Goal: Task Accomplishment & Management: Manage account settings

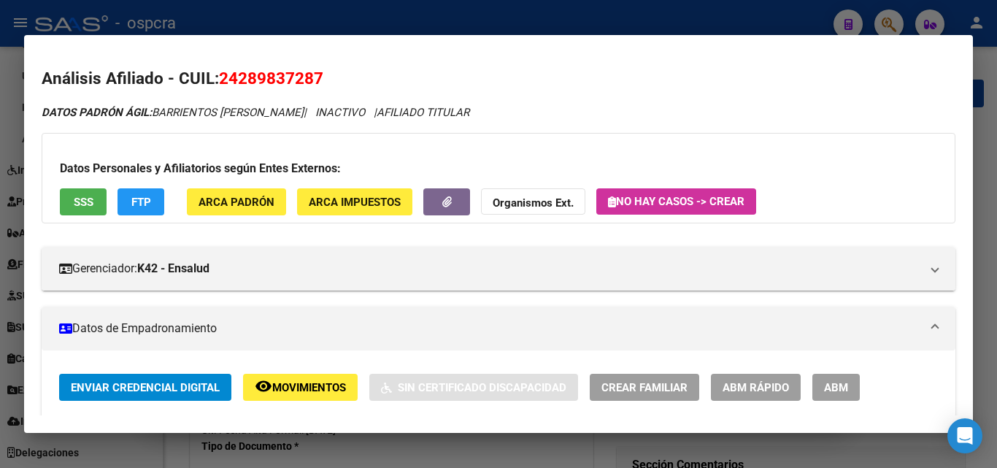
scroll to position [146, 0]
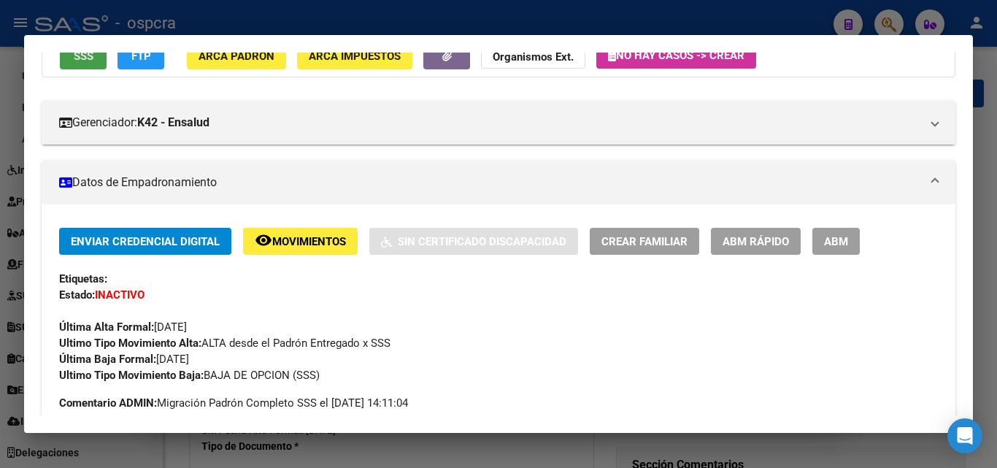
click at [93, 53] on span "SSS" at bounding box center [84, 56] width 20 height 13
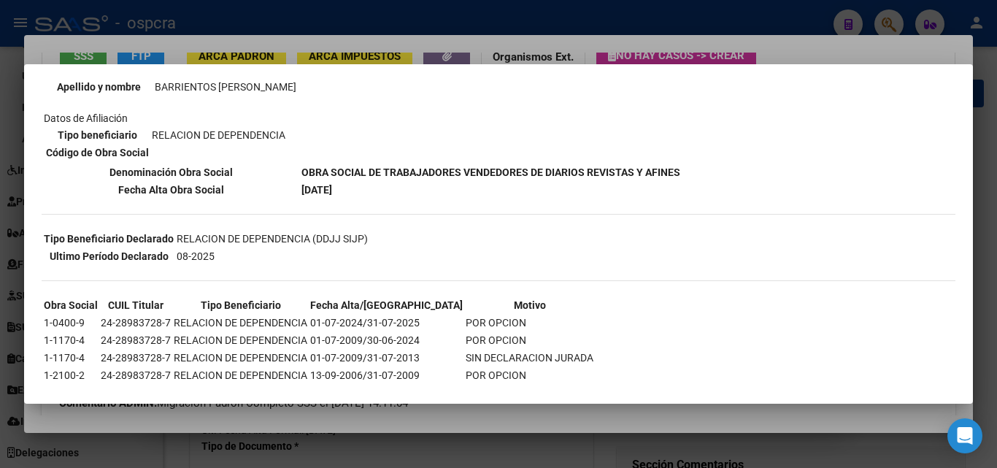
scroll to position [220, 0]
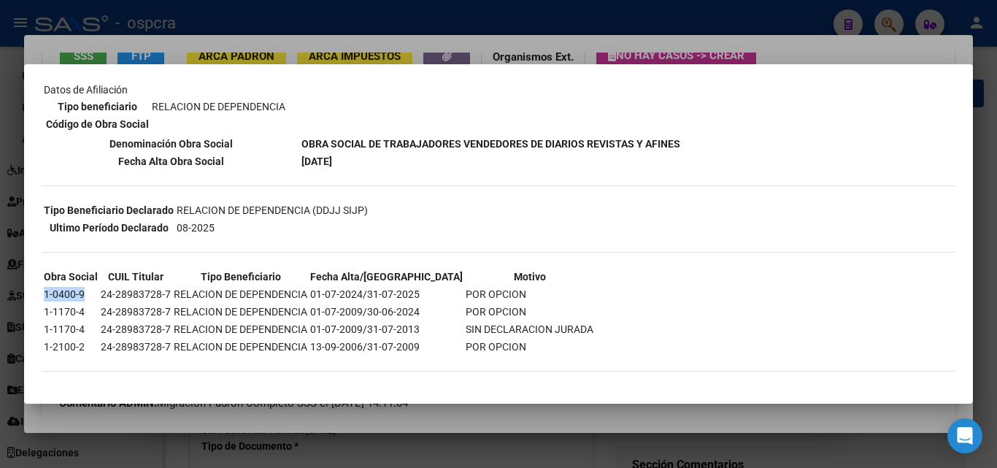
drag, startPoint x: 44, startPoint y: 294, endPoint x: 90, endPoint y: 293, distance: 46.7
click at [90, 293] on td "1-0400-9" at bounding box center [70, 294] width 55 height 16
copy td "1-0400-9"
click at [792, 48] on div at bounding box center [498, 234] width 997 height 468
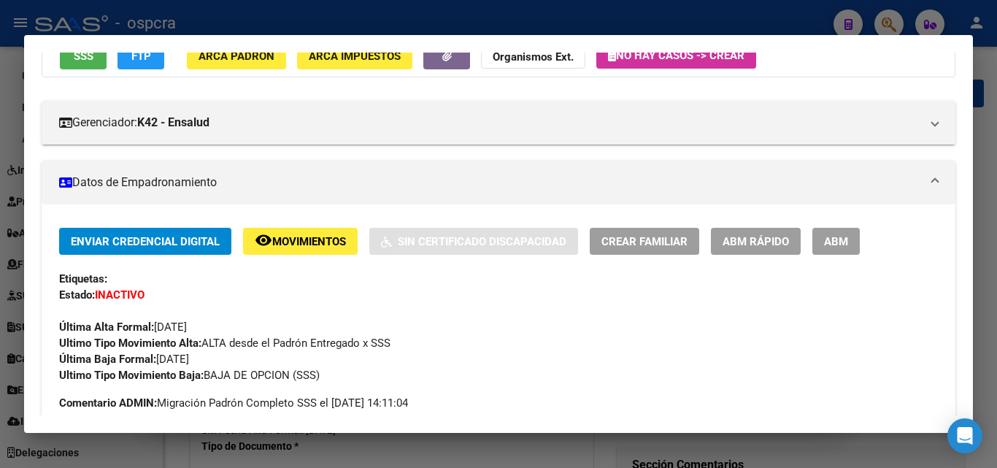
scroll to position [136, 0]
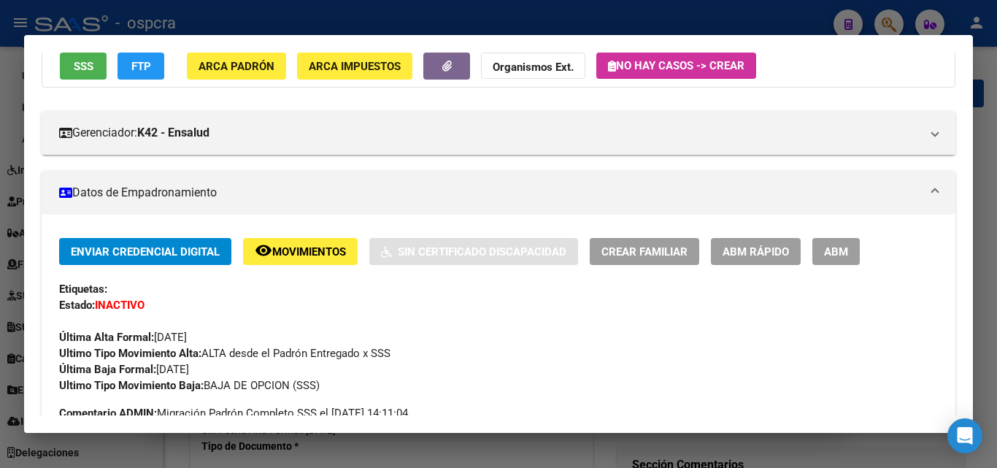
click at [0, 288] on div at bounding box center [498, 234] width 997 height 468
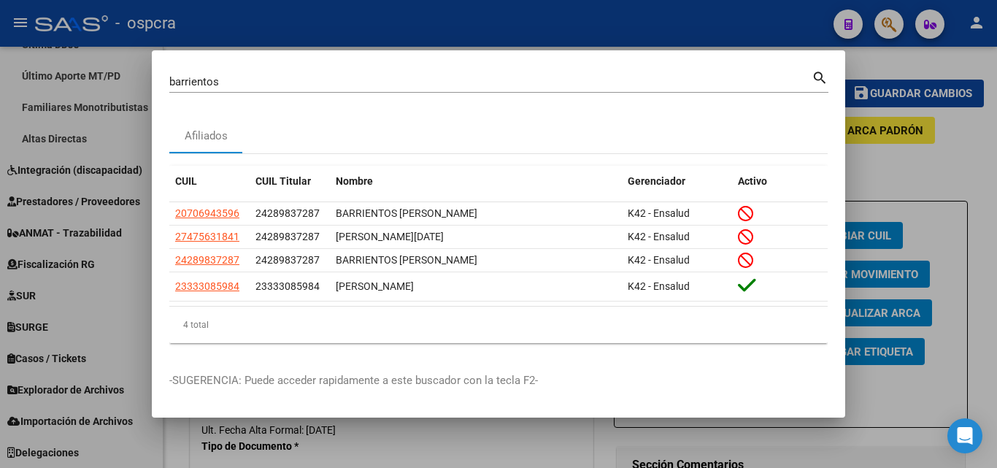
click at [928, 133] on div at bounding box center [498, 234] width 997 height 468
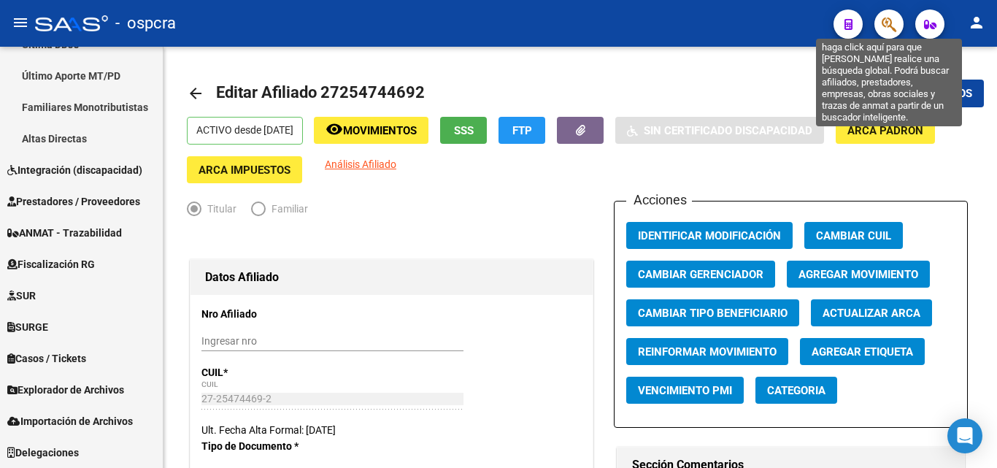
click at [888, 20] on icon "button" at bounding box center [889, 24] width 15 height 17
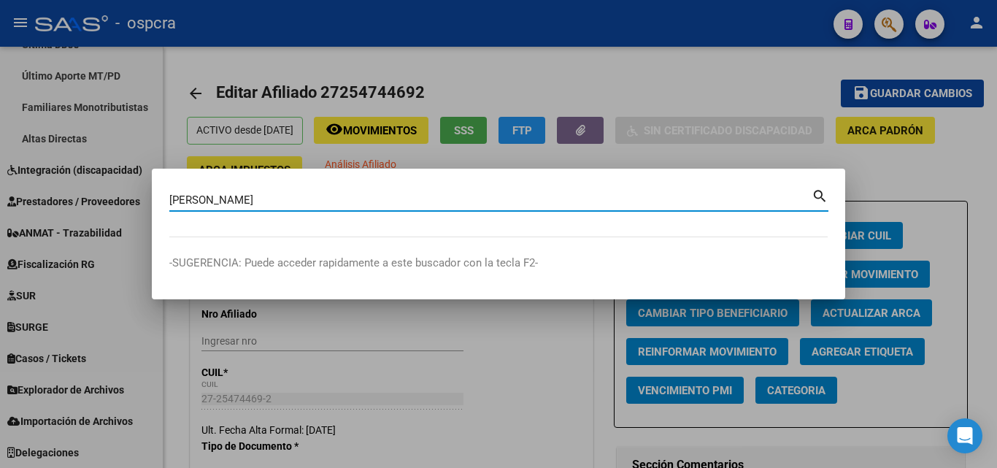
type input "gaston"
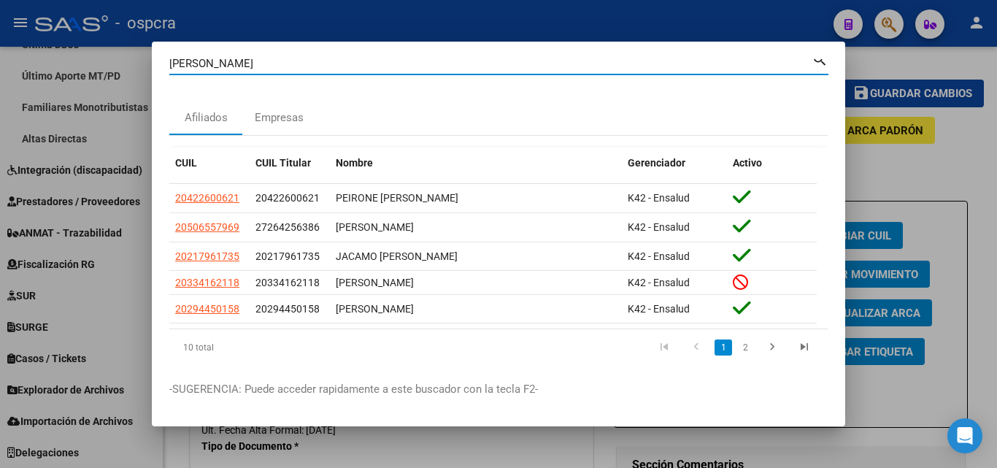
scroll to position [37, 0]
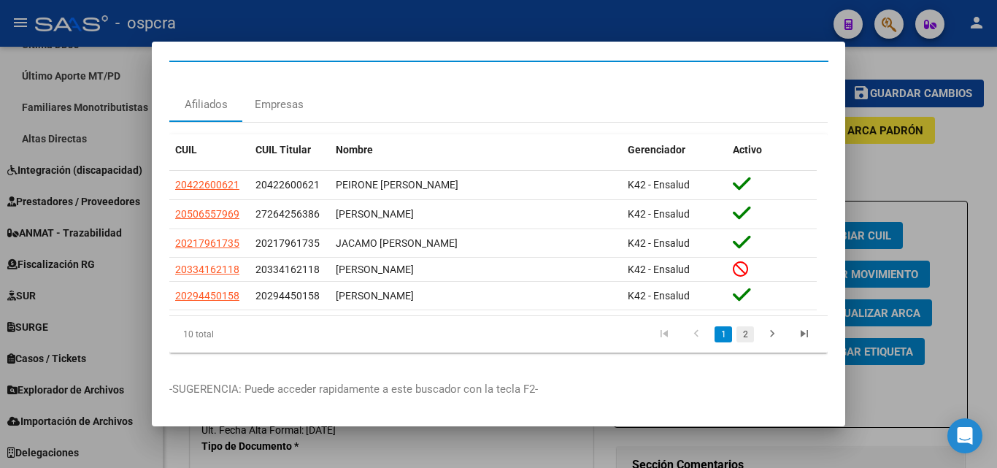
click at [738, 328] on link "2" at bounding box center [745, 334] width 18 height 16
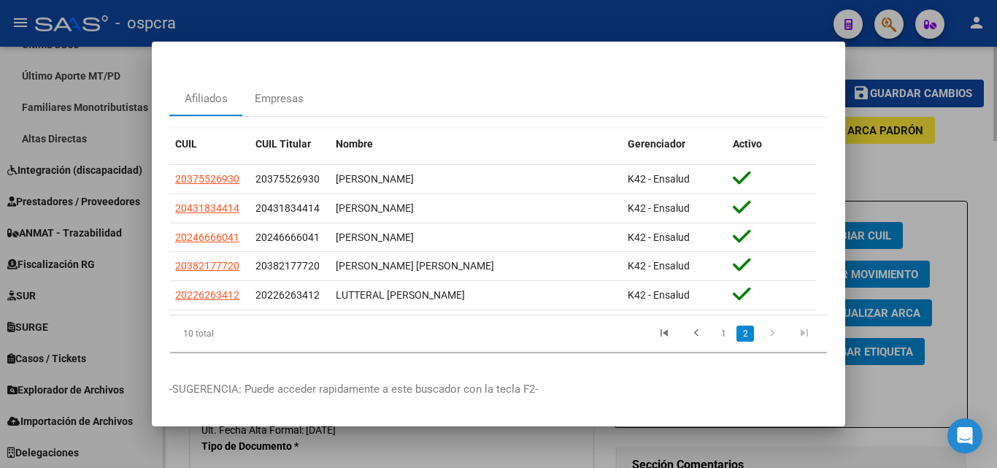
drag, startPoint x: 269, startPoint y: 428, endPoint x: 280, endPoint y: 424, distance: 11.5
click at [271, 428] on div at bounding box center [498, 234] width 997 height 468
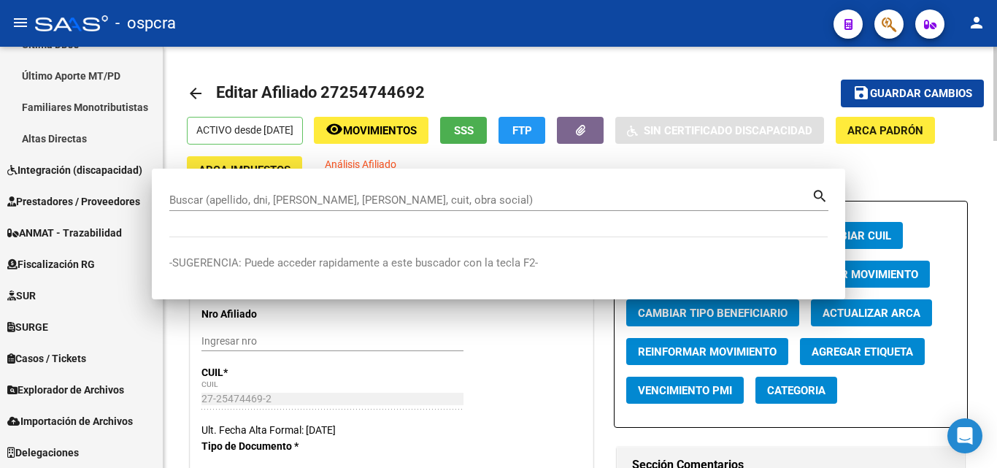
scroll to position [0, 0]
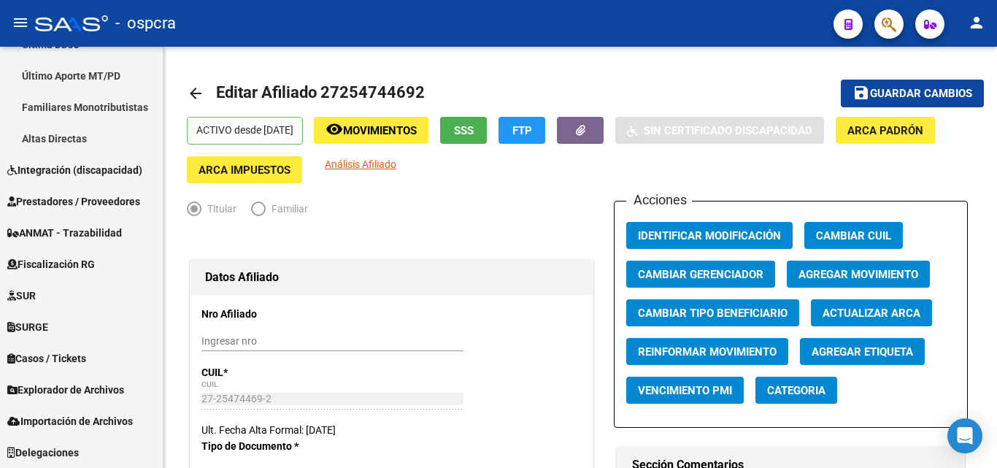
click at [900, 27] on button "button" at bounding box center [888, 23] width 29 height 29
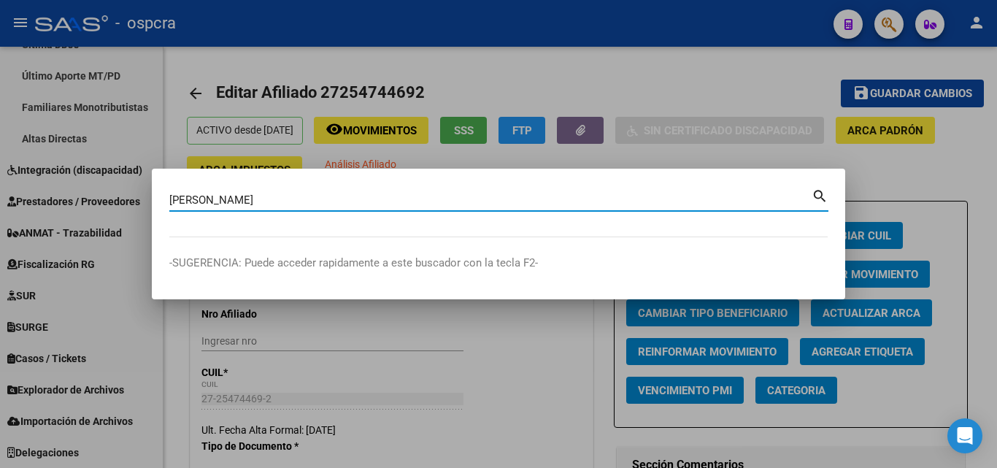
type input "fernandez"
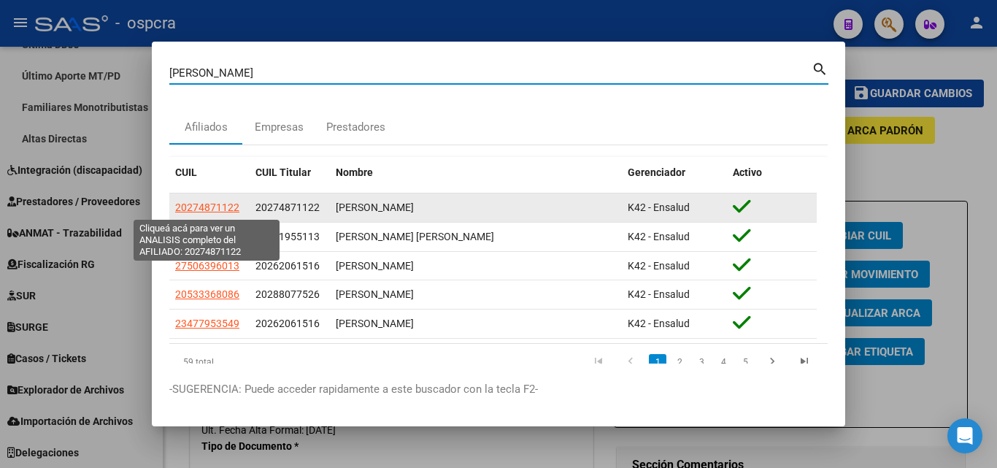
click at [198, 209] on span "20274871122" at bounding box center [207, 207] width 64 height 12
type textarea "20274871122"
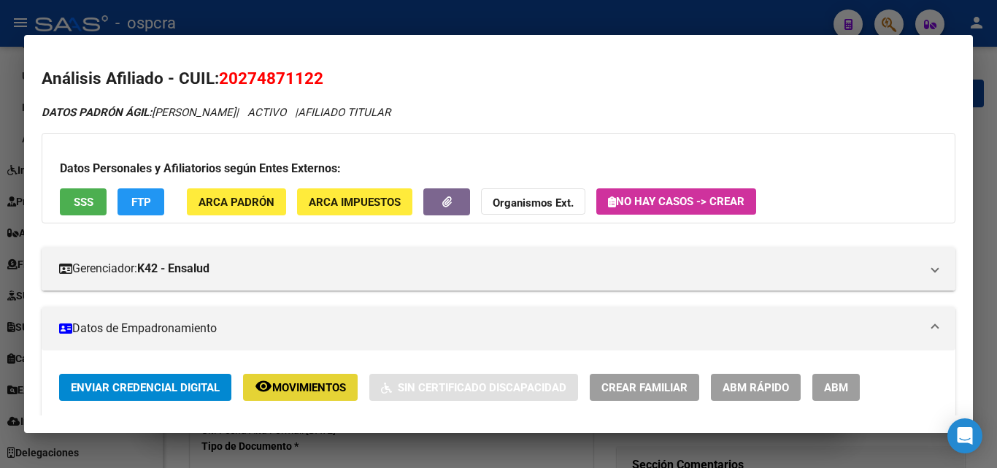
click at [305, 386] on span "Movimientos" at bounding box center [309, 387] width 74 height 13
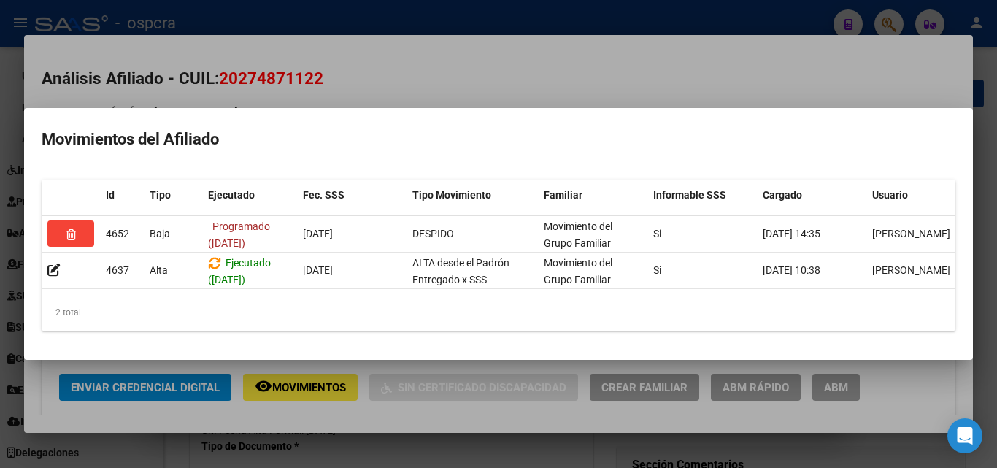
click at [455, 74] on div at bounding box center [498, 234] width 997 height 468
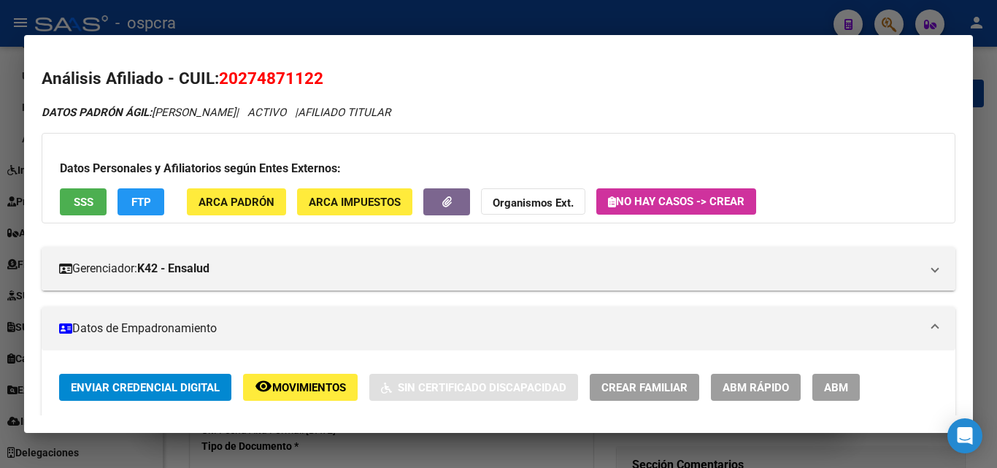
click at [845, 380] on span "ABM" at bounding box center [836, 386] width 24 height 13
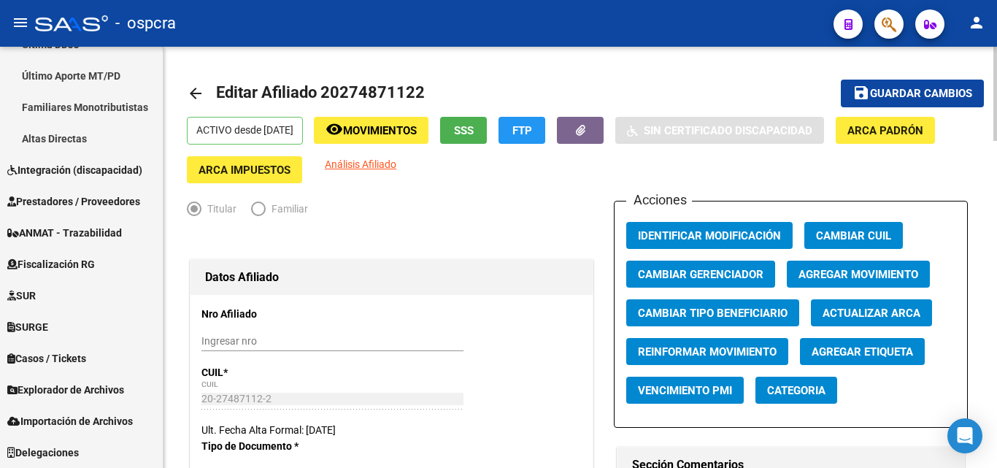
click at [890, 271] on span "Agregar Movimiento" at bounding box center [858, 274] width 120 height 13
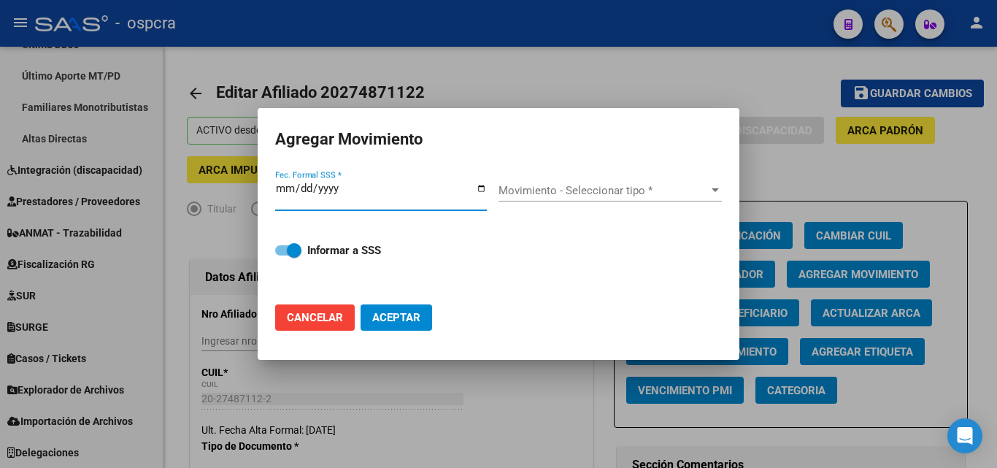
click at [481, 190] on input "Fec. Formal SSS *" at bounding box center [381, 193] width 212 height 23
click at [482, 194] on input "Fec. Formal SSS *" at bounding box center [381, 193] width 212 height 23
click at [483, 189] on input "Fec. Formal SSS *" at bounding box center [381, 193] width 212 height 23
click at [484, 188] on input "Fec. Formal SSS *" at bounding box center [381, 193] width 212 height 23
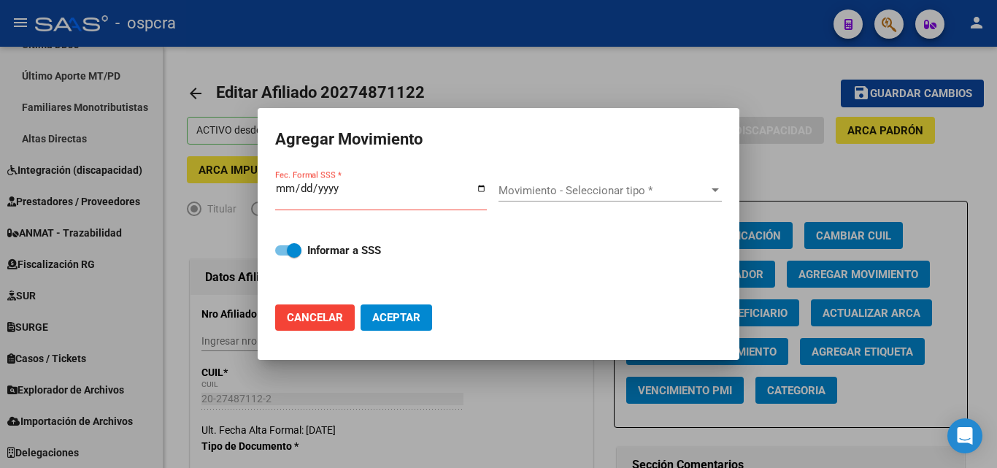
click at [498, 207] on div "Fec. Formal SSS *" at bounding box center [386, 196] width 223 height 56
click at [622, 192] on span "Movimiento - Seleccionar tipo *" at bounding box center [603, 190] width 210 height 13
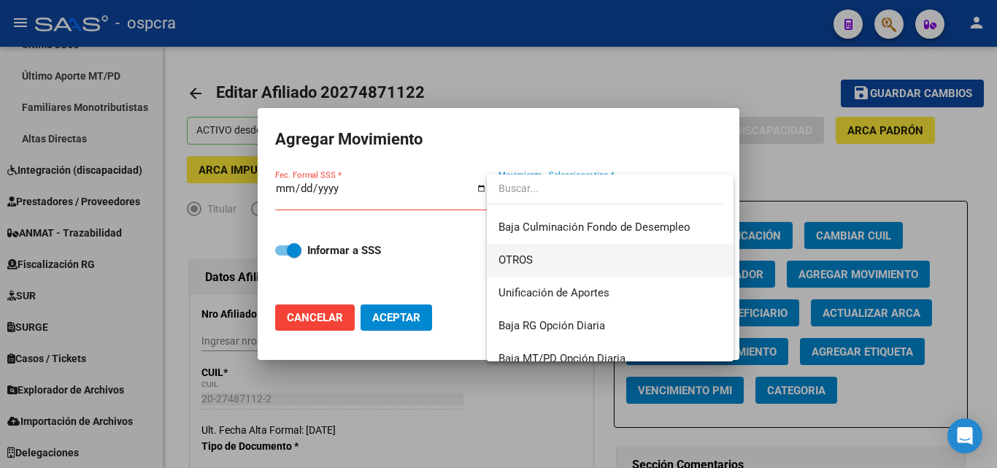
scroll to position [1061, 0]
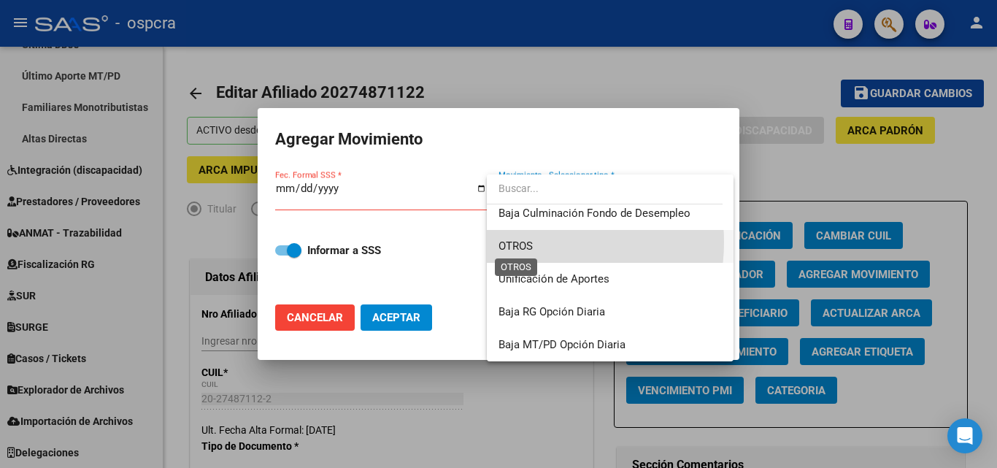
click at [524, 242] on span "OTROS" at bounding box center [515, 245] width 34 height 13
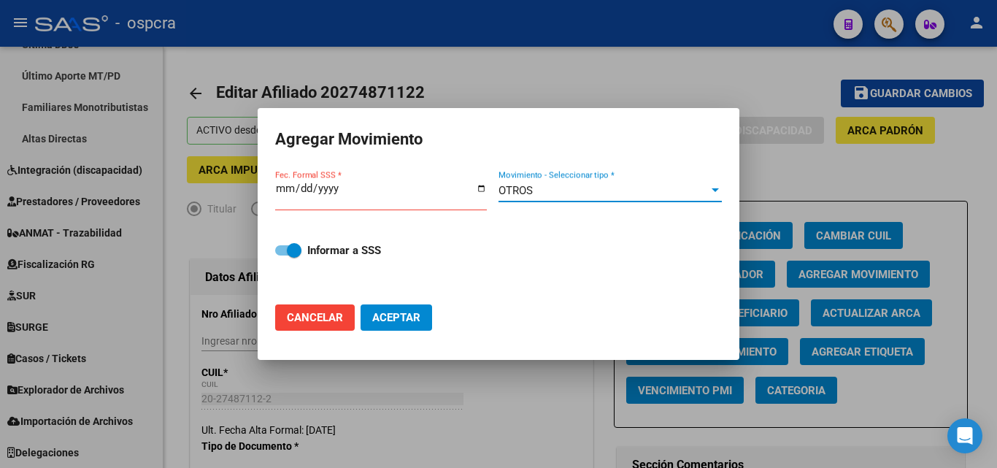
click at [479, 188] on input "Fec. Formal SSS *" at bounding box center [381, 193] width 212 height 23
type input "2025-10-08"
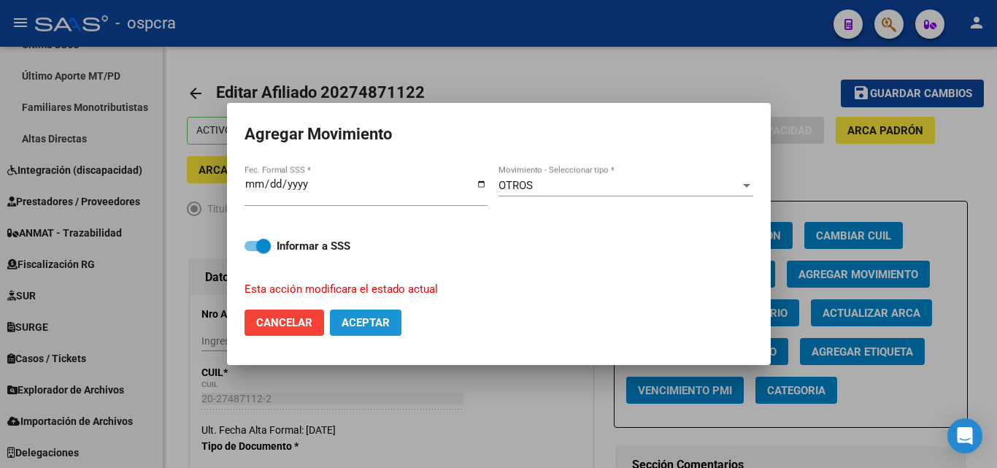
click at [379, 317] on span "Aceptar" at bounding box center [366, 322] width 48 height 13
checkbox input "false"
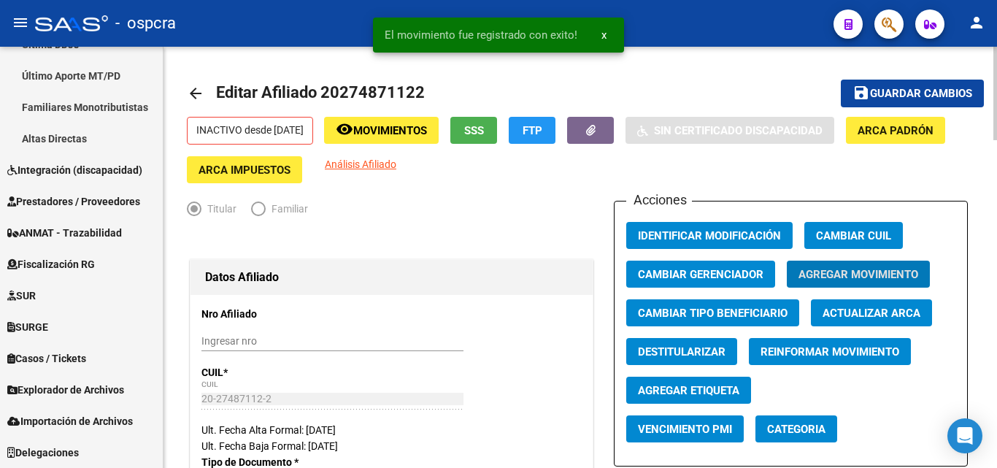
click at [190, 90] on mat-icon "arrow_back" at bounding box center [196, 94] width 18 height 18
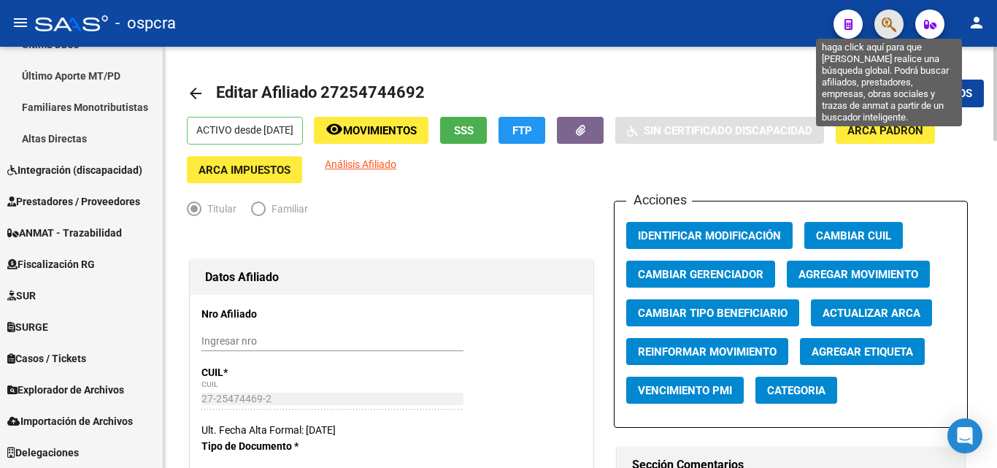
click at [884, 24] on icon "button" at bounding box center [889, 24] width 15 height 17
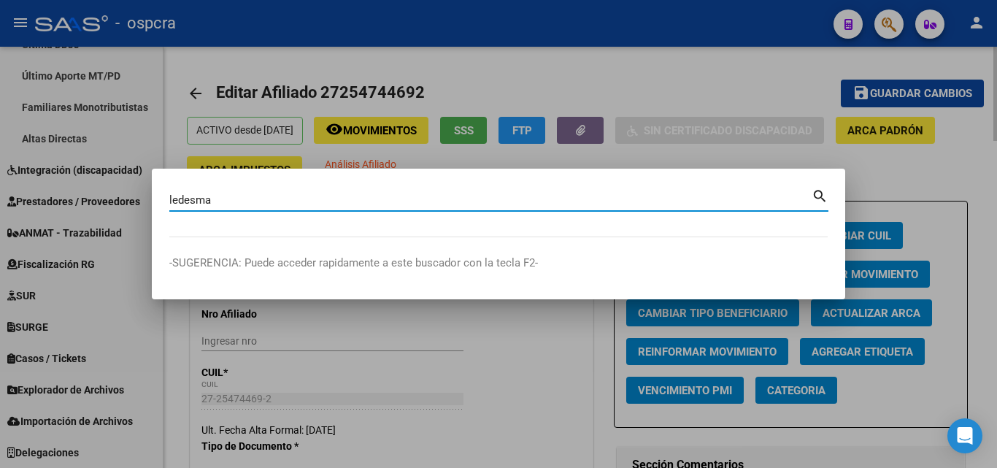
type input "ledesma"
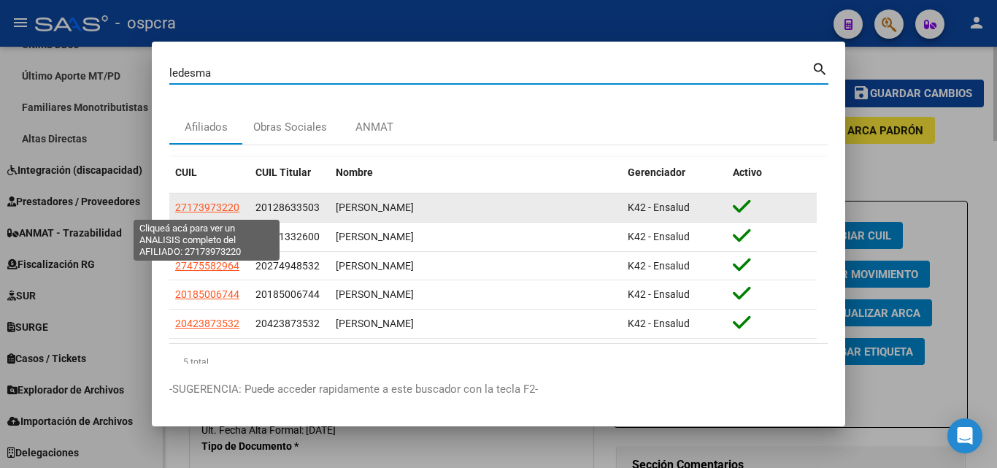
click at [198, 208] on span "27173973220" at bounding box center [207, 207] width 64 height 12
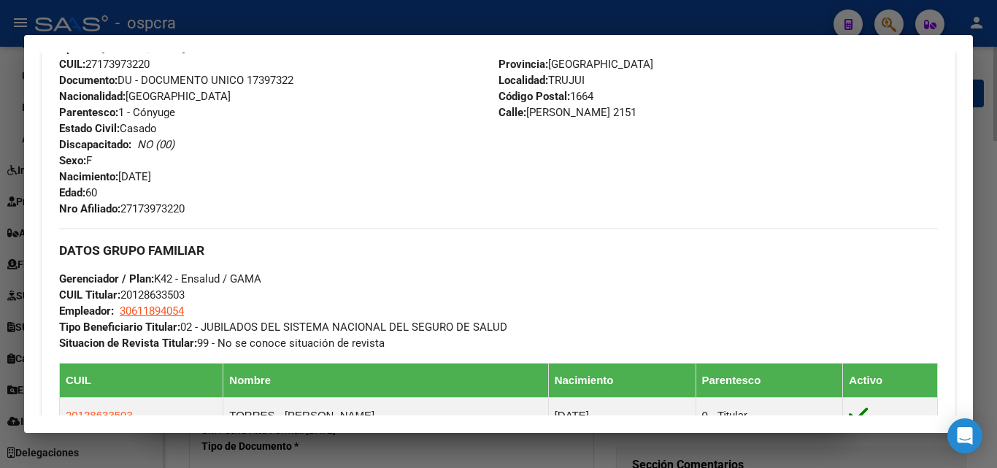
scroll to position [730, 0]
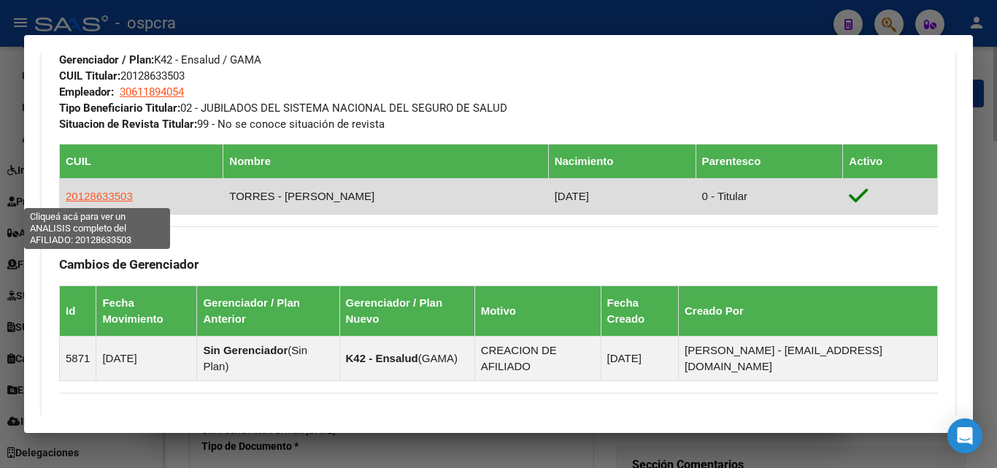
click at [115, 196] on span "20128633503" at bounding box center [99, 196] width 67 height 12
type textarea "20128633503"
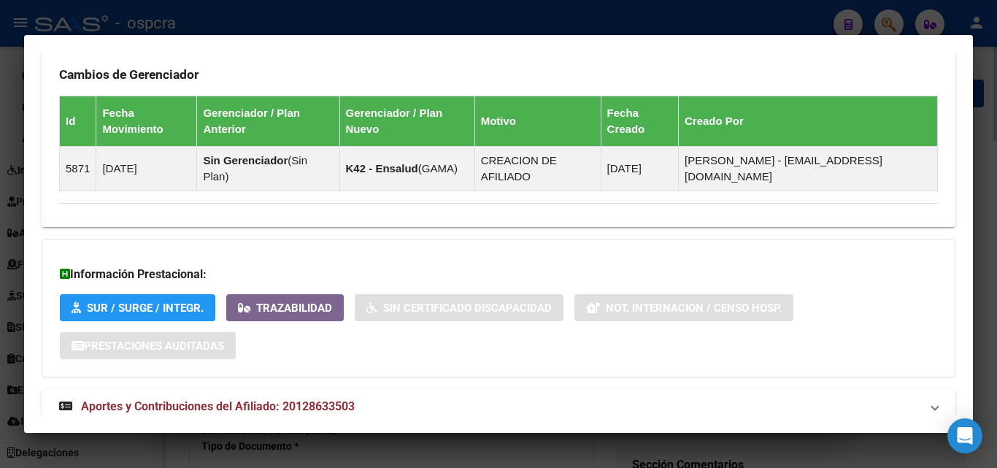
scroll to position [913, 0]
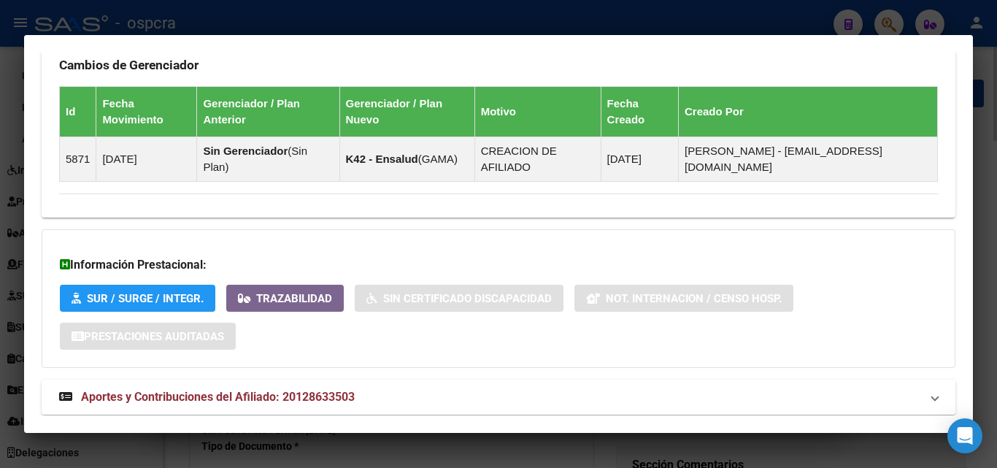
click at [322, 390] on span "Aportes y Contribuciones del Afiliado: 20128633503" at bounding box center [218, 397] width 274 height 14
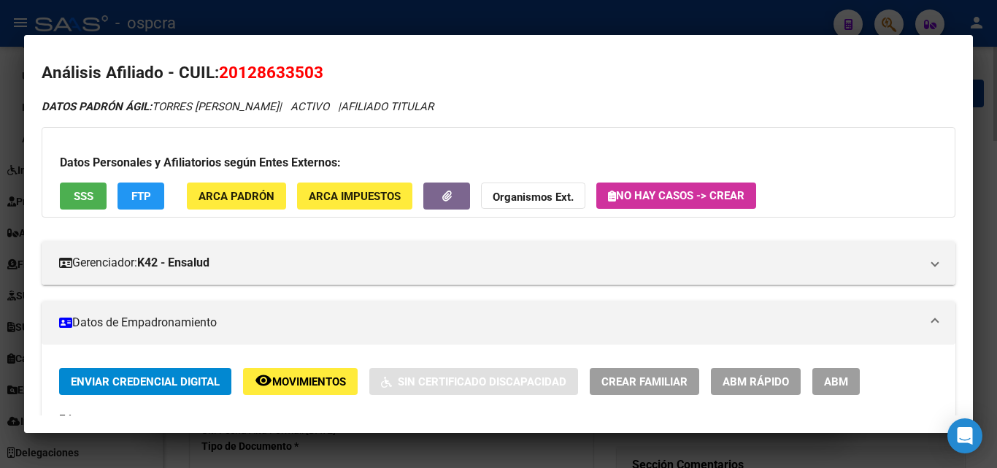
scroll to position [0, 0]
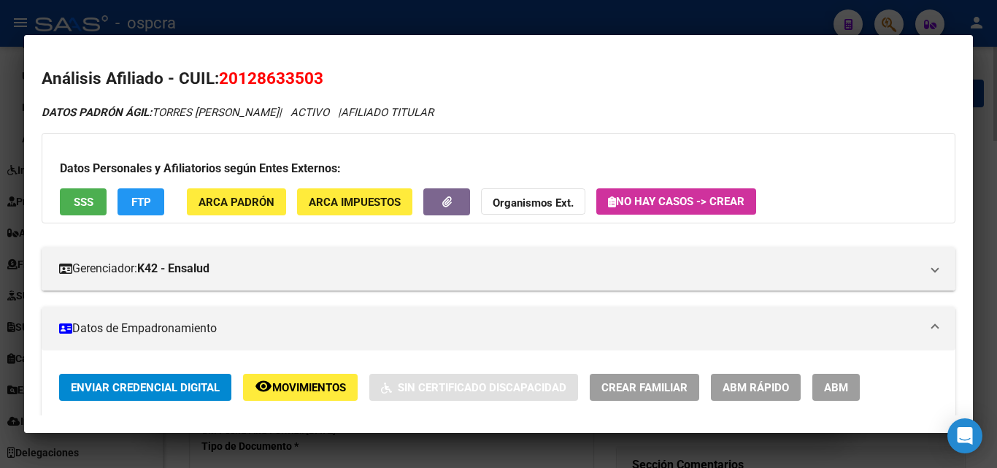
click at [85, 207] on span "SSS" at bounding box center [84, 202] width 20 height 13
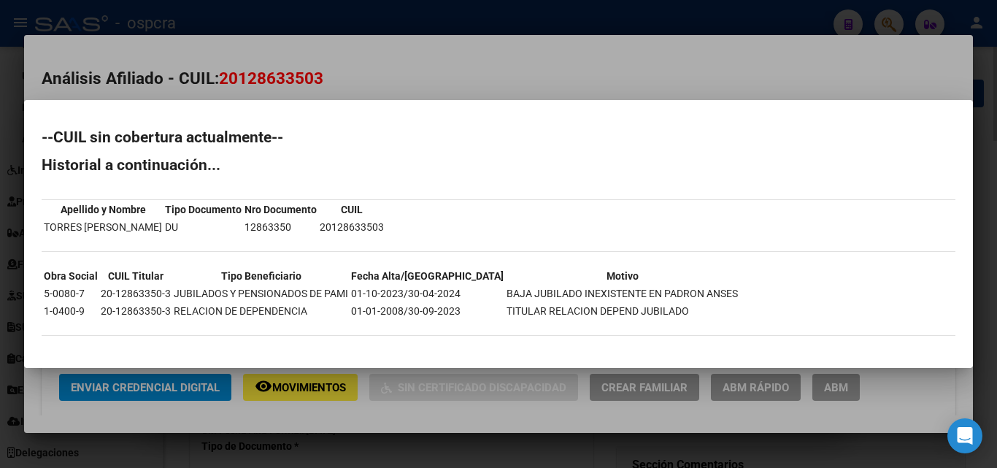
click at [665, 414] on div at bounding box center [498, 234] width 997 height 468
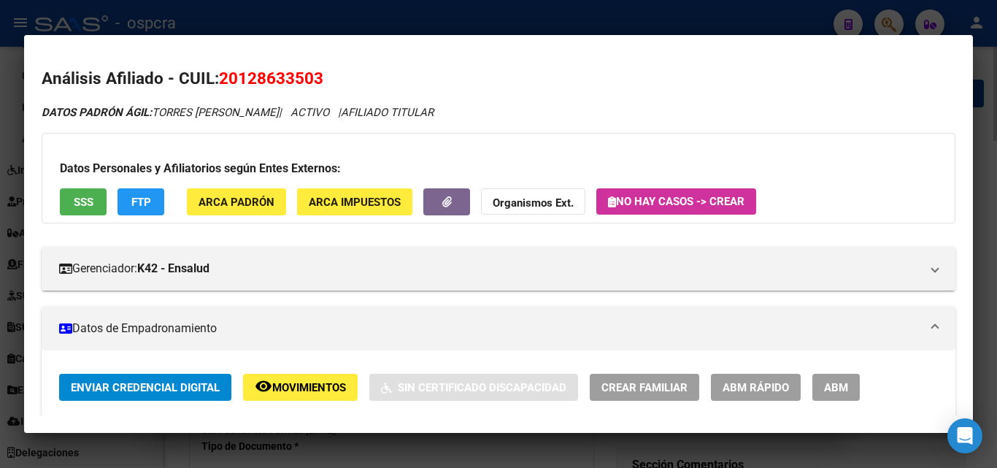
click at [74, 205] on span "SSS" at bounding box center [84, 202] width 20 height 13
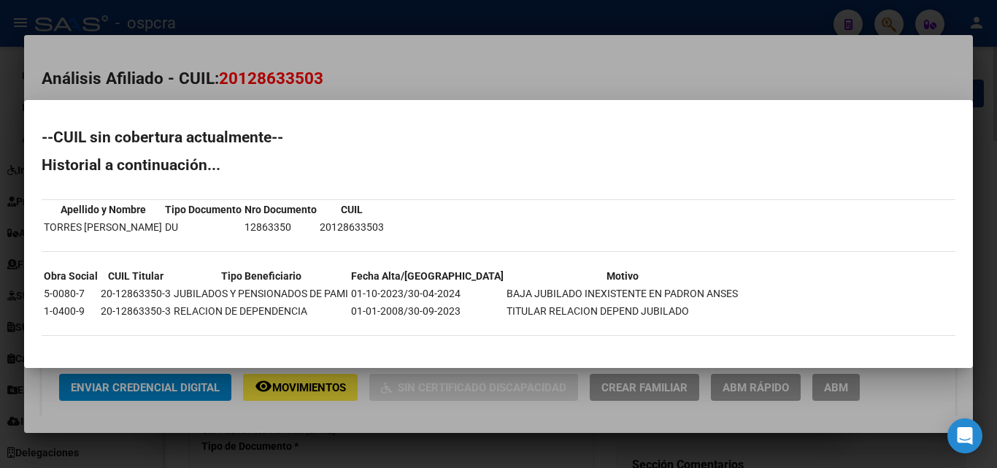
click at [535, 91] on div at bounding box center [498, 234] width 997 height 468
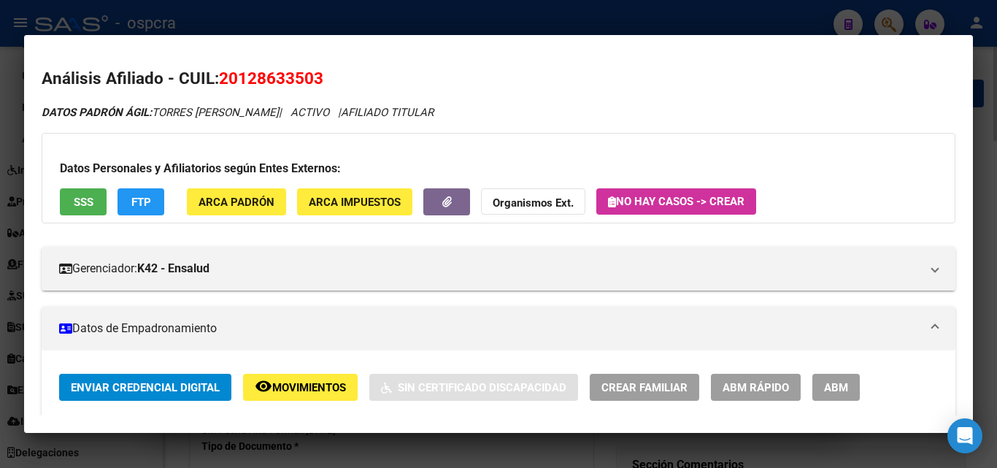
drag, startPoint x: 238, startPoint y: 74, endPoint x: 316, endPoint y: 77, distance: 78.1
click at [316, 77] on span "20128633503" at bounding box center [271, 78] width 104 height 19
copy span "12863350"
click at [0, 229] on div at bounding box center [498, 234] width 997 height 468
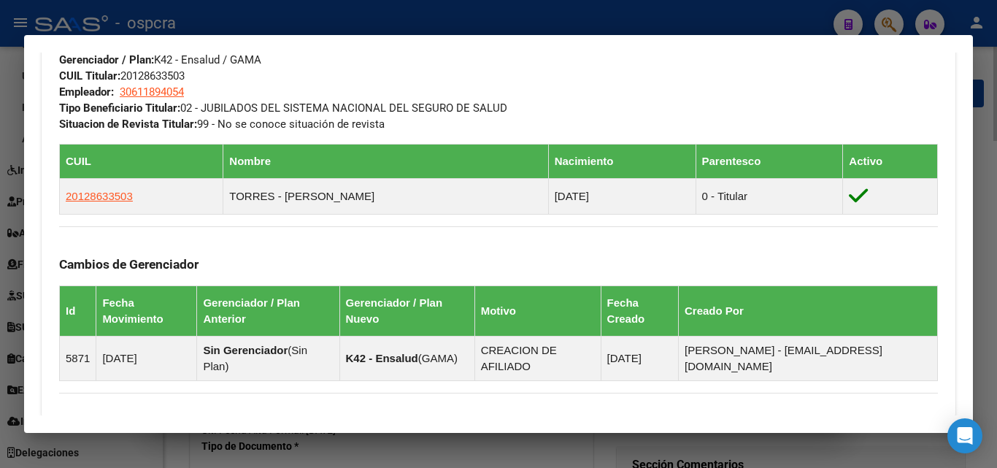
click at [0, 264] on div at bounding box center [498, 234] width 997 height 468
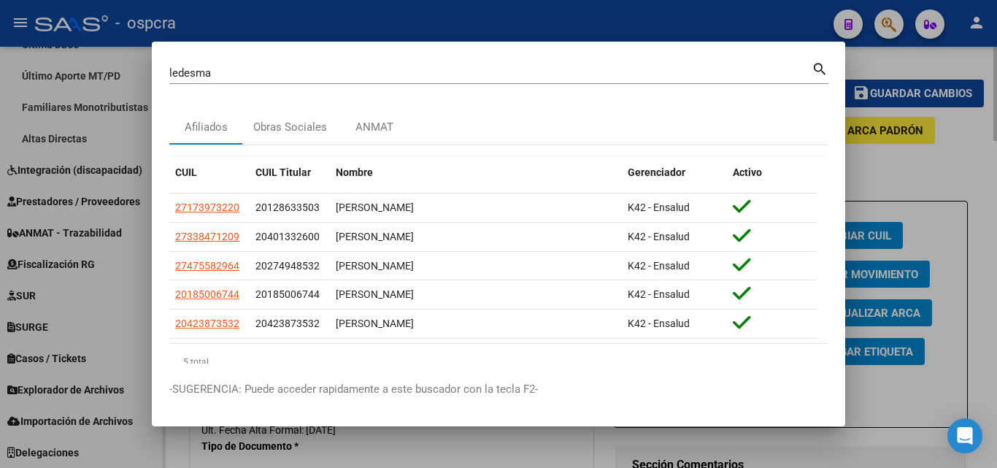
click at [0, 253] on div at bounding box center [498, 234] width 997 height 468
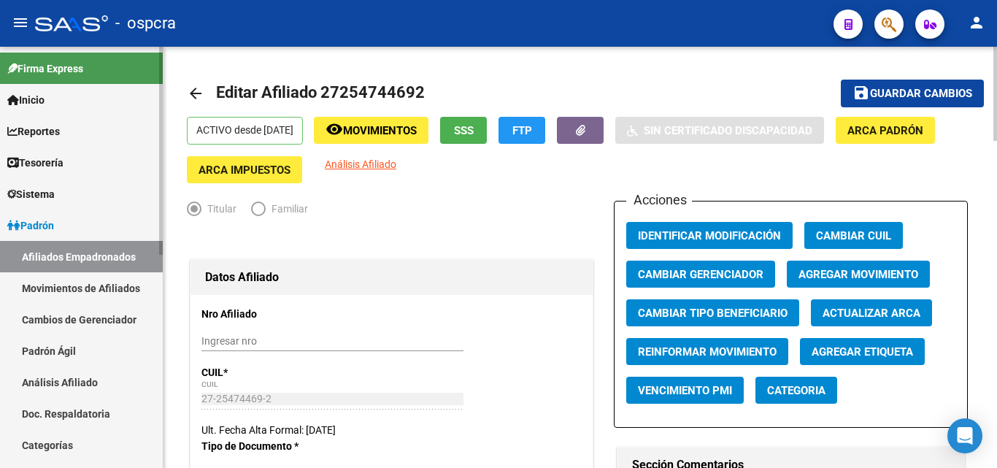
click at [74, 255] on link "Afiliados Empadronados" at bounding box center [81, 256] width 163 height 31
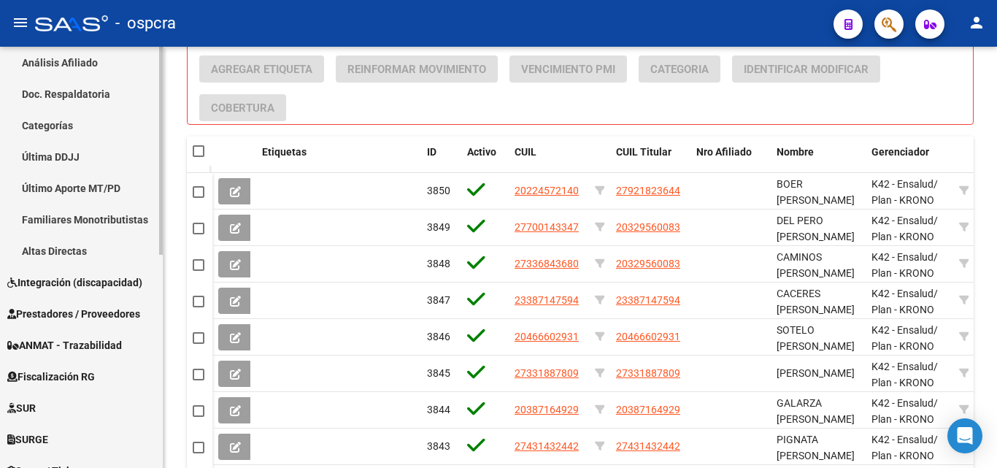
scroll to position [432, 0]
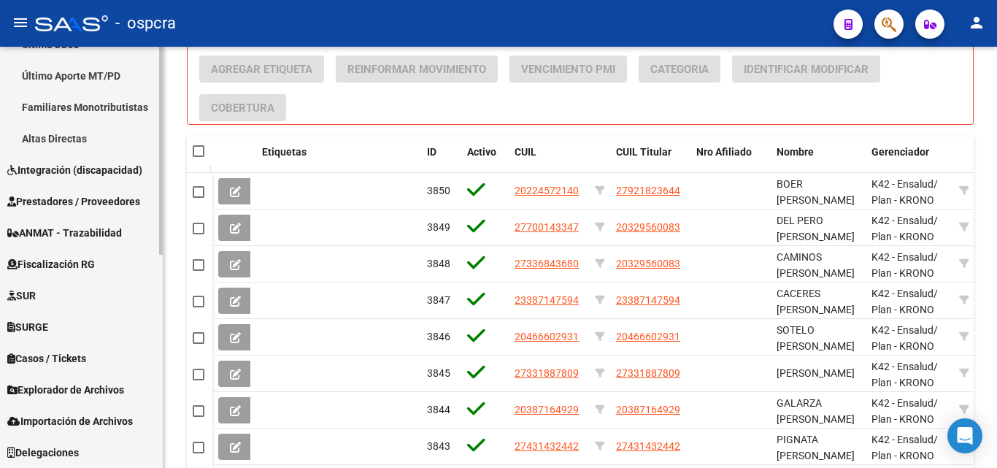
click at [90, 388] on span "Explorador de Archivos" at bounding box center [65, 390] width 117 height 16
click at [96, 395] on span "Explorador de Archivos" at bounding box center [65, 390] width 117 height 16
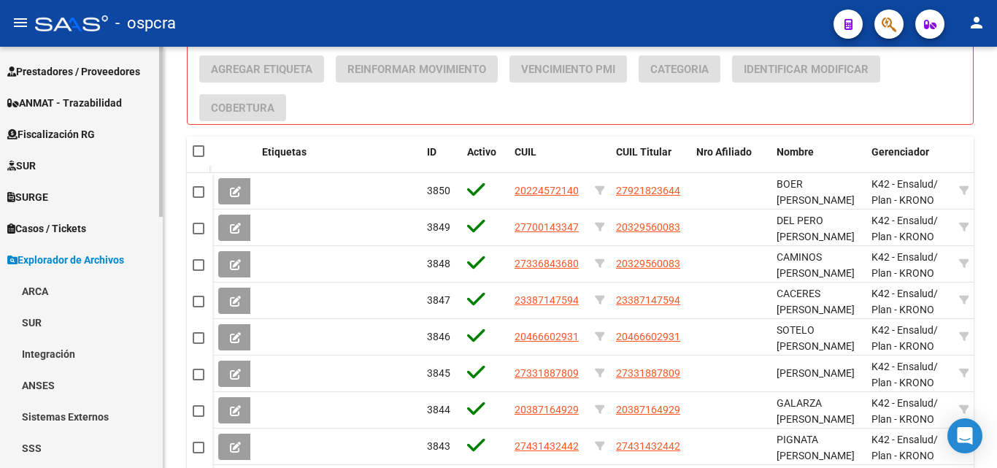
scroll to position [578, 0]
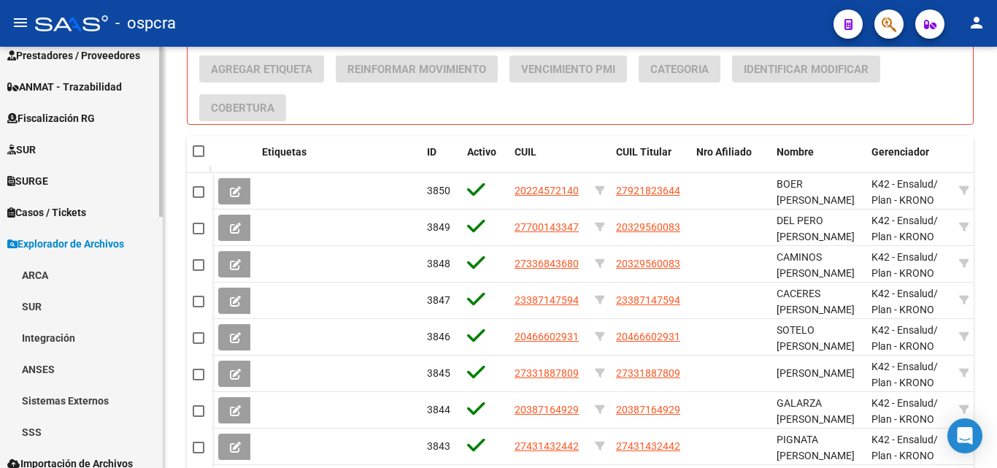
click at [19, 272] on link "ARCA" at bounding box center [81, 274] width 163 height 31
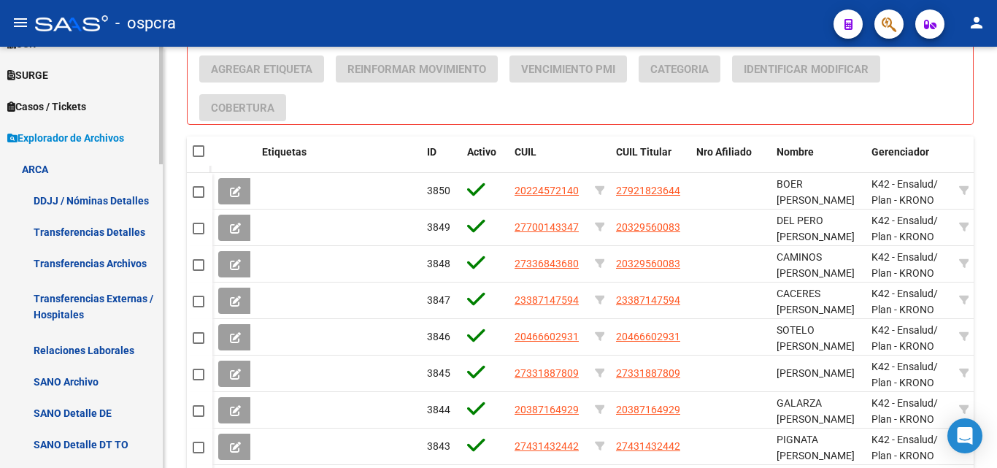
scroll to position [797, 0]
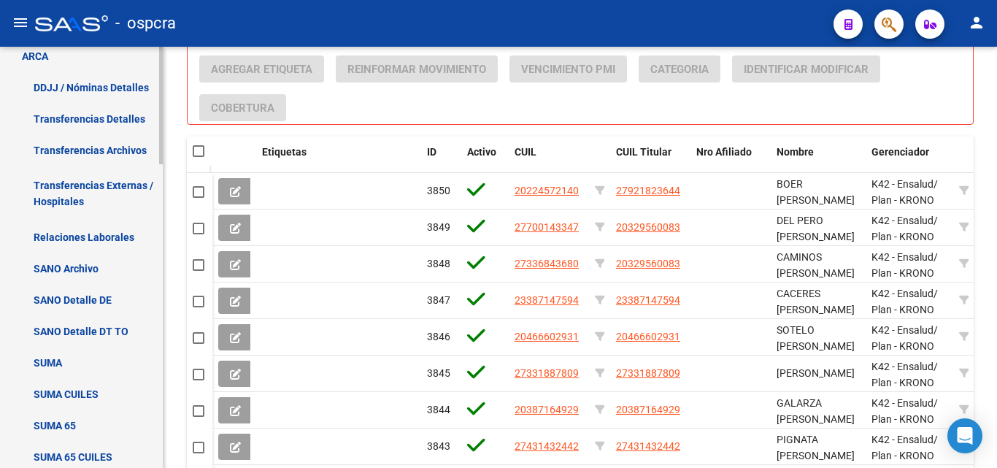
click at [102, 244] on link "Relaciones Laborales" at bounding box center [81, 236] width 163 height 31
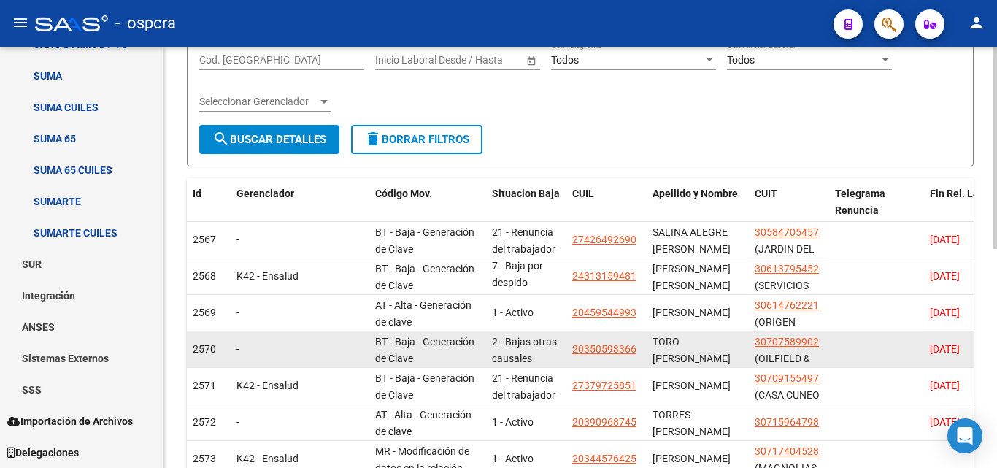
scroll to position [456, 0]
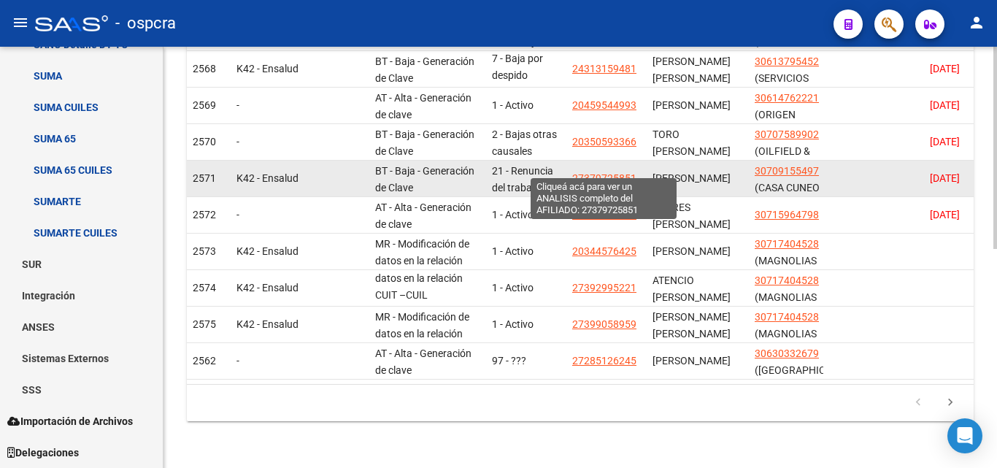
click at [594, 172] on span "27379725851" at bounding box center [604, 178] width 64 height 12
type textarea "27379725851"
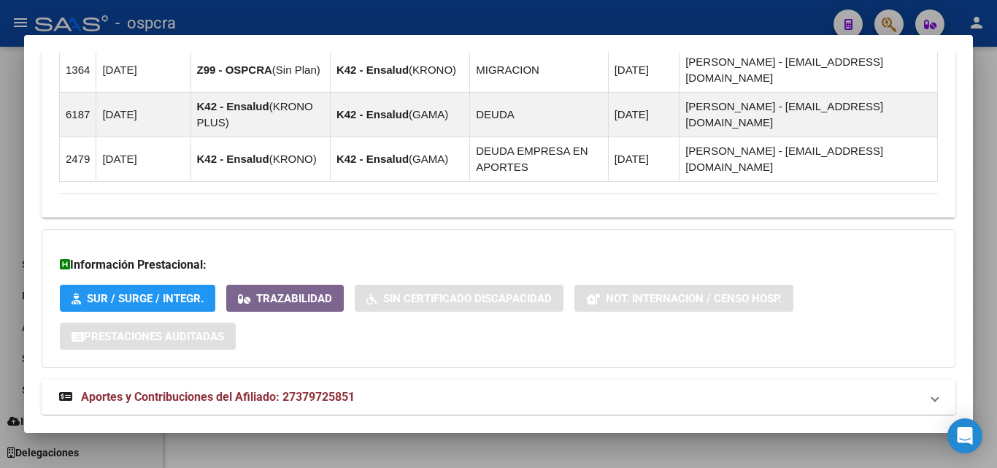
click at [225, 379] on mat-expansion-panel-header "Aportes y Contribuciones del Afiliado: 27379725851" at bounding box center [499, 396] width 914 height 35
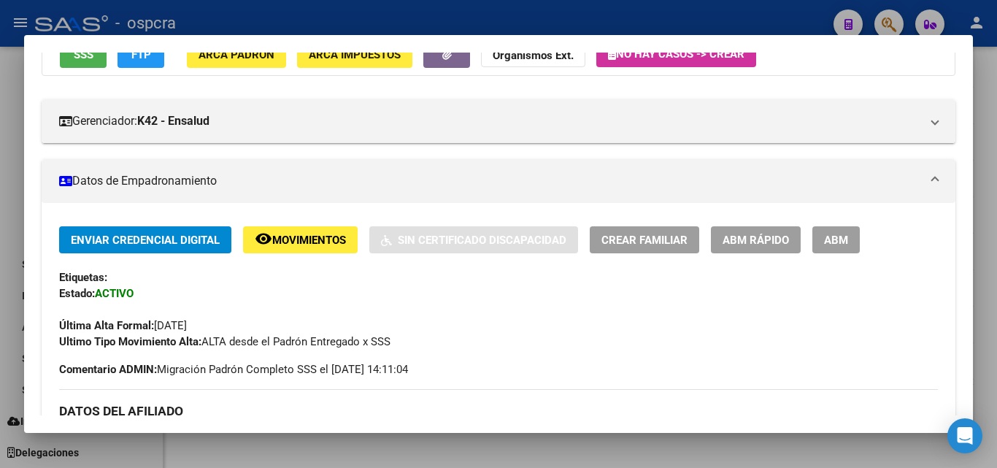
scroll to position [88, 0]
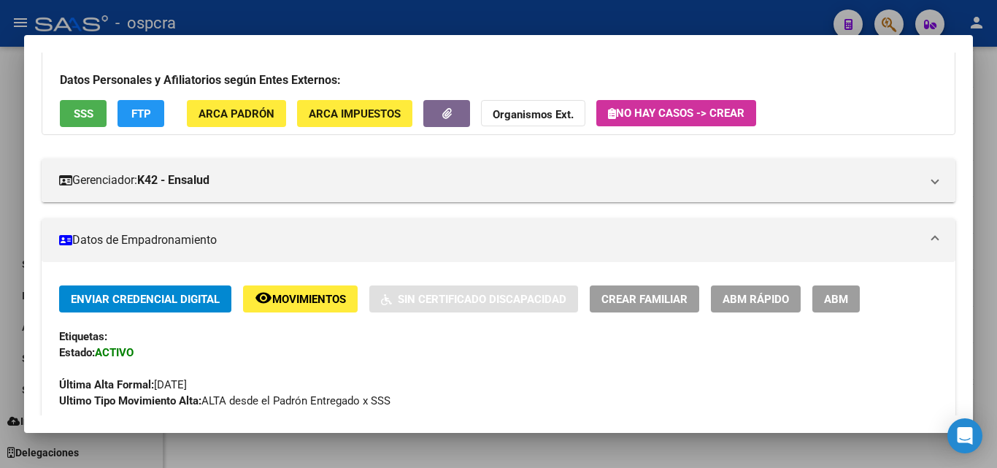
click at [848, 302] on span "ABM" at bounding box center [836, 299] width 24 height 13
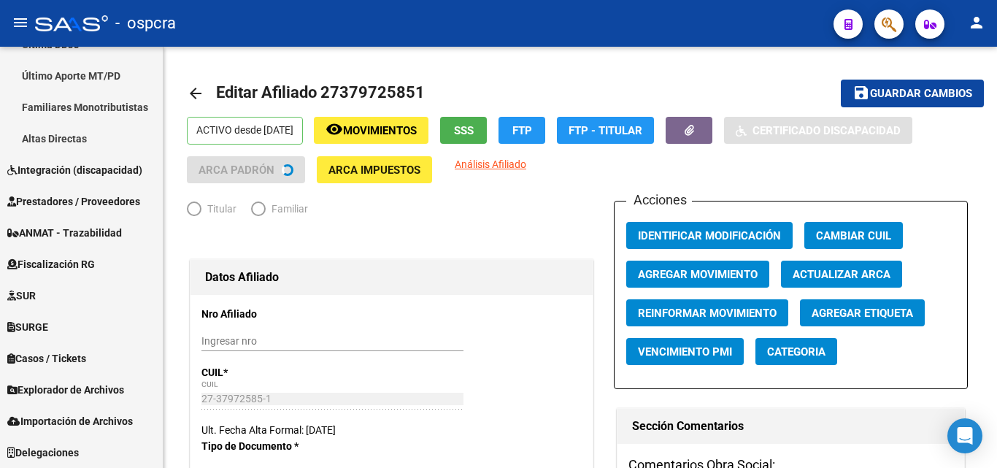
scroll to position [432, 0]
radio input "true"
type input "30-70915549-7"
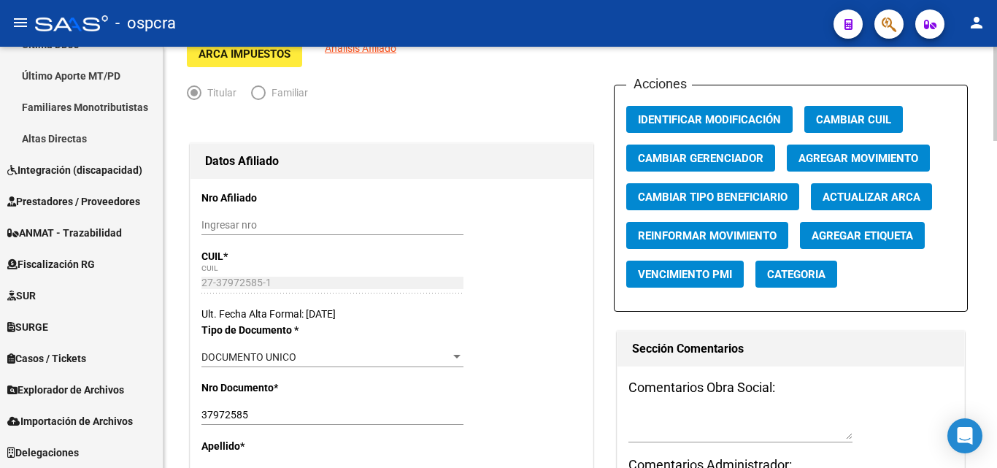
scroll to position [0, 0]
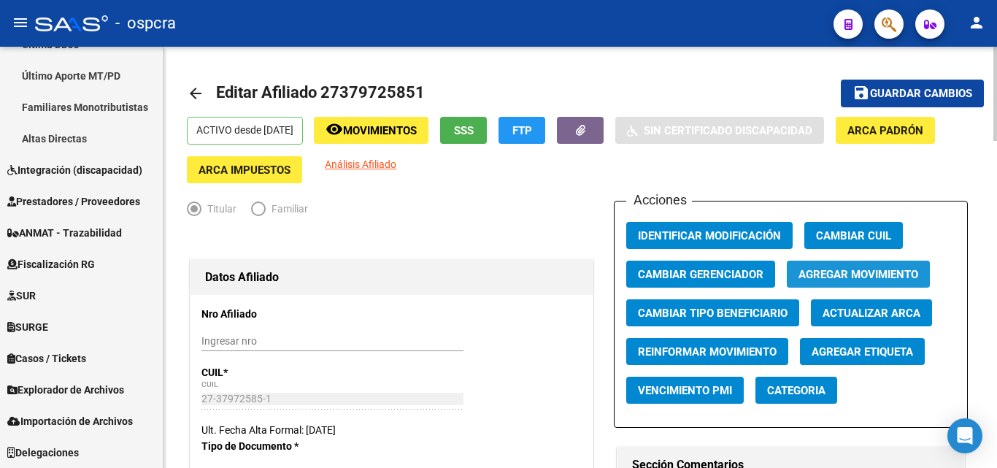
click at [846, 273] on span "Agregar Movimiento" at bounding box center [858, 274] width 120 height 13
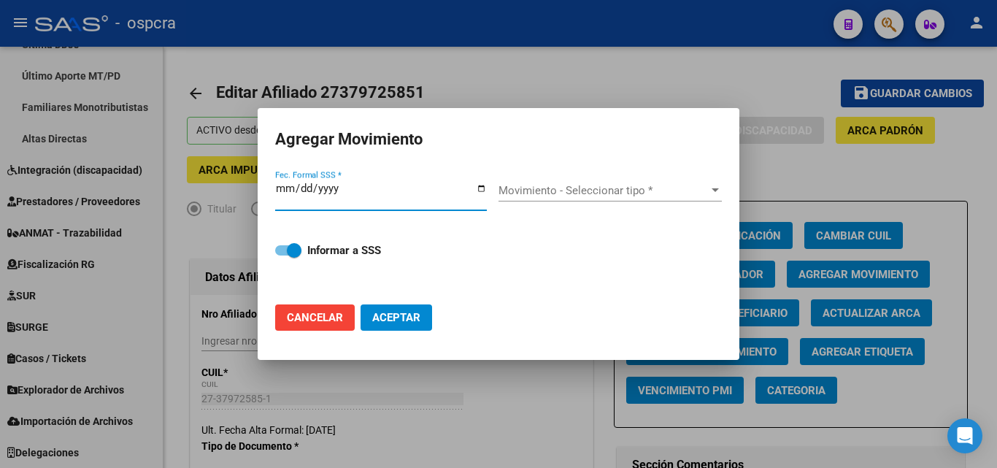
click at [479, 190] on input "Fec. Formal SSS *" at bounding box center [381, 193] width 212 height 23
type input "2025-10-08"
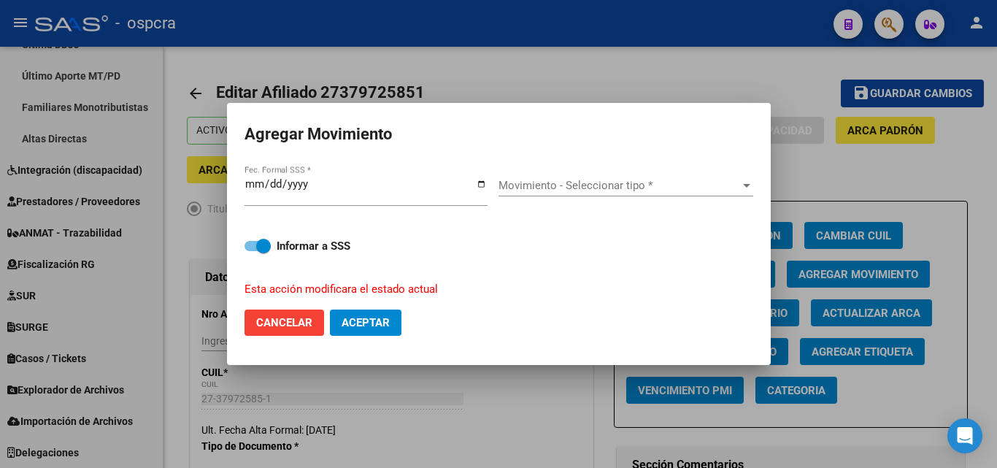
click at [698, 194] on div "Movimiento - Seleccionar tipo * Movimiento - Seleccionar tipo *" at bounding box center [625, 185] width 255 height 22
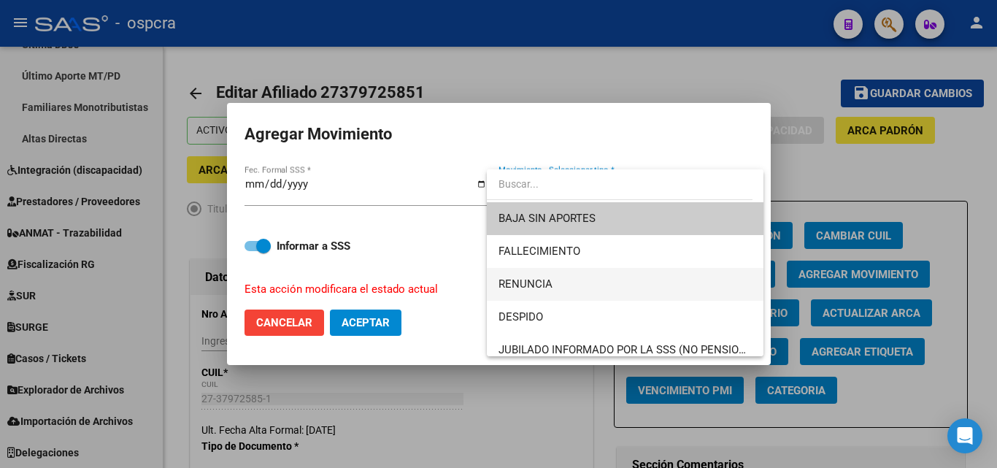
click at [552, 283] on span "RENUNCIA" at bounding box center [624, 284] width 253 height 33
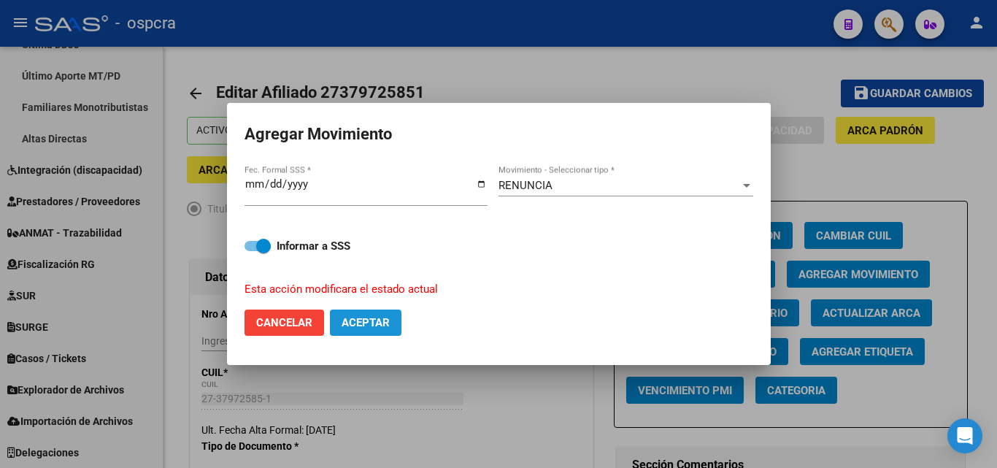
click at [368, 319] on span "Aceptar" at bounding box center [366, 322] width 48 height 13
checkbox input "false"
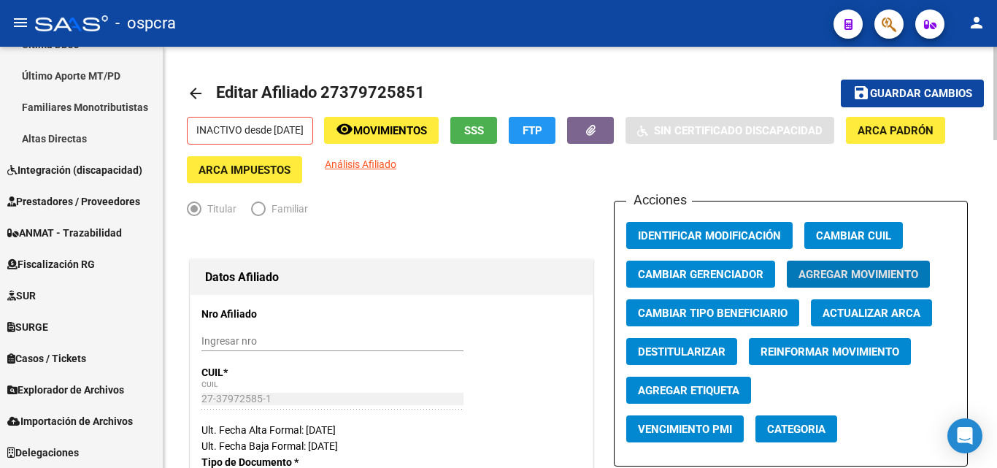
click at [188, 90] on mat-icon "arrow_back" at bounding box center [196, 94] width 18 height 18
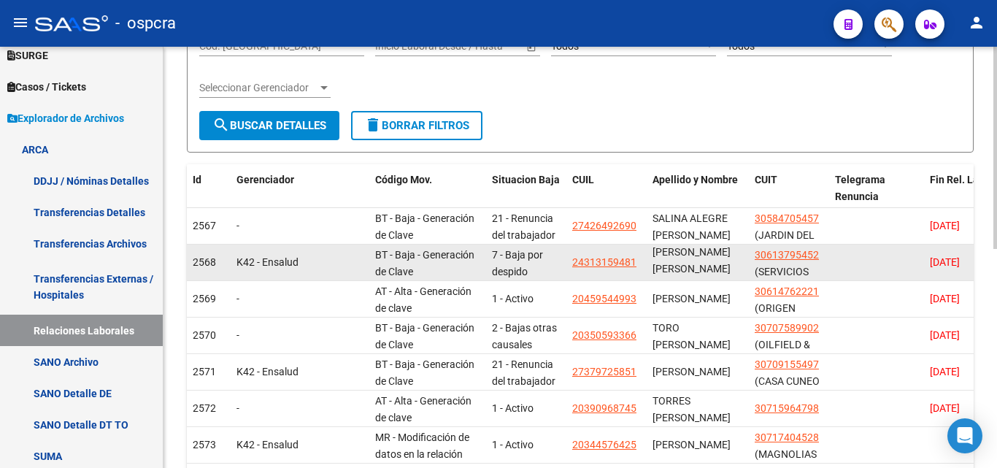
scroll to position [219, 0]
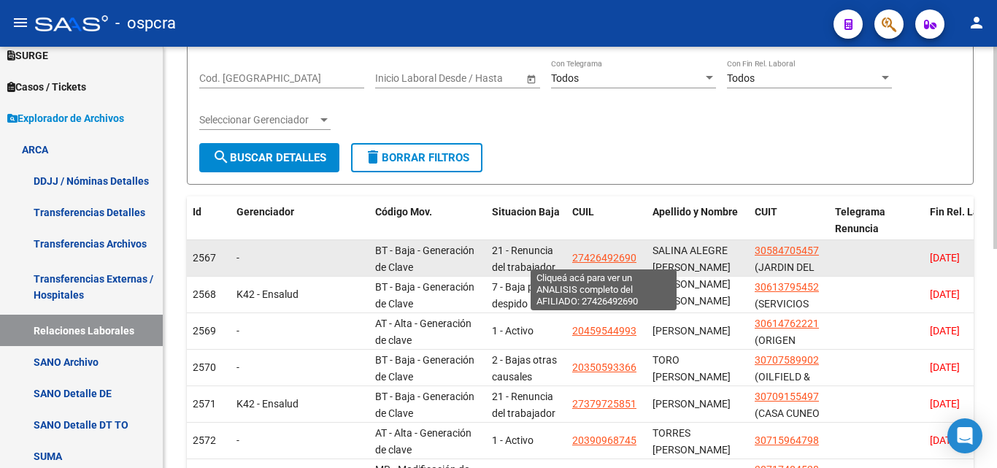
click at [609, 259] on span "27426492690" at bounding box center [604, 258] width 64 height 12
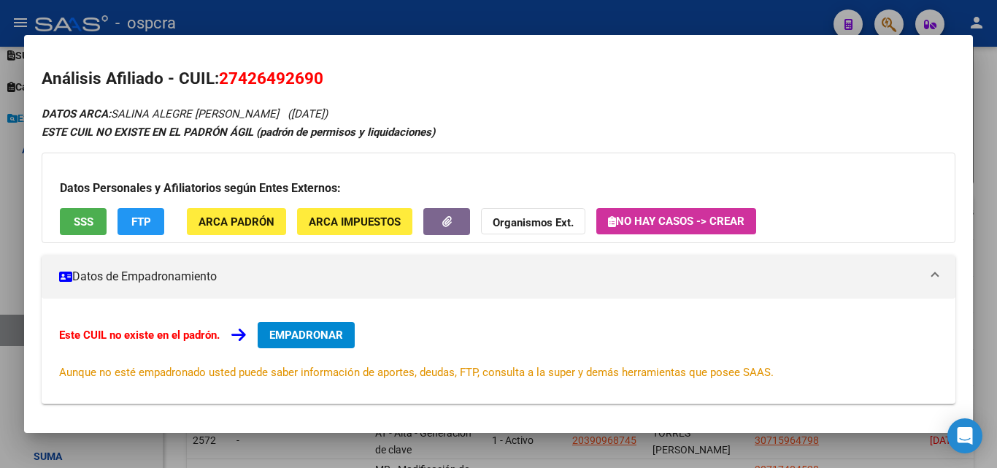
click at [0, 199] on div at bounding box center [498, 234] width 997 height 468
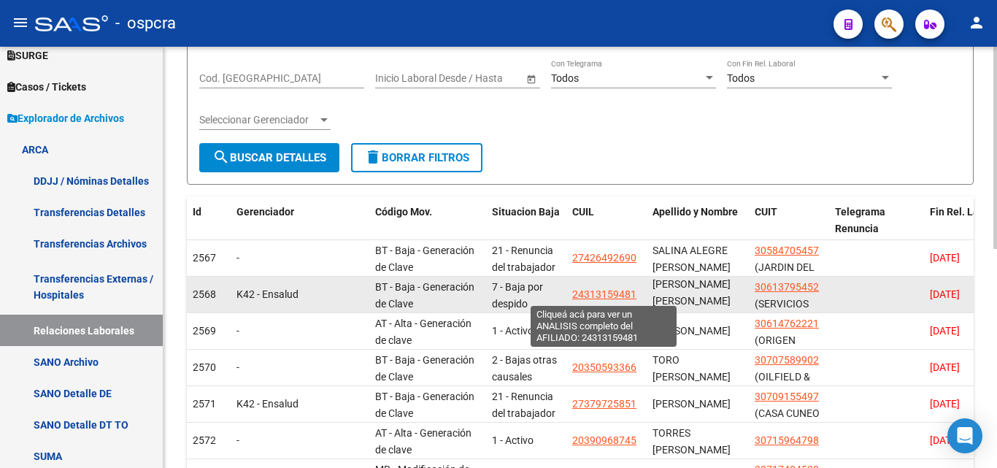
click at [598, 293] on span "24313159481" at bounding box center [604, 294] width 64 height 12
type textarea "24313159481"
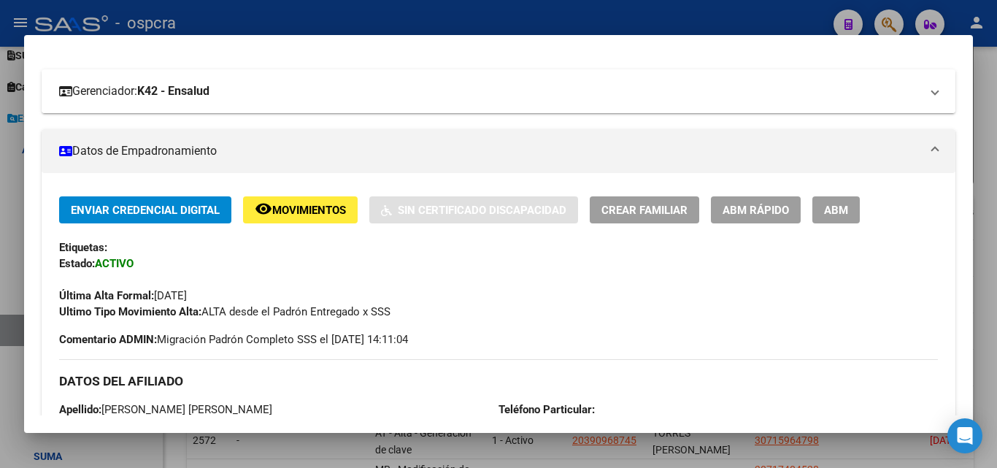
scroll to position [31, 0]
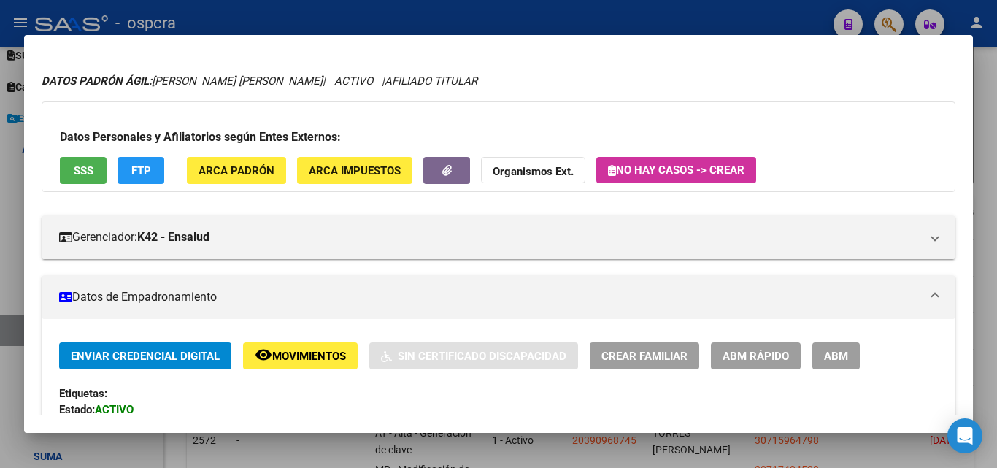
click at [836, 352] on span "ABM" at bounding box center [836, 356] width 24 height 13
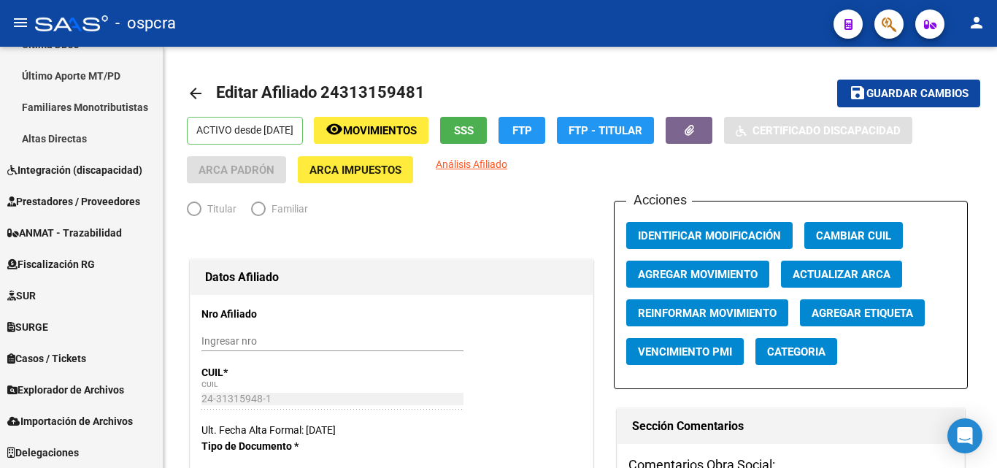
scroll to position [432, 0]
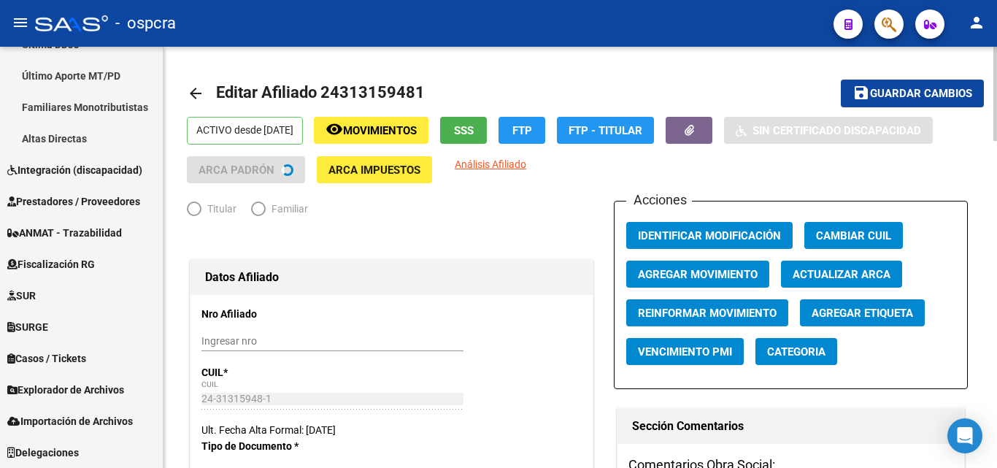
radio input "true"
type input "30-61379545-2"
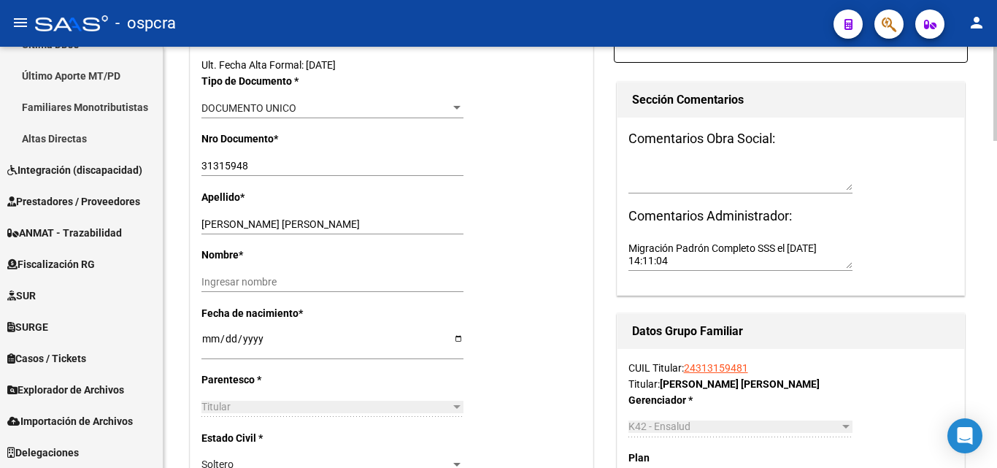
scroll to position [146, 0]
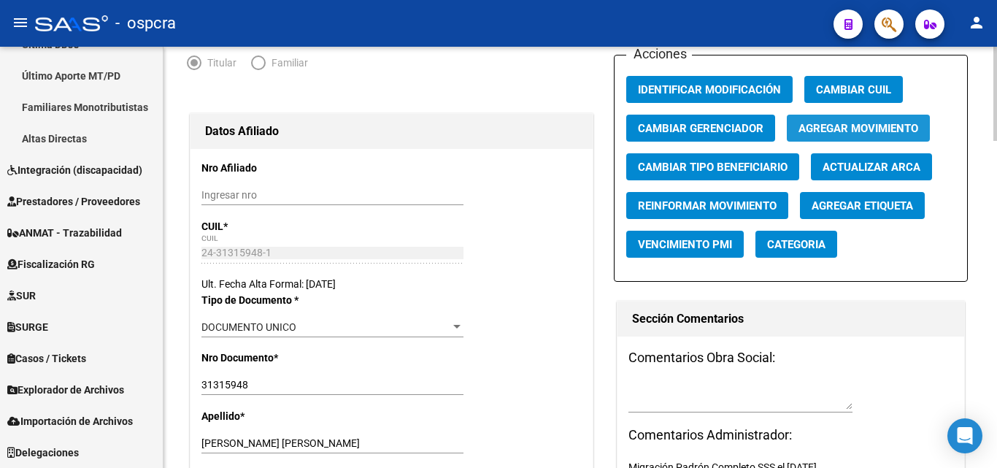
click at [863, 120] on button "Agregar Movimiento" at bounding box center [858, 128] width 143 height 27
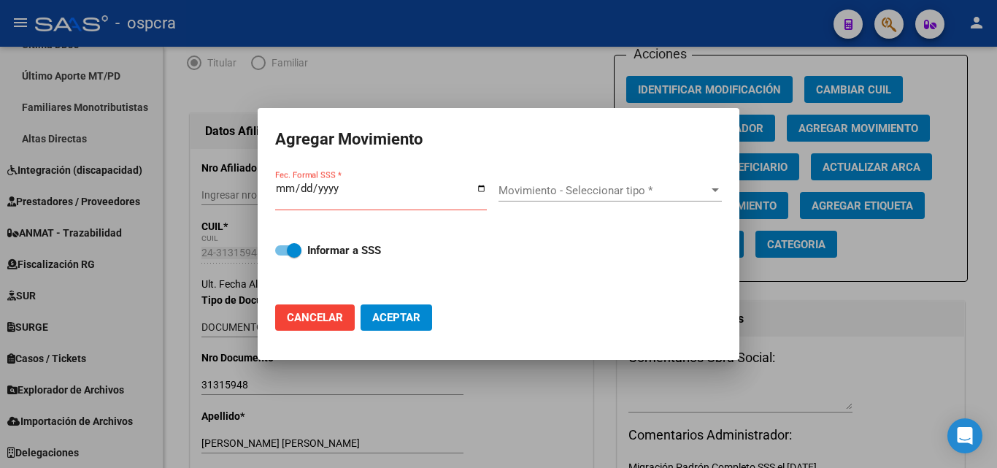
click at [835, 311] on div at bounding box center [498, 234] width 997 height 468
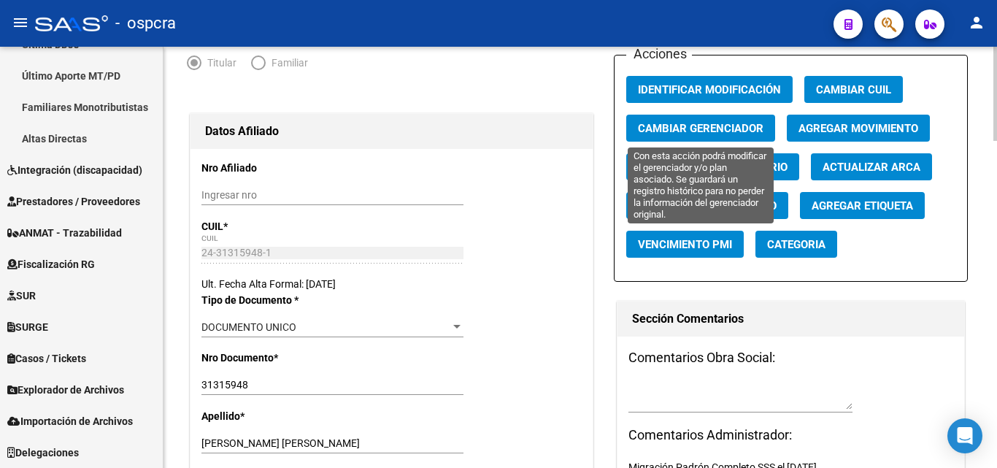
click at [729, 125] on span "Cambiar Gerenciador" at bounding box center [701, 128] width 126 height 13
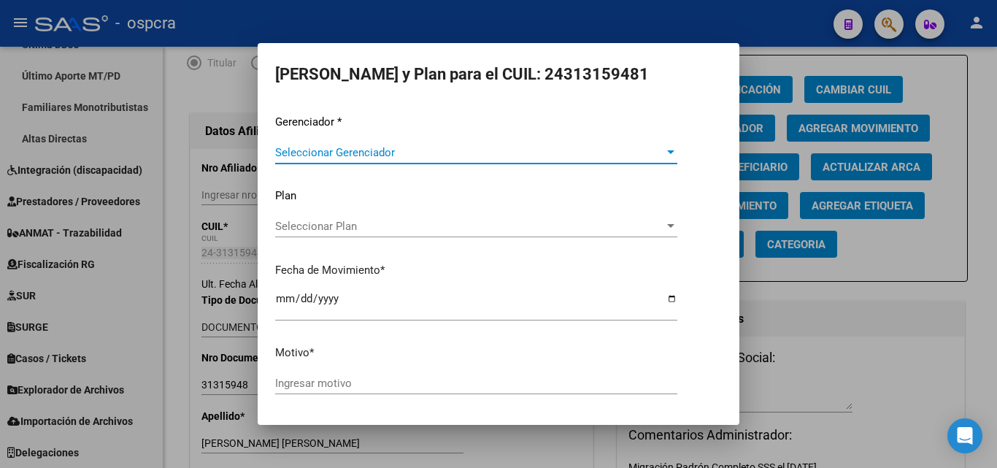
click at [667, 153] on div at bounding box center [670, 152] width 7 height 4
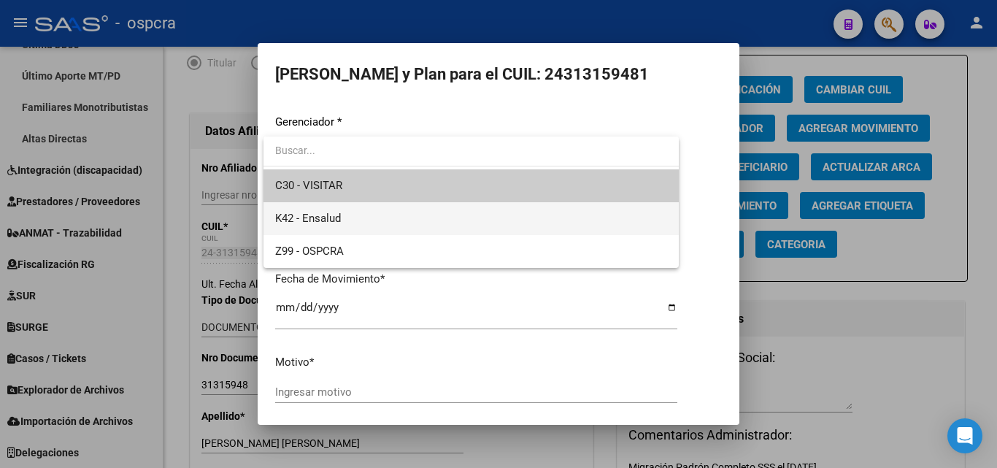
click at [365, 215] on span "K42 - Ensalud" at bounding box center [471, 218] width 392 height 33
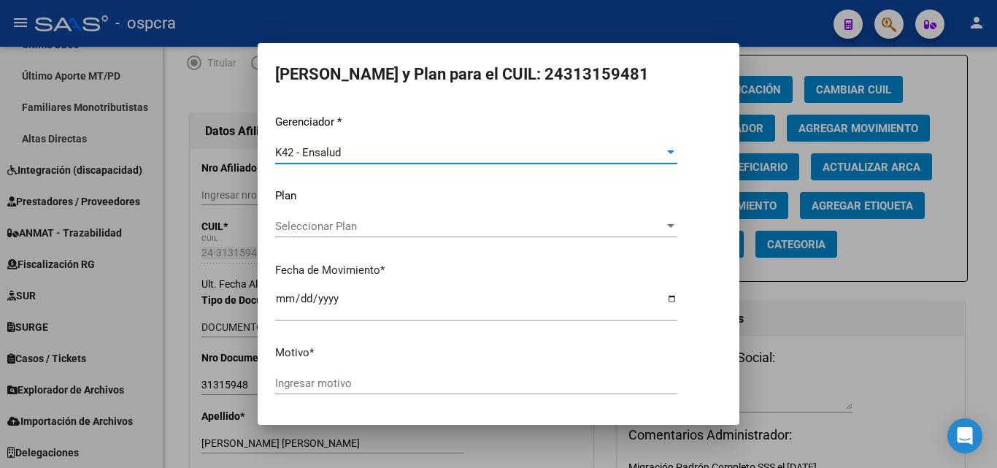
click at [393, 225] on span "Seleccionar Plan" at bounding box center [469, 226] width 389 height 13
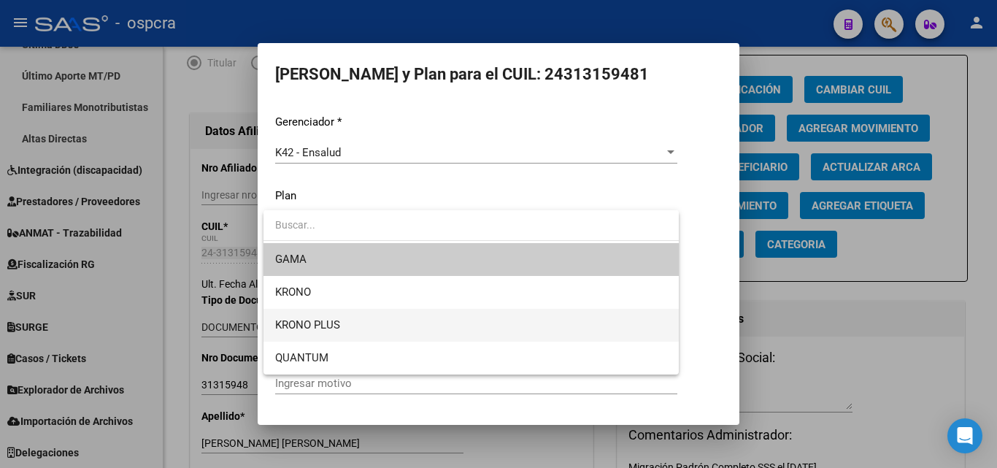
click at [354, 329] on span "KRONO PLUS" at bounding box center [471, 325] width 392 height 33
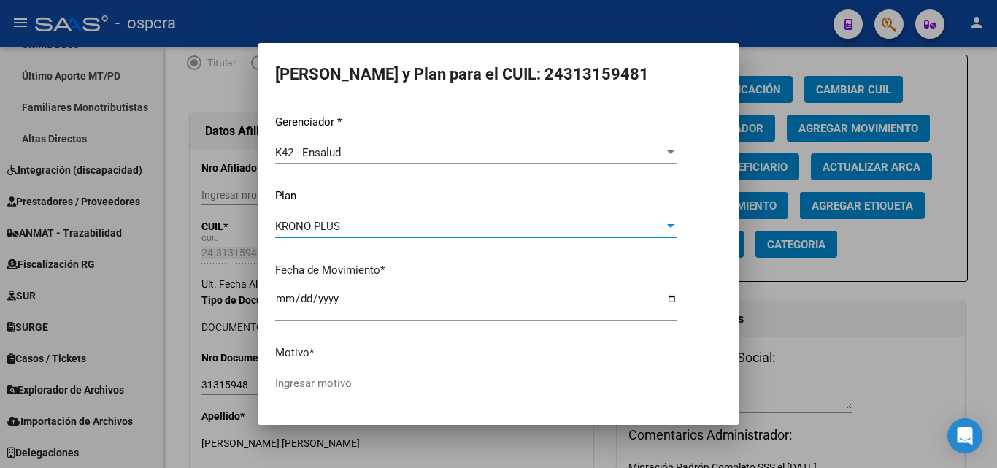
click at [345, 377] on input "Ingresar motivo" at bounding box center [476, 383] width 402 height 13
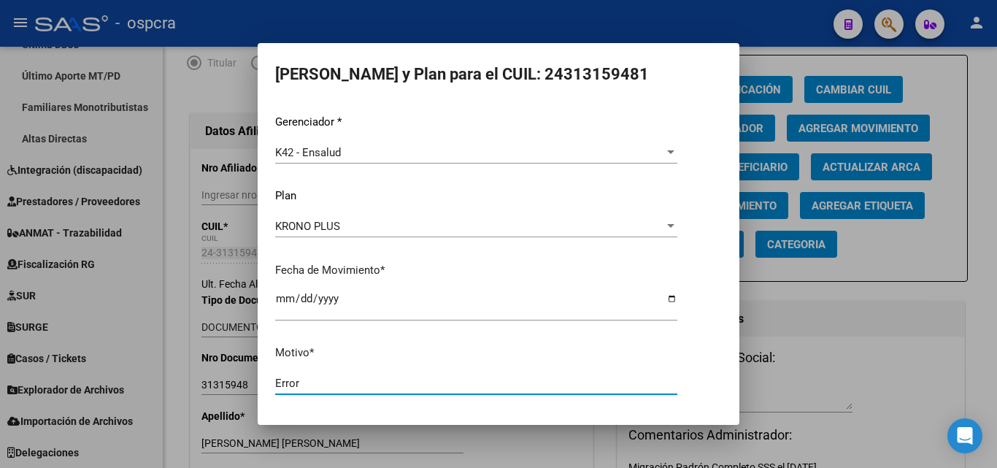
type input "Error"
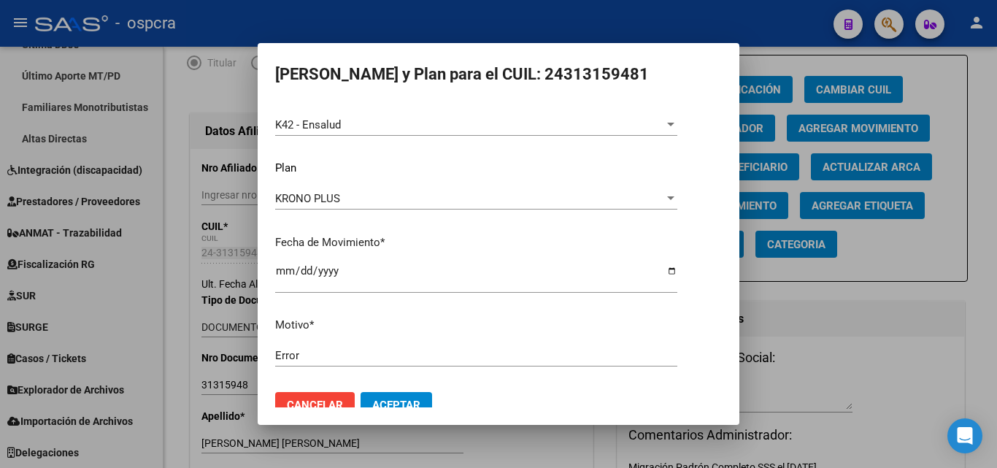
scroll to position [50, 0]
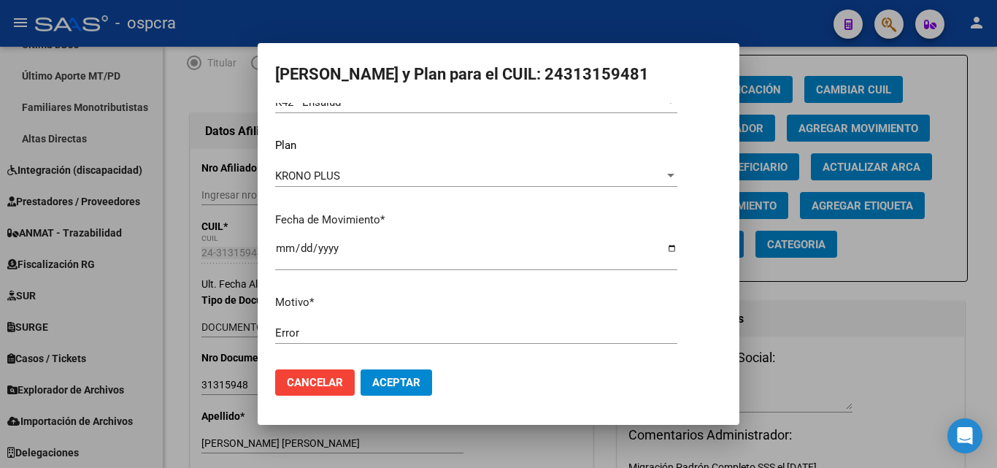
click at [398, 383] on span "Aceptar" at bounding box center [396, 382] width 48 height 13
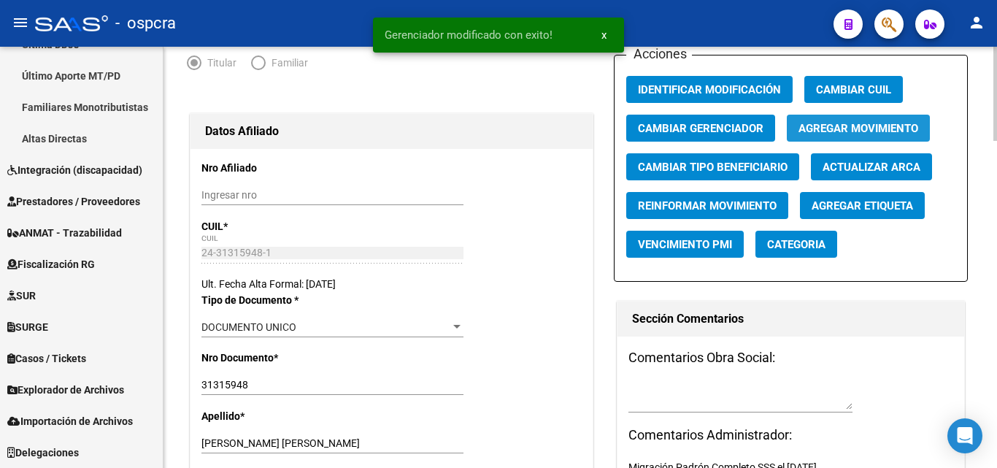
click at [823, 128] on span "Agregar Movimiento" at bounding box center [858, 128] width 120 height 13
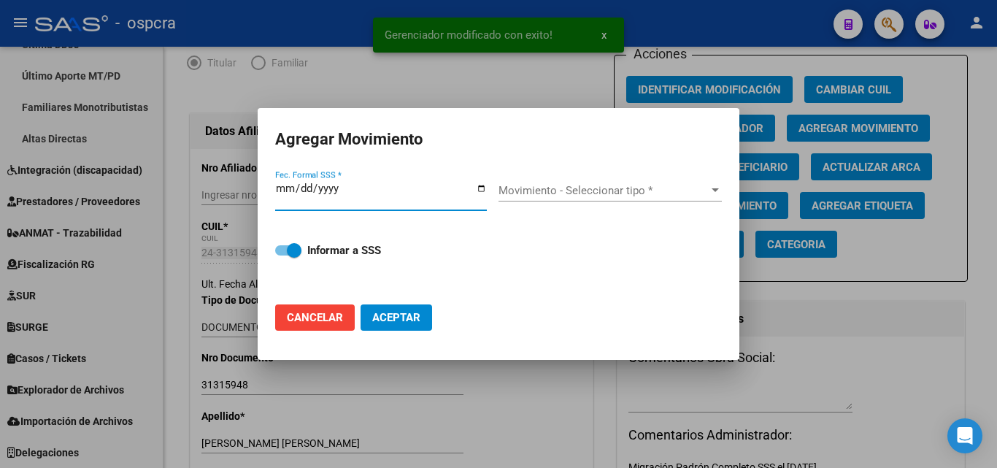
click at [482, 188] on input "Fec. Formal SSS *" at bounding box center [381, 193] width 212 height 23
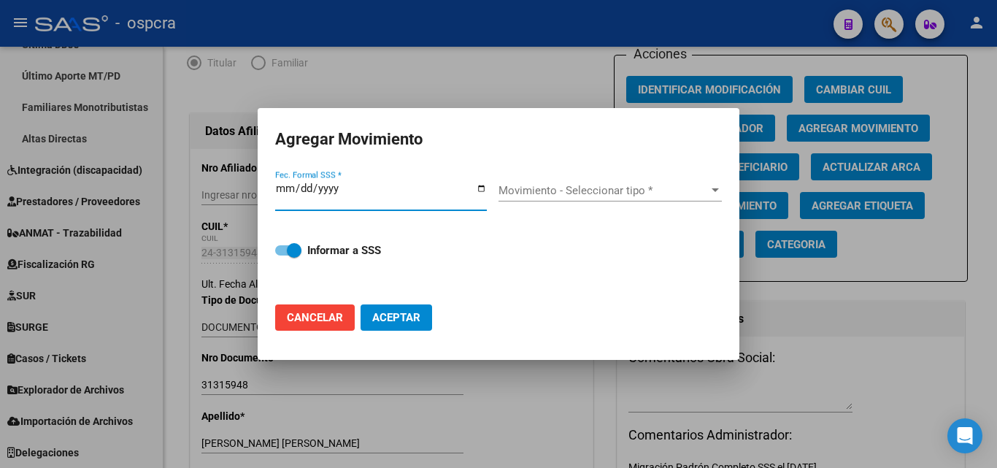
click at [360, 105] on div at bounding box center [498, 234] width 997 height 468
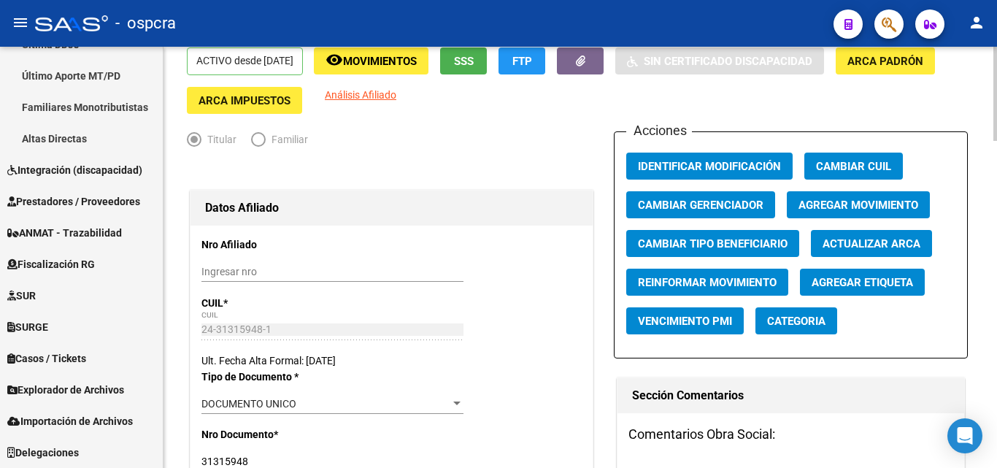
scroll to position [0, 0]
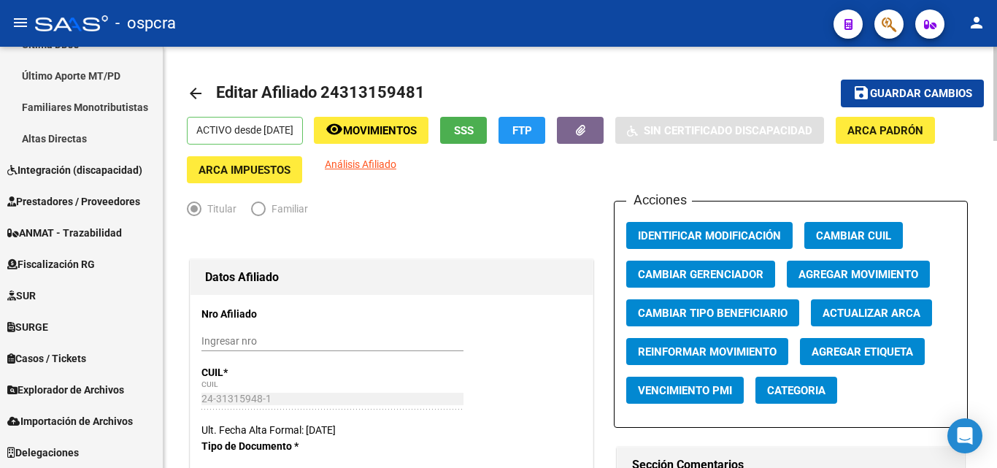
click at [197, 89] on mat-icon "arrow_back" at bounding box center [196, 94] width 18 height 18
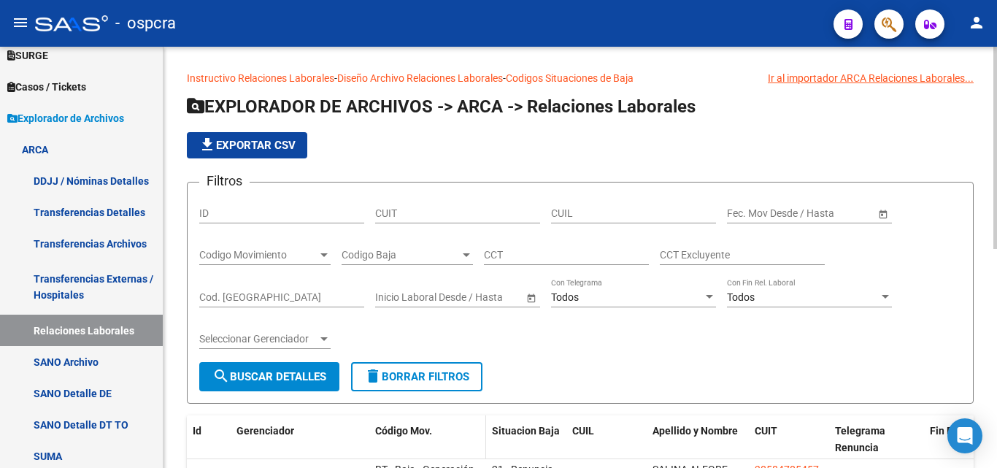
scroll to position [146, 0]
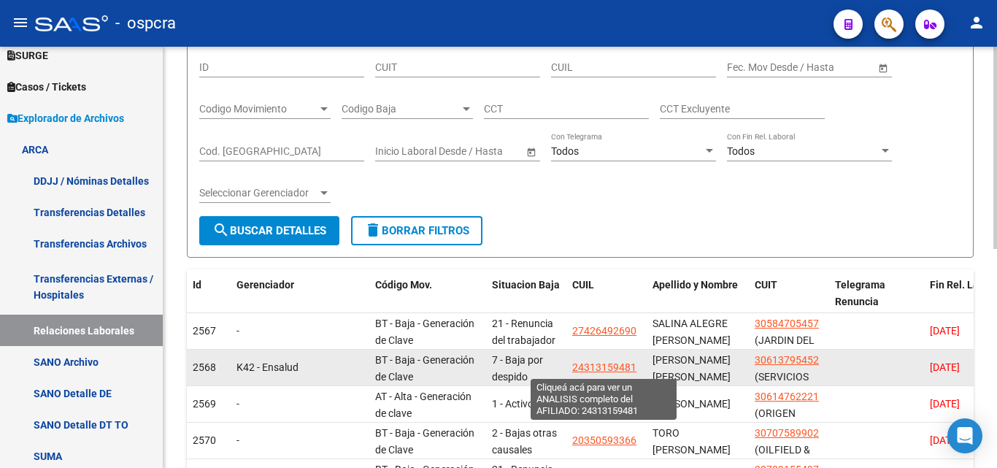
click at [610, 366] on span "24313159481" at bounding box center [604, 367] width 64 height 12
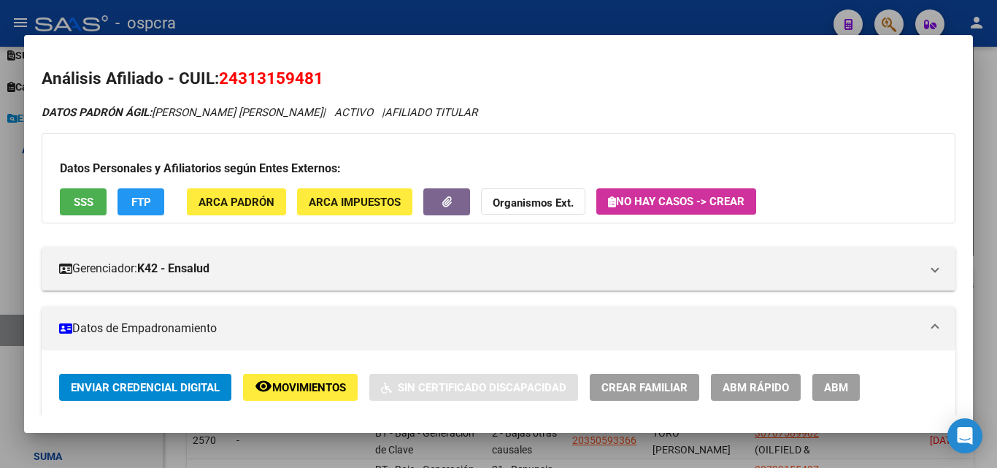
click at [839, 387] on span "ABM" at bounding box center [836, 387] width 24 height 13
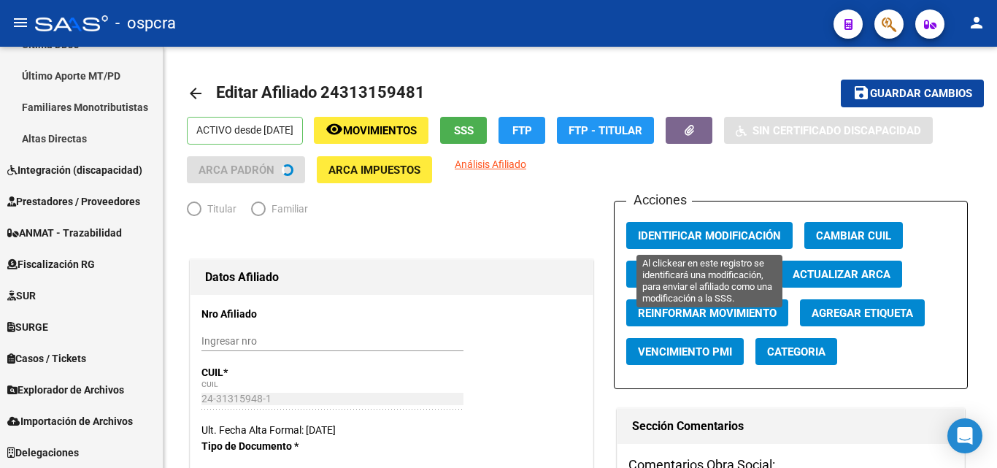
scroll to position [432, 0]
radio input "true"
type input "30-61379545-2"
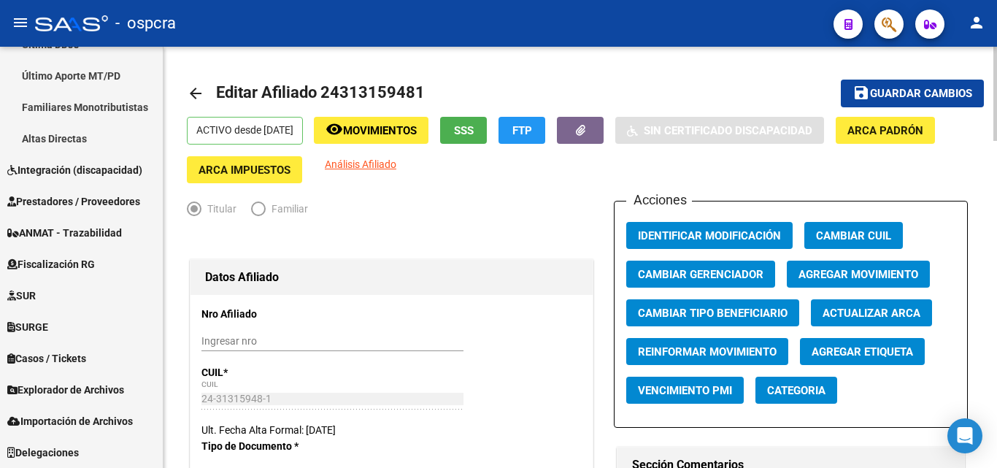
click at [823, 266] on button "Agregar Movimiento" at bounding box center [858, 274] width 143 height 27
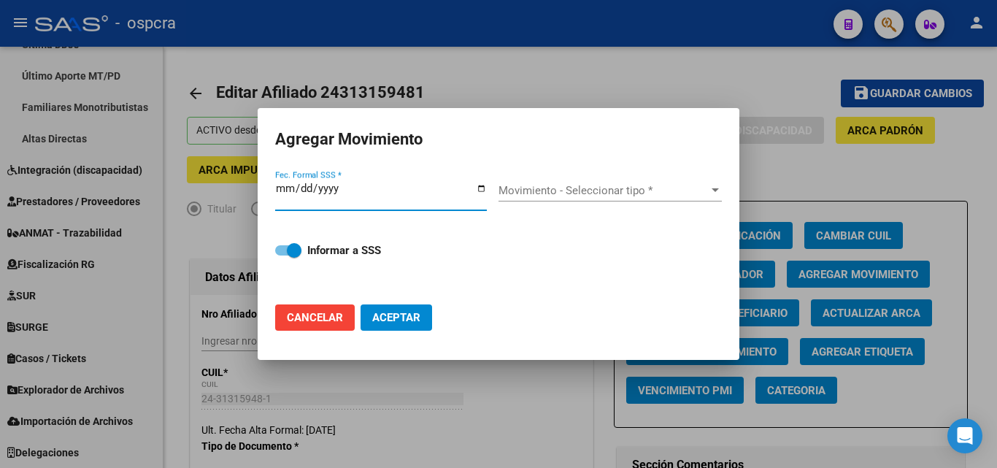
click at [482, 187] on input "Fec. Formal SSS *" at bounding box center [381, 193] width 212 height 23
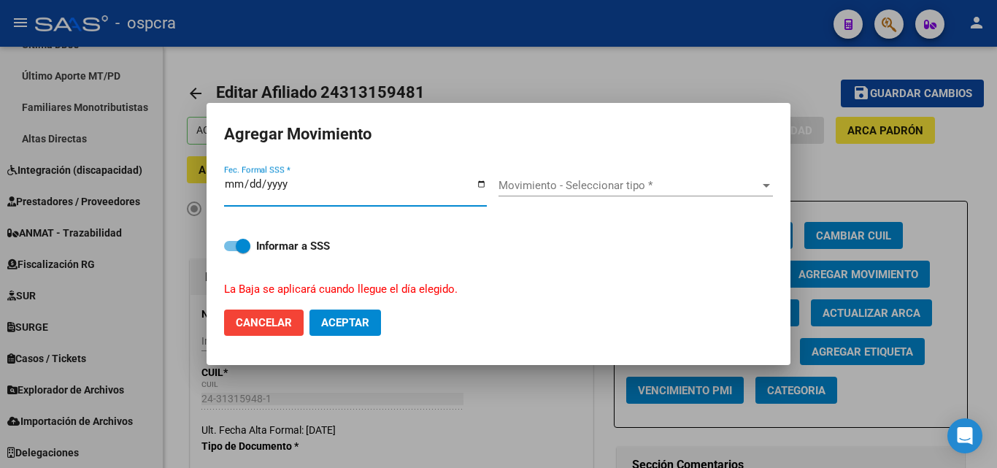
type input "2025-12-30"
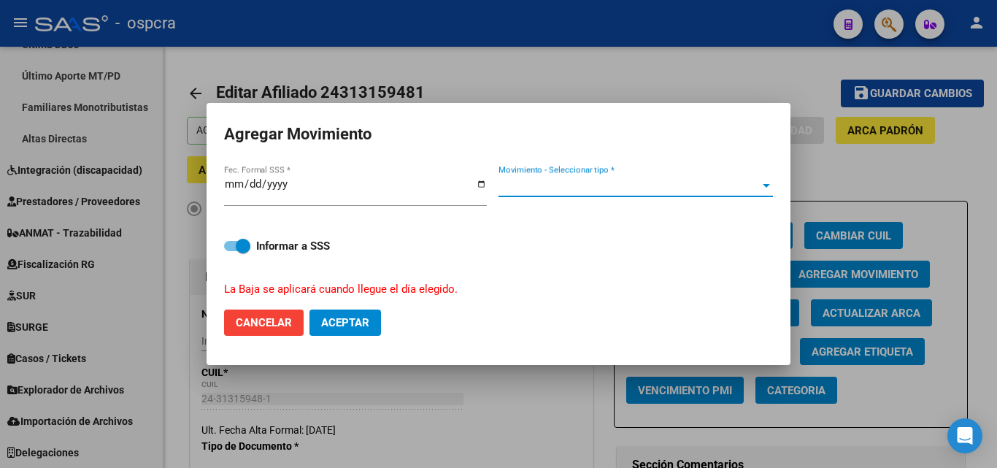
click at [641, 189] on span "Movimiento - Seleccionar tipo *" at bounding box center [628, 185] width 261 height 13
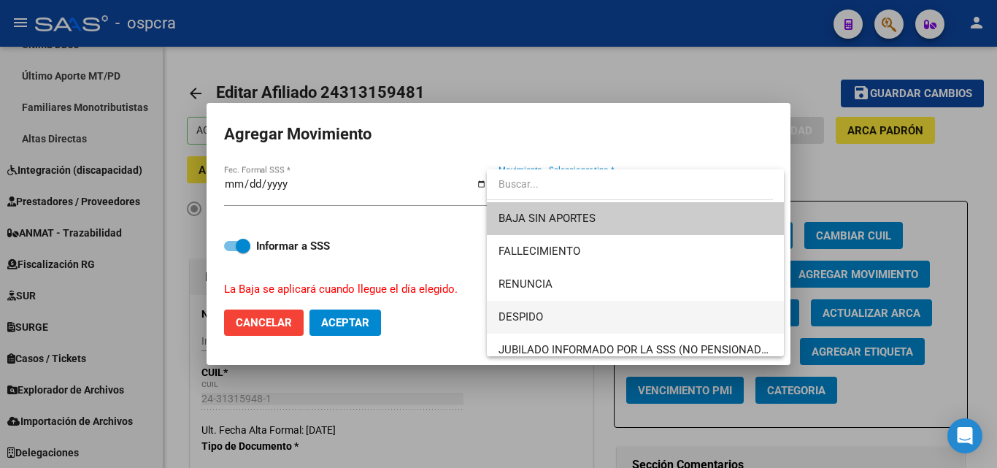
drag, startPoint x: 546, startPoint y: 312, endPoint x: 538, endPoint y: 306, distance: 9.9
click at [545, 313] on span "DESPIDO" at bounding box center [635, 317] width 274 height 33
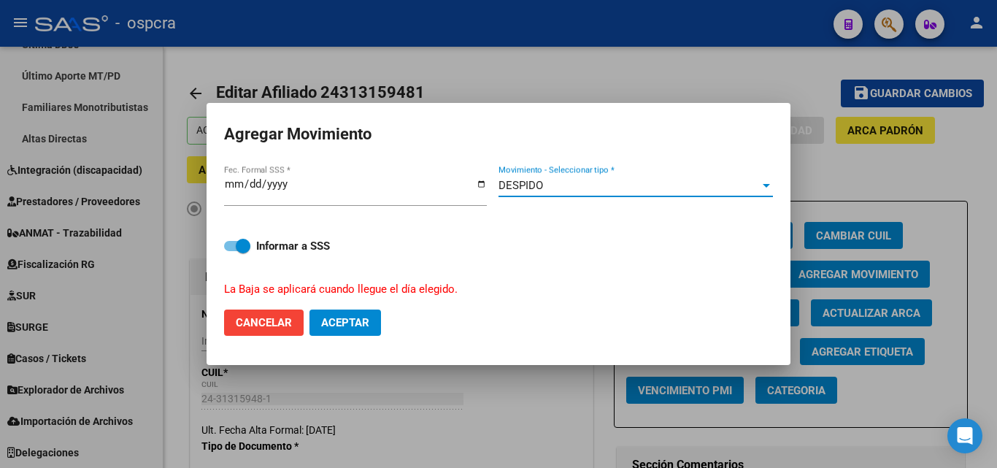
click at [352, 320] on span "Aceptar" at bounding box center [345, 322] width 48 height 13
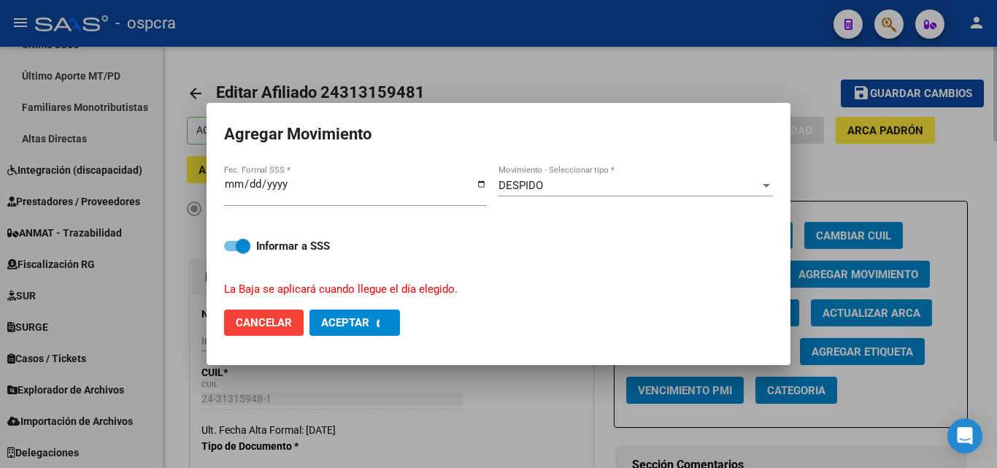
checkbox input "false"
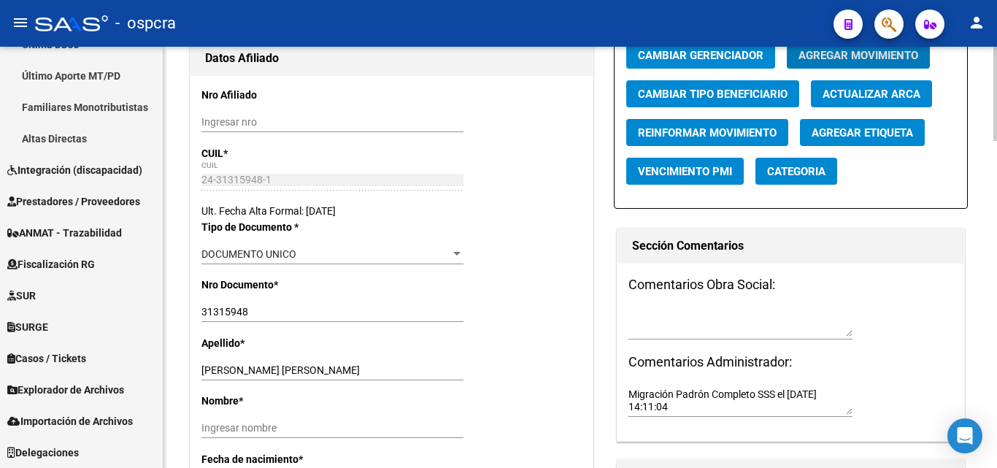
scroll to position [0, 0]
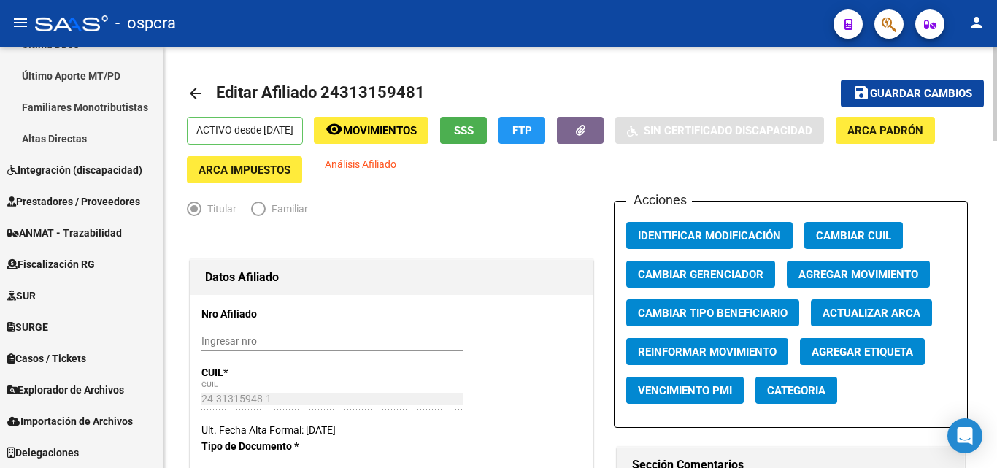
click at [193, 93] on mat-icon "arrow_back" at bounding box center [196, 94] width 18 height 18
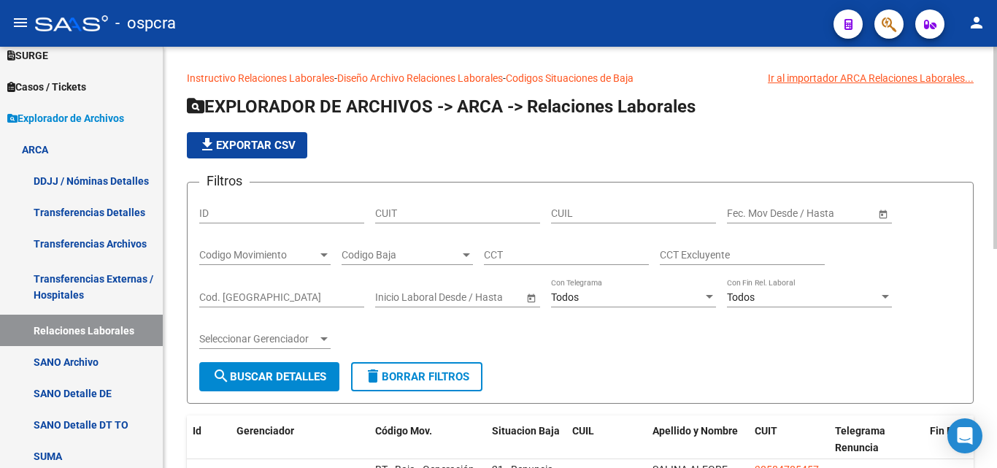
scroll to position [358, 0]
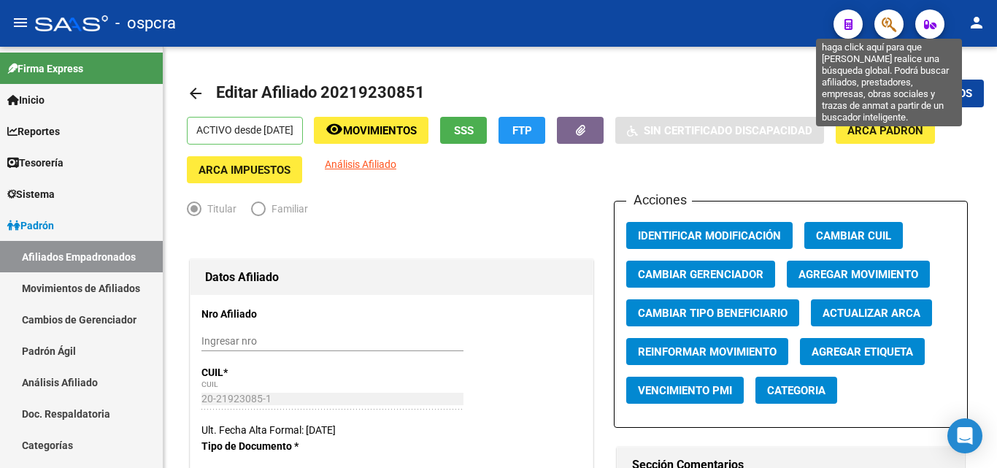
click at [895, 23] on icon "button" at bounding box center [889, 24] width 15 height 17
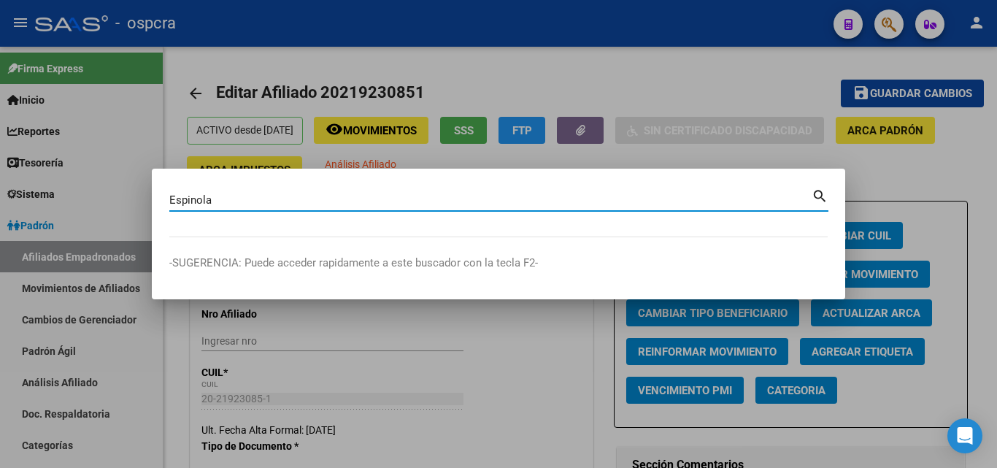
type input "Espinola"
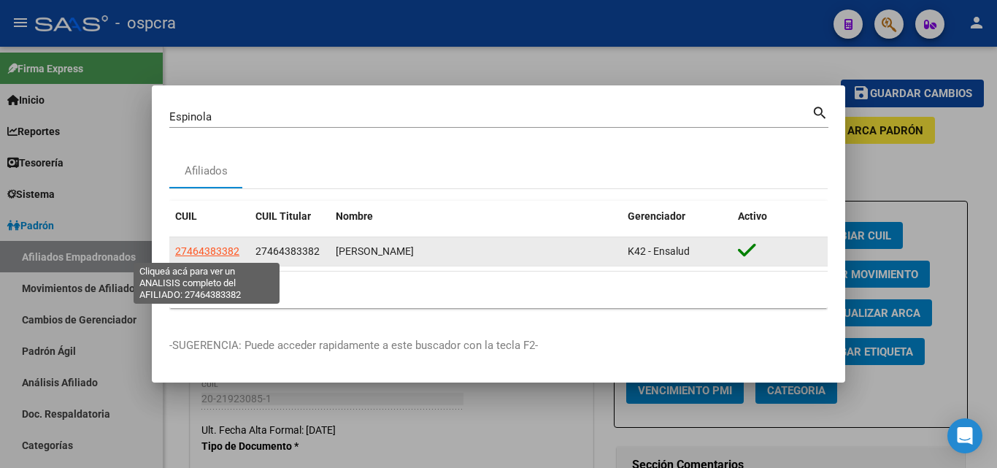
click at [220, 247] on span "27464383382" at bounding box center [207, 251] width 64 height 12
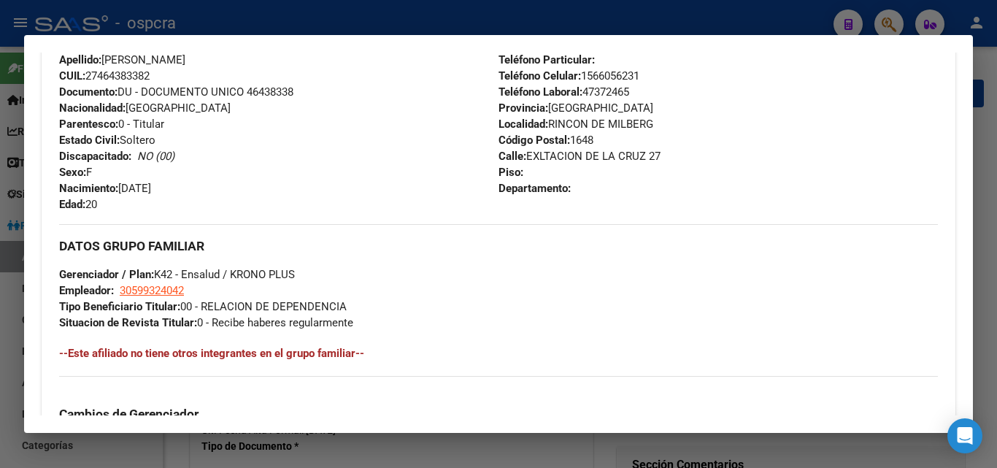
scroll to position [292, 0]
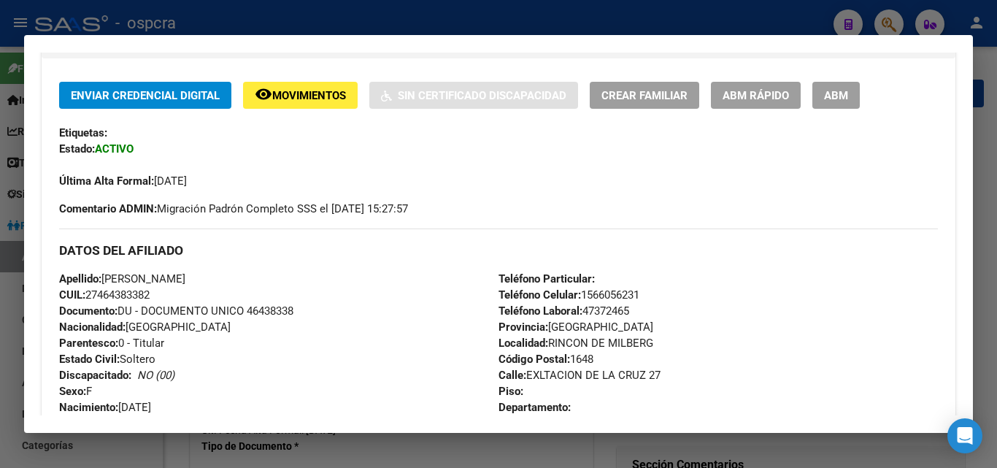
click at [839, 91] on span "ABM" at bounding box center [836, 95] width 24 height 13
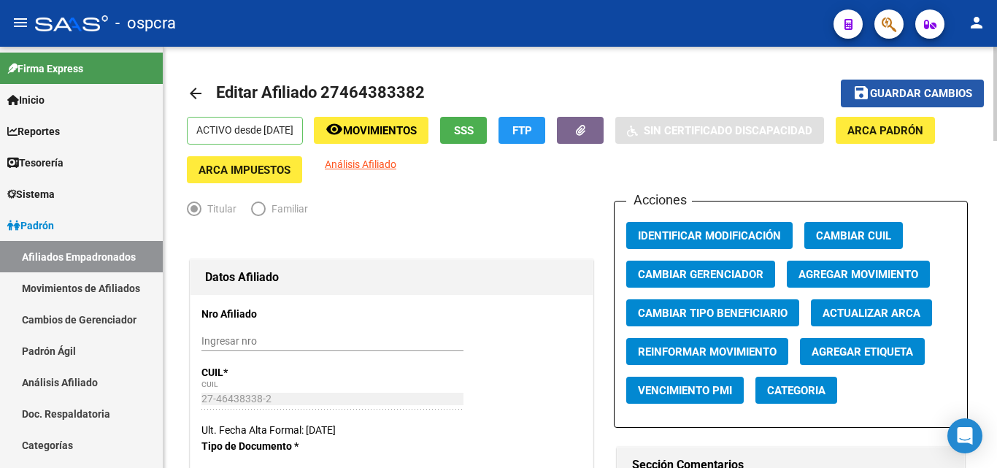
click at [914, 97] on span "Guardar cambios" at bounding box center [921, 94] width 102 height 13
click at [897, 18] on button "button" at bounding box center [888, 23] width 29 height 29
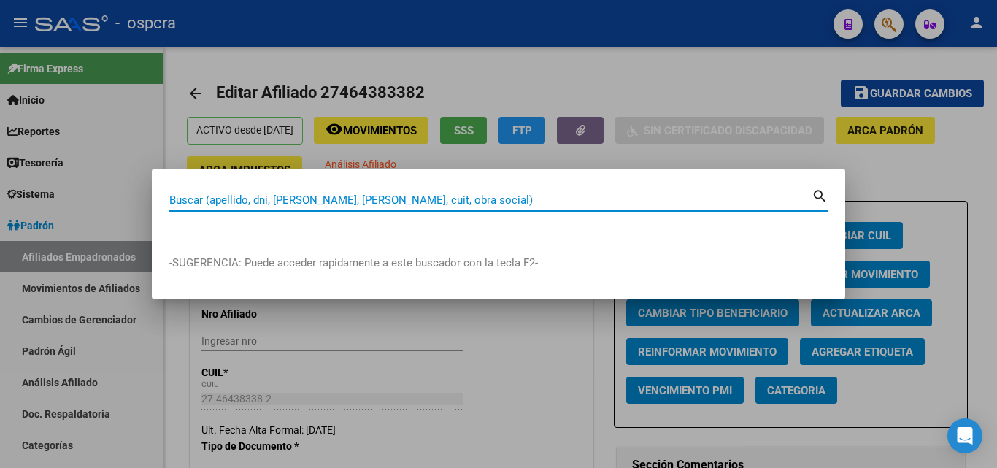
paste input "20322175508"
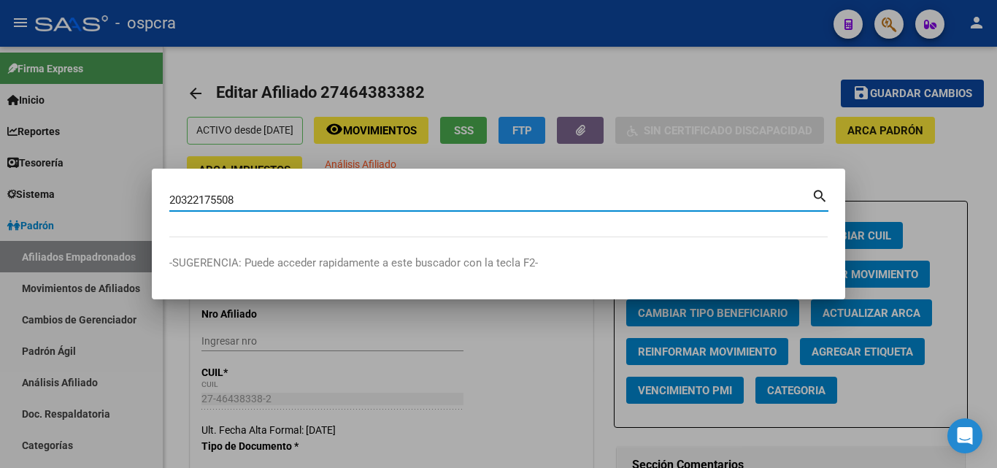
type input "20322175508"
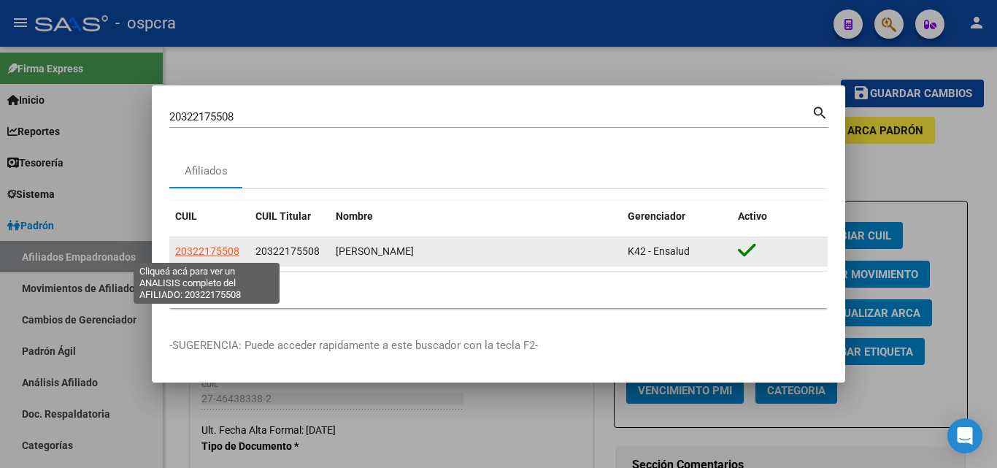
click at [209, 245] on span "20322175508" at bounding box center [207, 251] width 64 height 12
type textarea "20322175508"
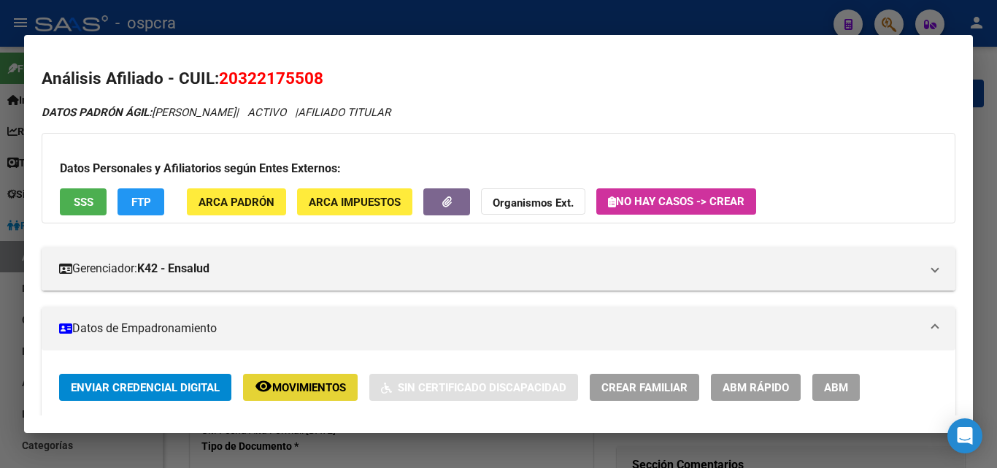
click at [323, 382] on span "Movimientos" at bounding box center [309, 387] width 74 height 13
click at [833, 380] on span "ABM" at bounding box center [836, 386] width 24 height 13
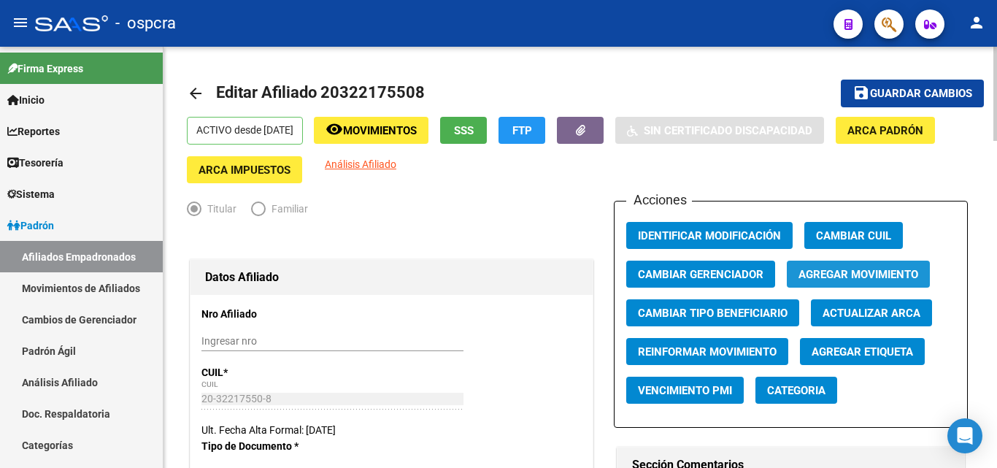
click at [857, 271] on span "Agregar Movimiento" at bounding box center [858, 274] width 120 height 13
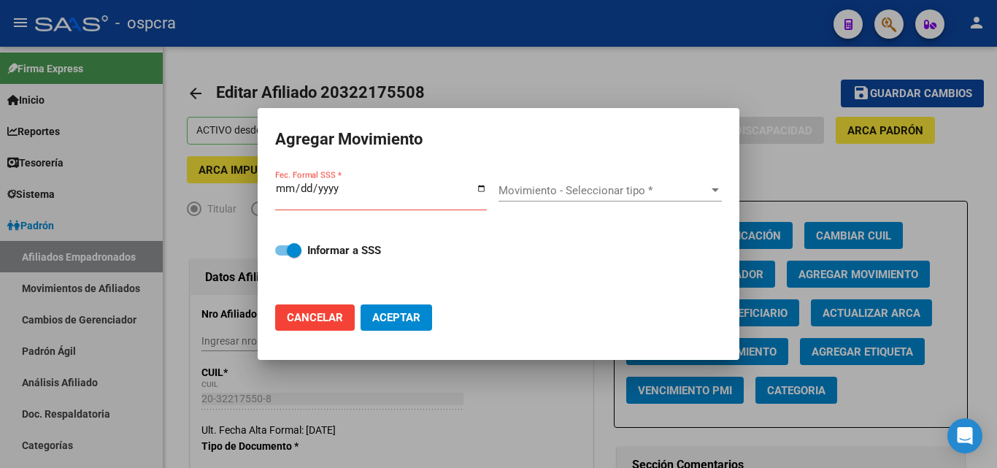
click at [595, 70] on div at bounding box center [498, 234] width 997 height 468
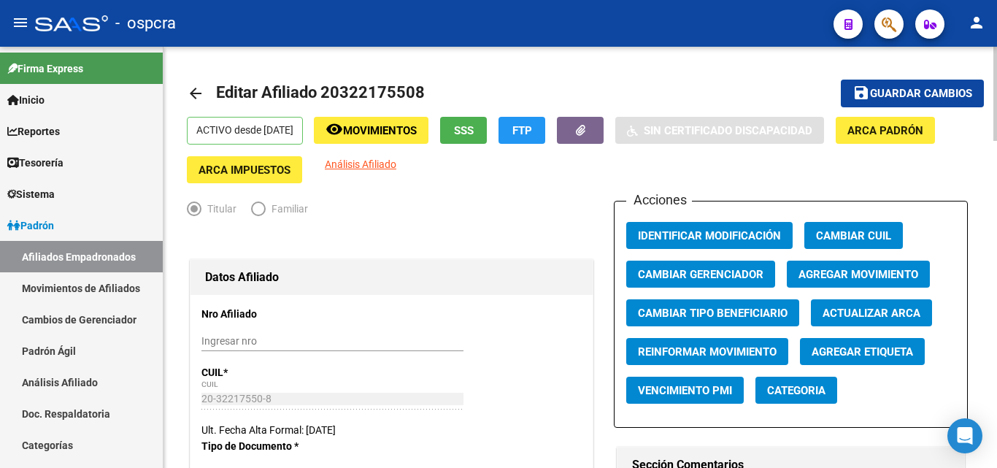
click at [863, 276] on span "Agregar Movimiento" at bounding box center [858, 274] width 120 height 13
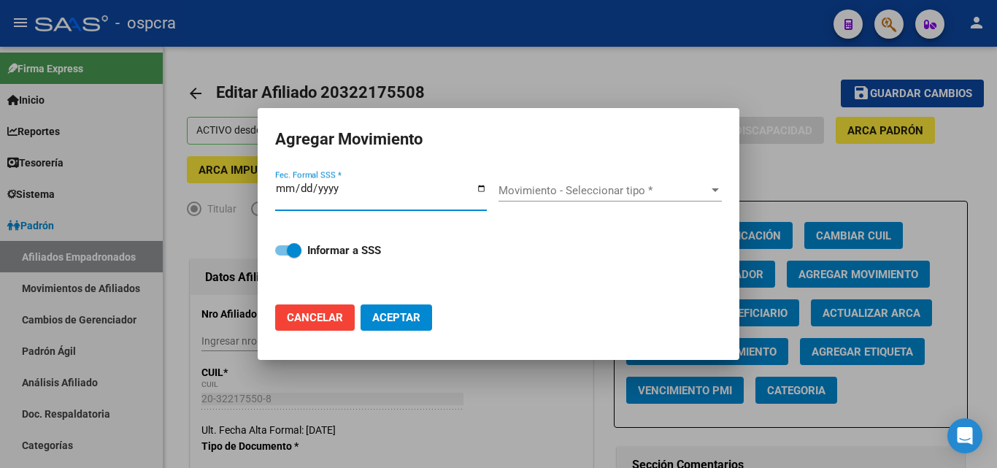
click at [478, 192] on input "Fec. Formal SSS *" at bounding box center [381, 193] width 212 height 23
type input "2025-10-08"
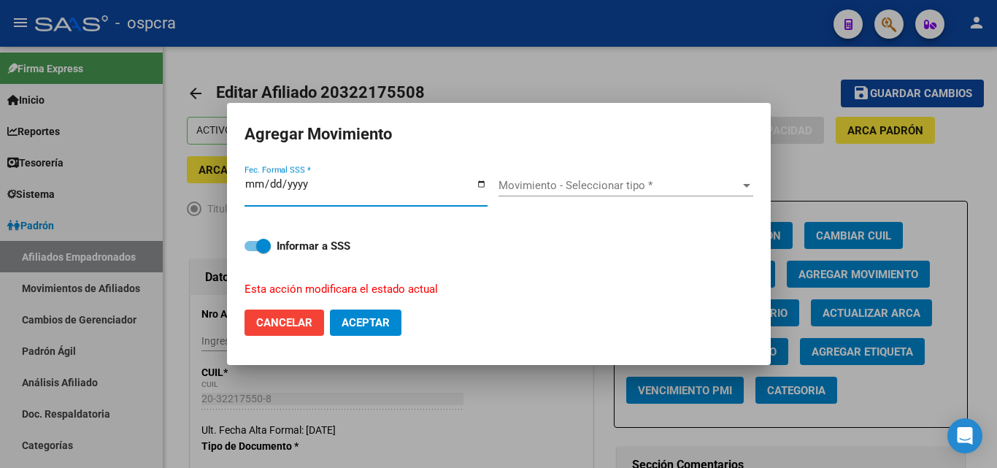
click at [649, 186] on span "Movimiento - Seleccionar tipo *" at bounding box center [619, 185] width 242 height 13
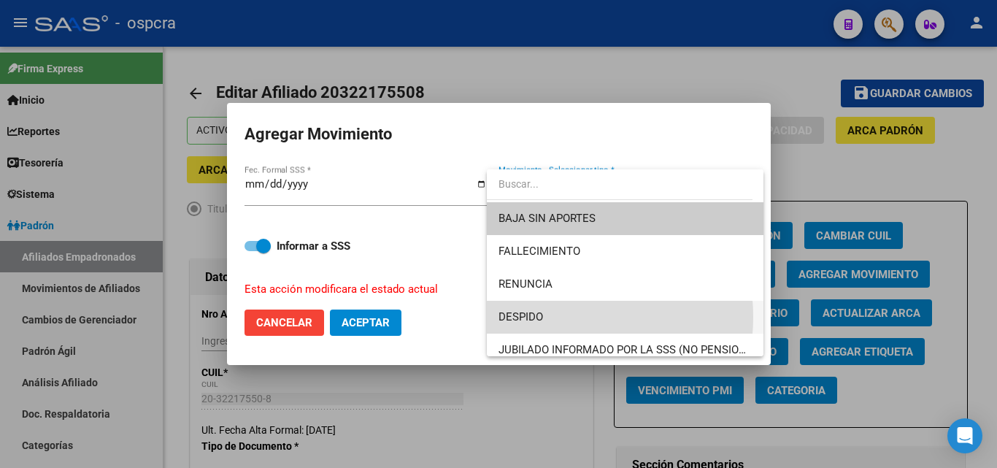
click at [549, 317] on span "DESPIDO" at bounding box center [624, 317] width 253 height 33
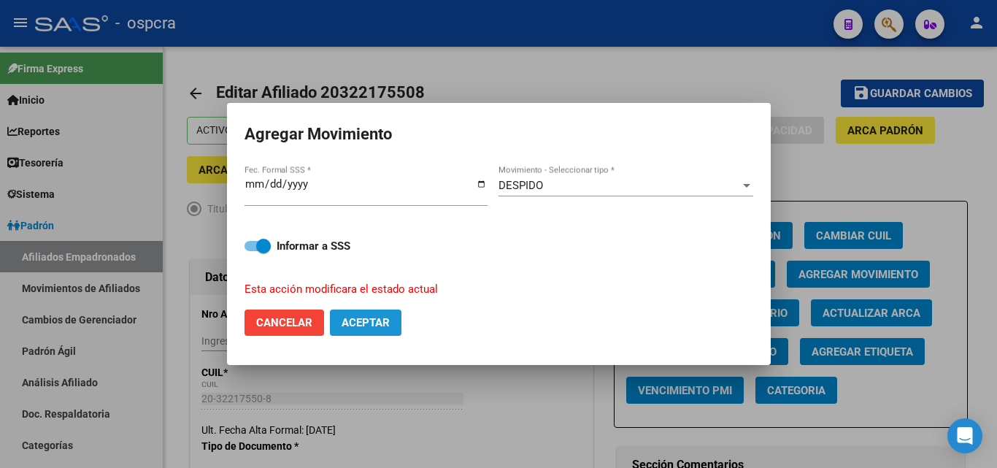
click at [382, 318] on span "Aceptar" at bounding box center [366, 322] width 48 height 13
checkbox input "false"
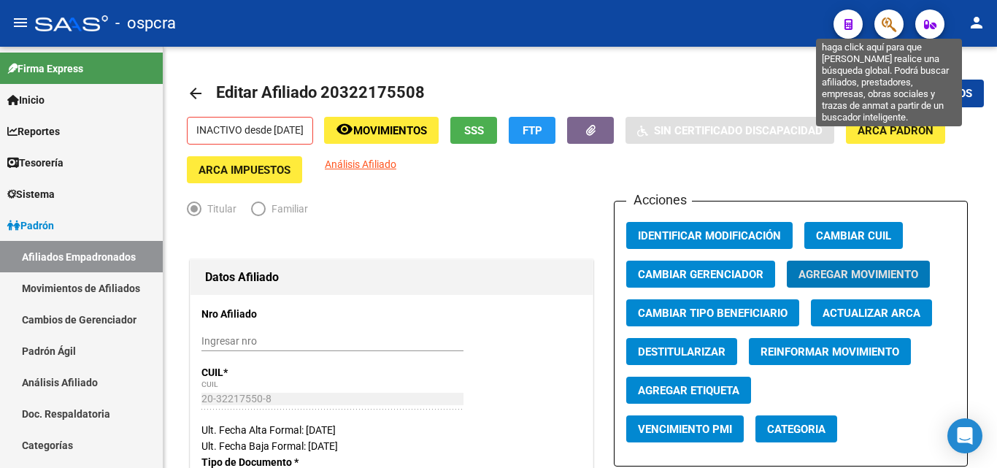
click at [886, 22] on icon "button" at bounding box center [889, 24] width 15 height 17
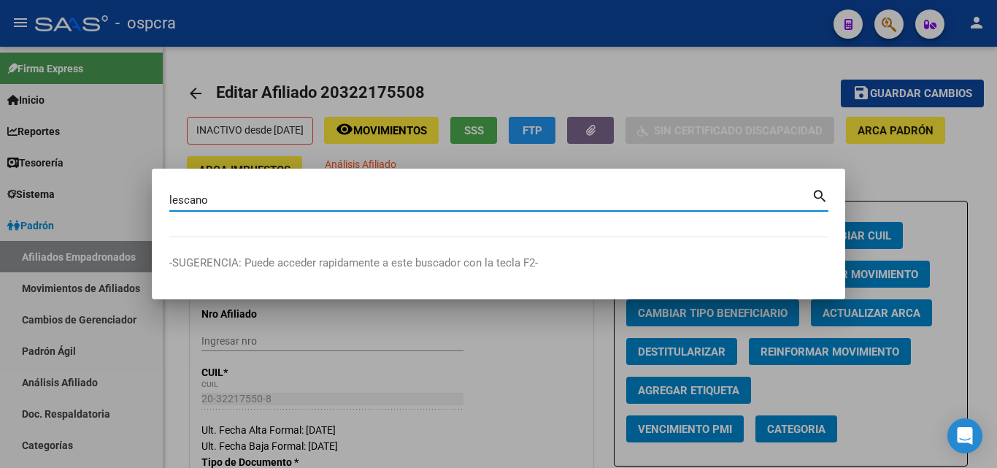
type input "lescano"
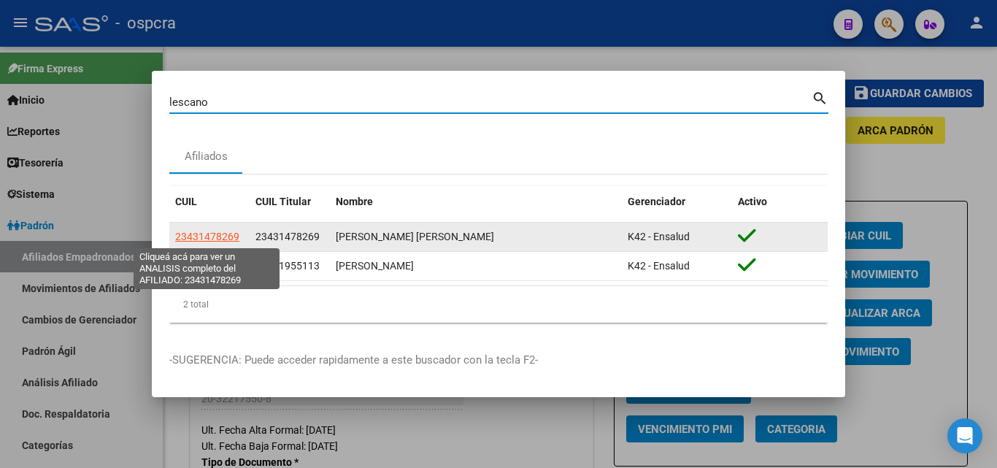
click at [204, 239] on span "23431478269" at bounding box center [207, 237] width 64 height 12
type textarea "23431478269"
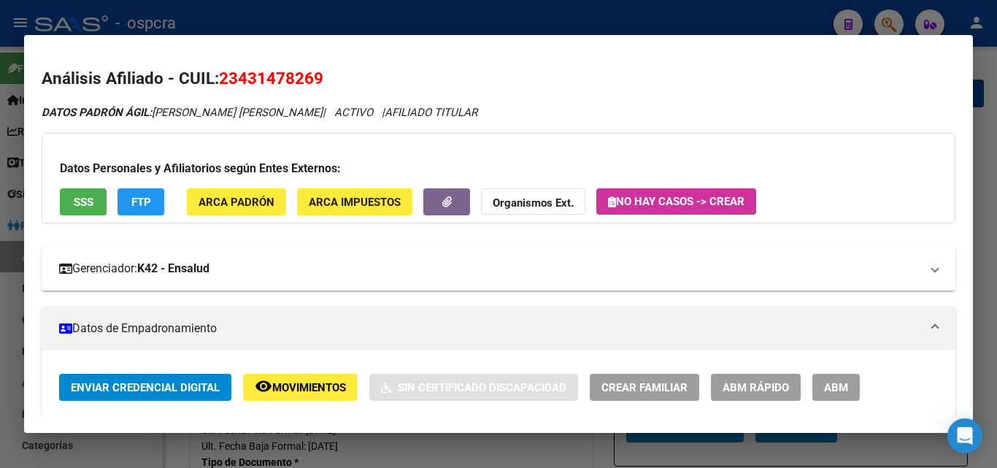
scroll to position [219, 0]
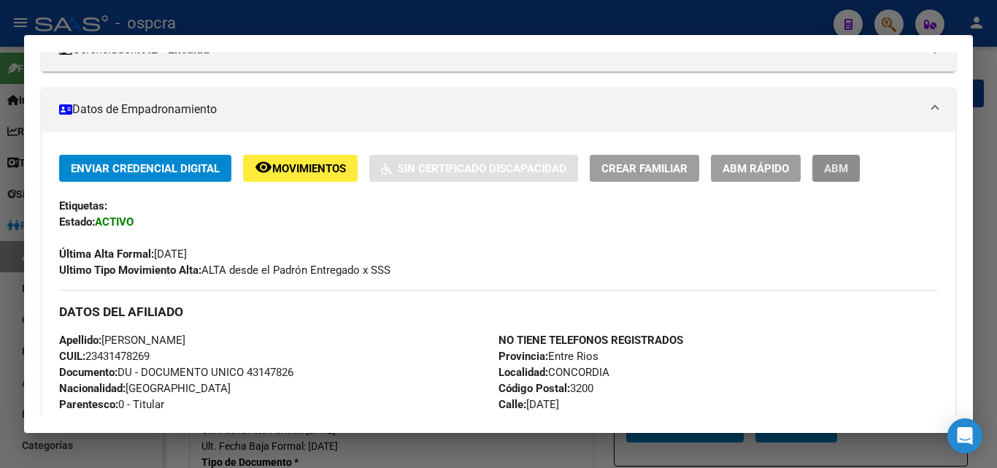
click at [844, 161] on button "ABM" at bounding box center [835, 168] width 47 height 27
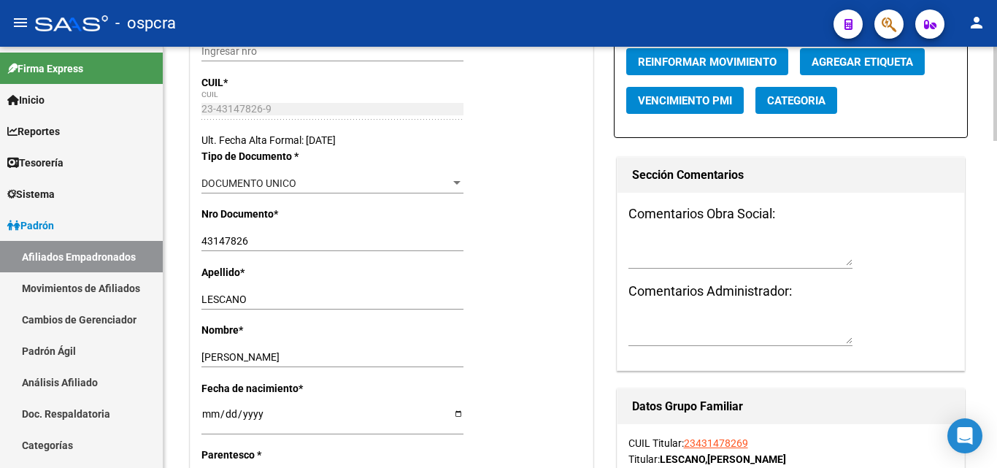
scroll to position [71, 0]
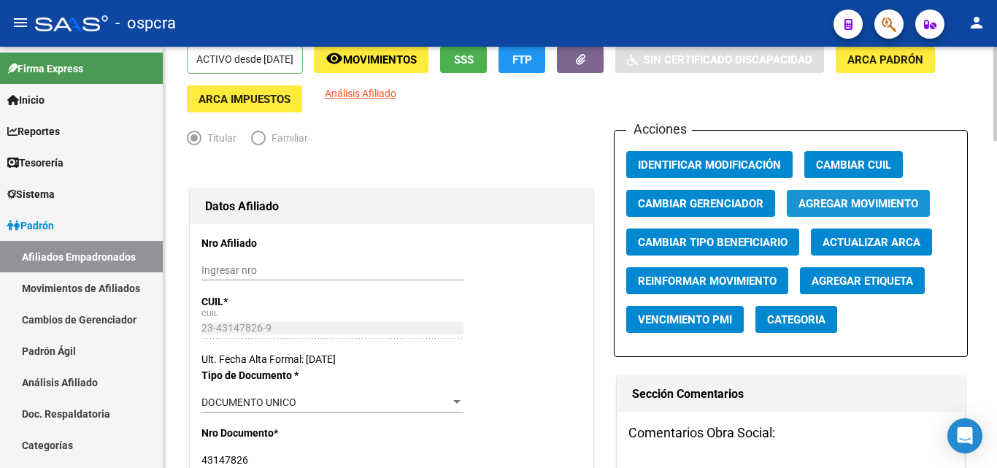
click at [855, 197] on span "Agregar Movimiento" at bounding box center [858, 203] width 120 height 13
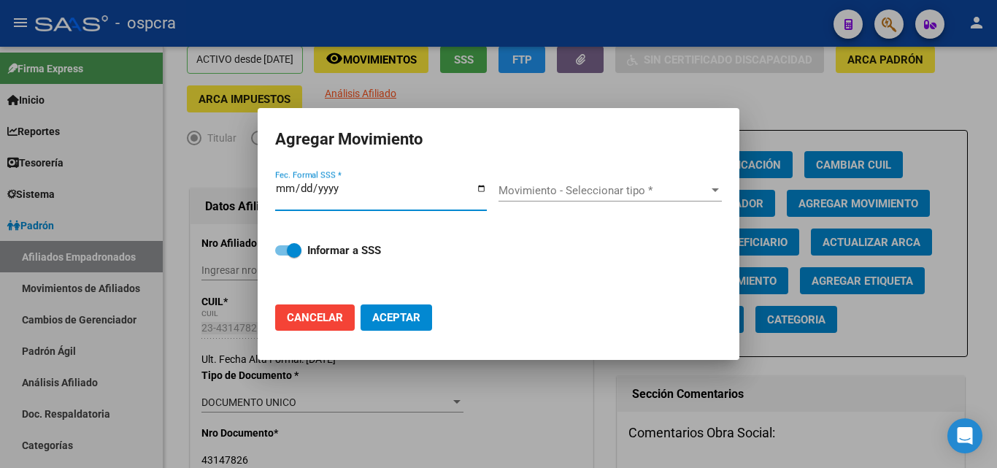
click at [479, 188] on input "Fec. Formal SSS *" at bounding box center [381, 193] width 212 height 23
type input "2025-10-08"
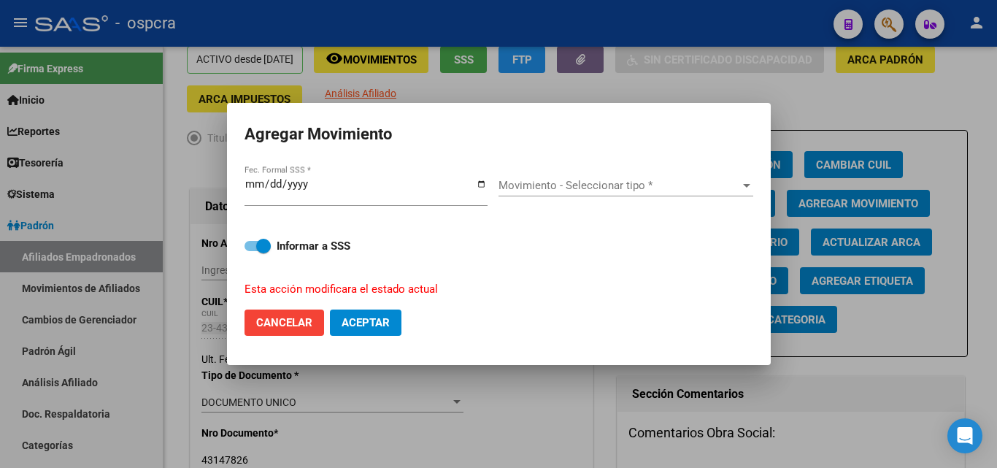
click at [612, 197] on div "Movimiento - Seleccionar tipo * Movimiento - Seleccionar tipo *" at bounding box center [625, 192] width 255 height 36
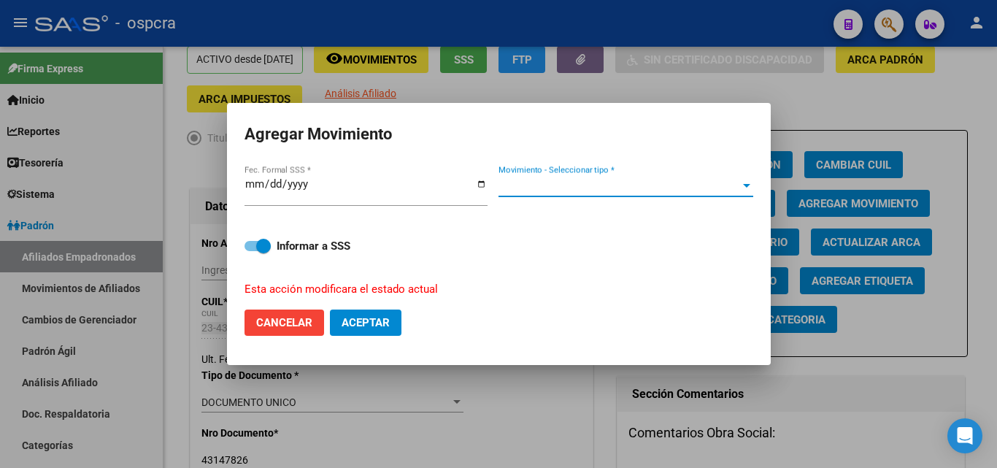
click at [615, 192] on span "Movimiento - Seleccionar tipo *" at bounding box center [619, 185] width 242 height 13
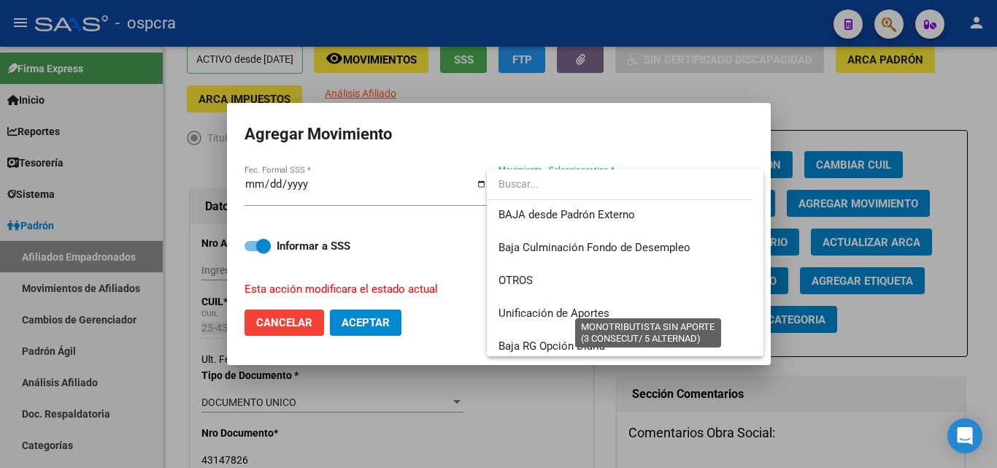
scroll to position [1061, 0]
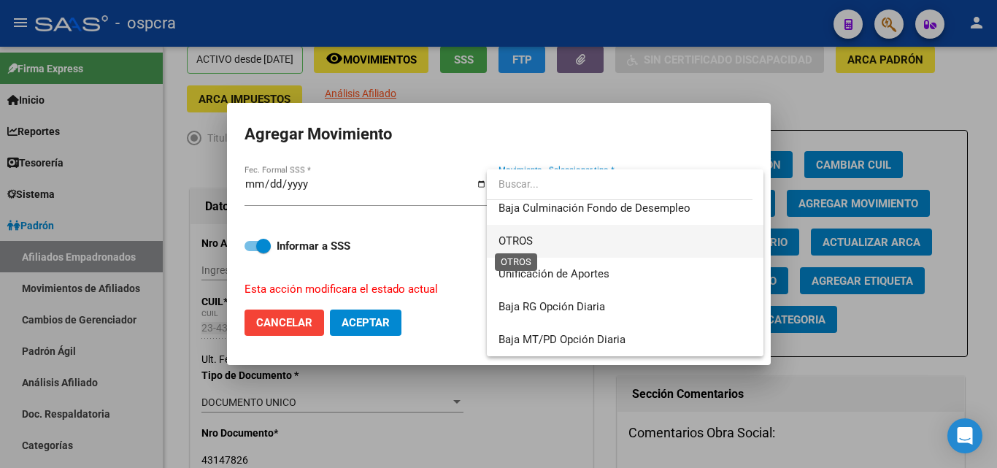
click at [531, 242] on span "OTROS" at bounding box center [515, 240] width 34 height 13
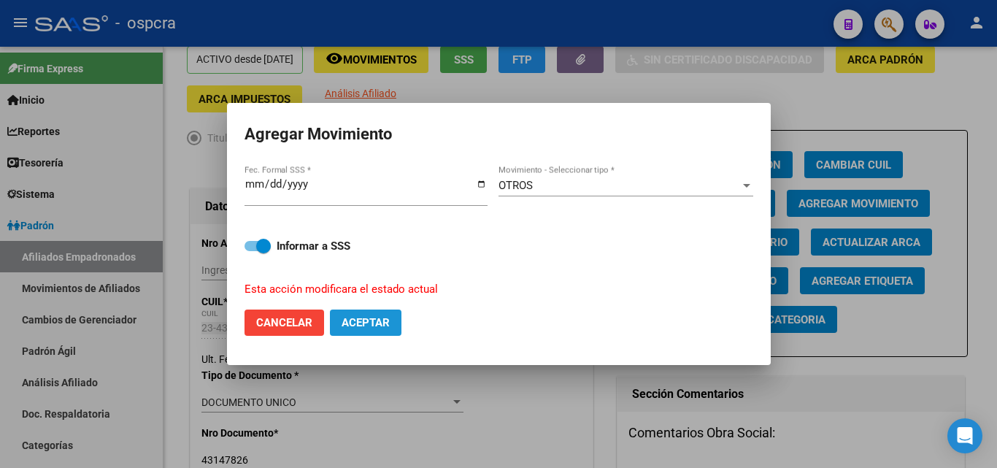
click at [375, 317] on span "Aceptar" at bounding box center [366, 322] width 48 height 13
checkbox input "false"
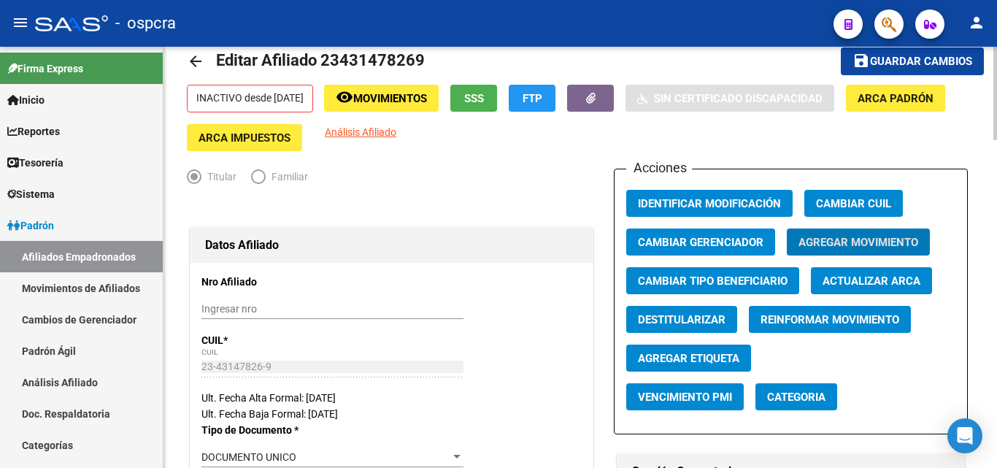
scroll to position [0, 0]
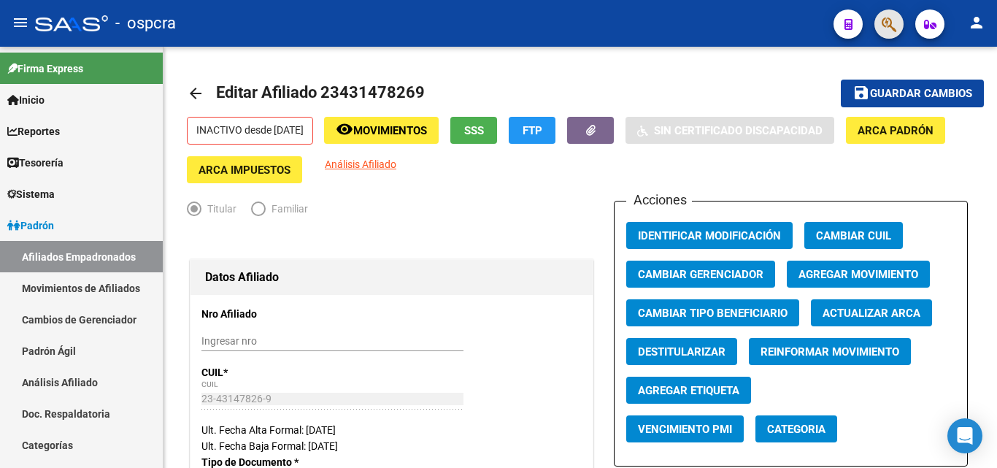
click at [901, 20] on button "button" at bounding box center [888, 23] width 29 height 29
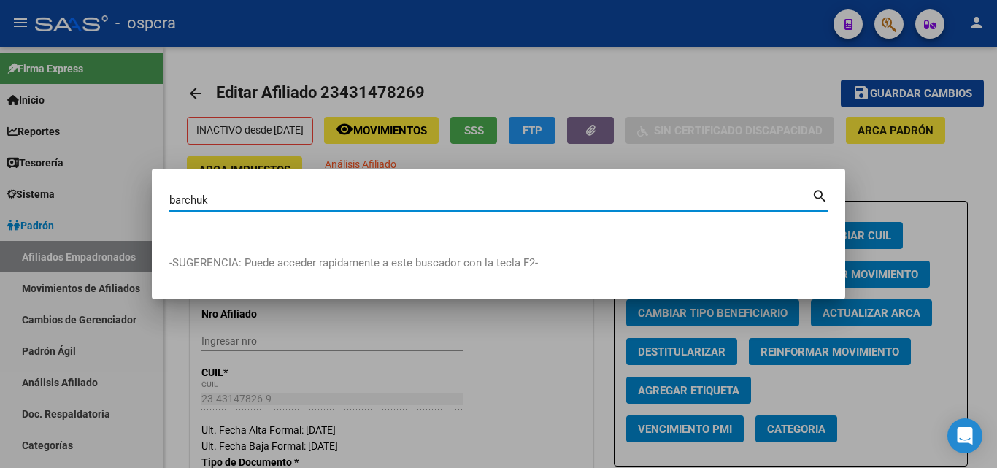
type input "barchuk"
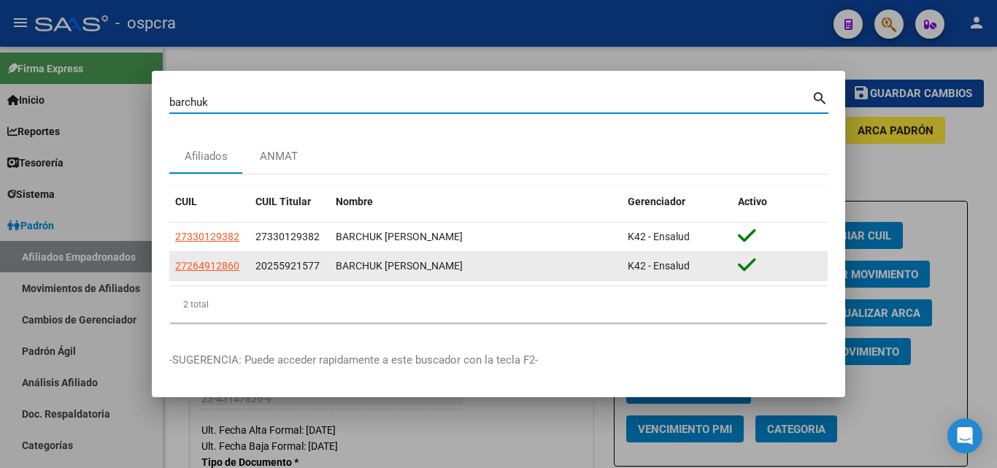
click at [200, 257] on datatable-body-cell "27264912860" at bounding box center [209, 266] width 80 height 28
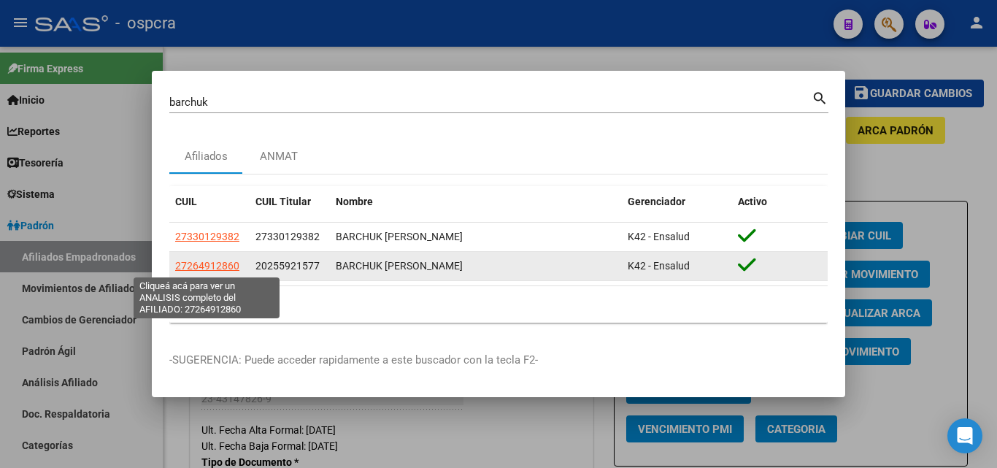
click at [209, 265] on span "27264912860" at bounding box center [207, 266] width 64 height 12
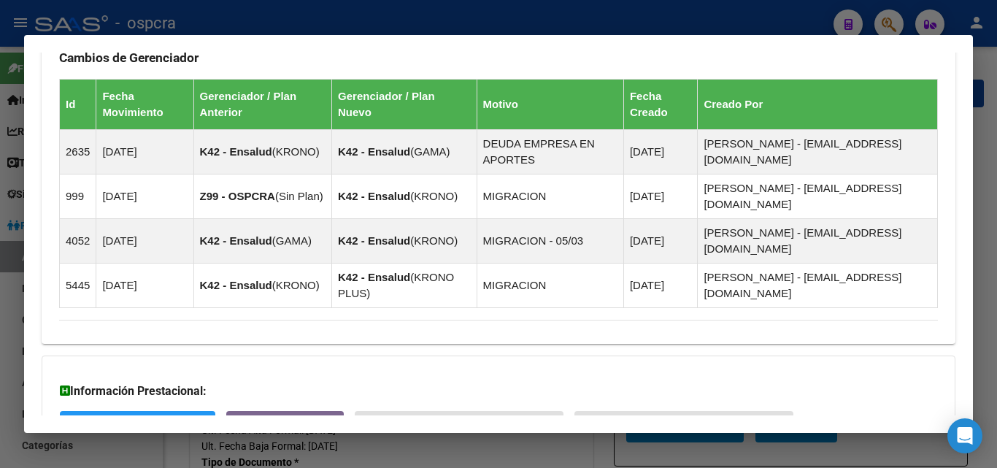
scroll to position [1110, 0]
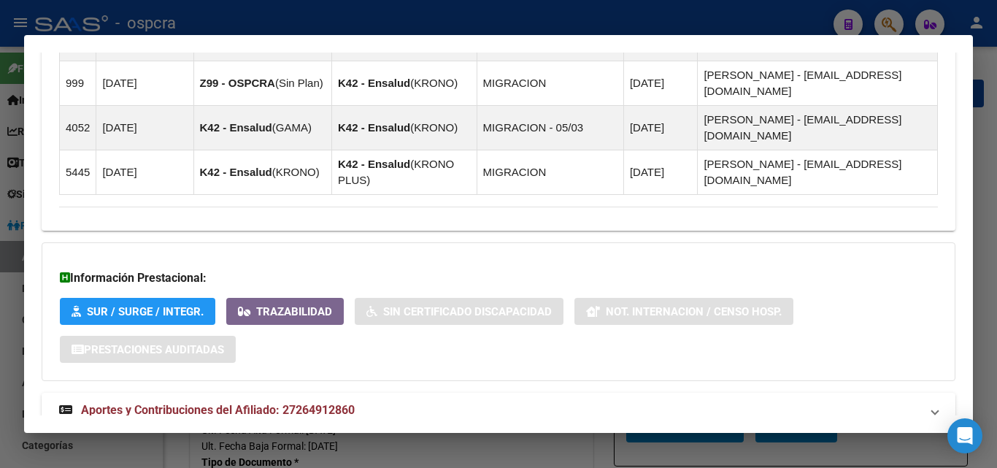
click at [216, 444] on mat-expansion-panel-header "Aportes y Contribuciones del Titular: 20255921577" at bounding box center [499, 461] width 914 height 35
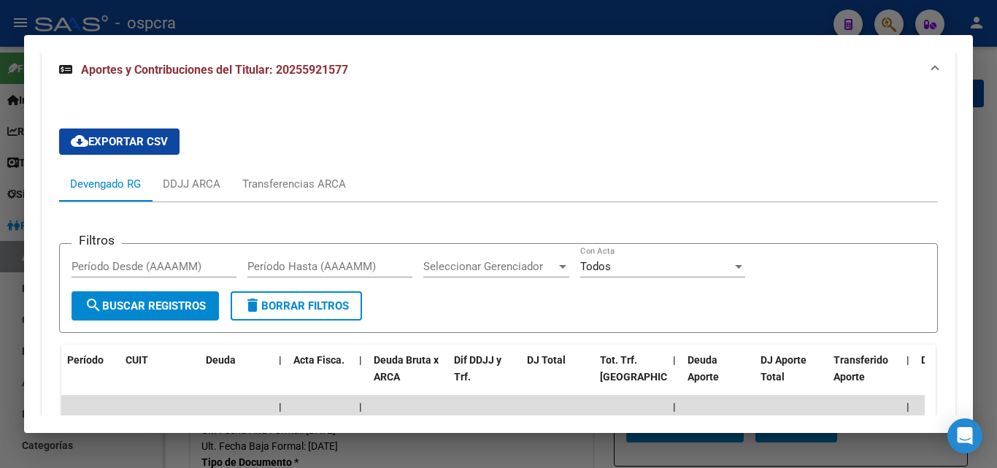
scroll to position [1633, 0]
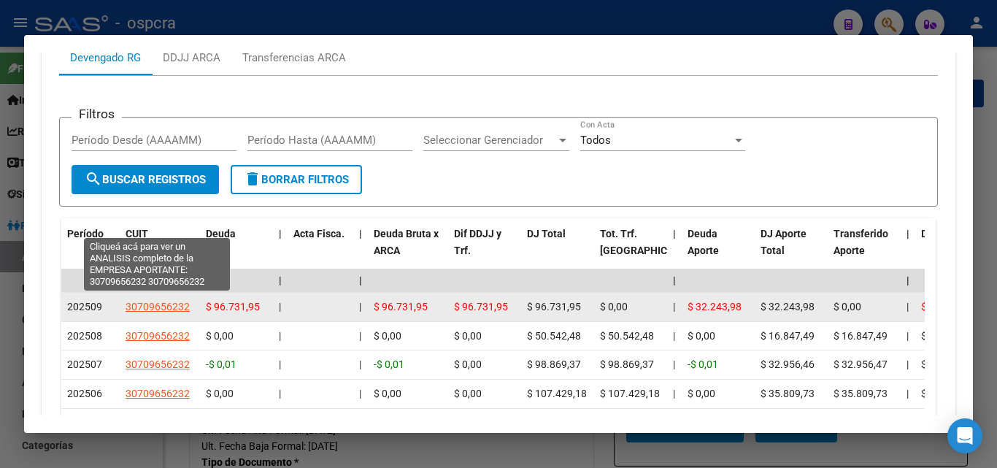
click at [158, 301] on span "30709656232" at bounding box center [158, 307] width 64 height 12
type textarea "30709656232"
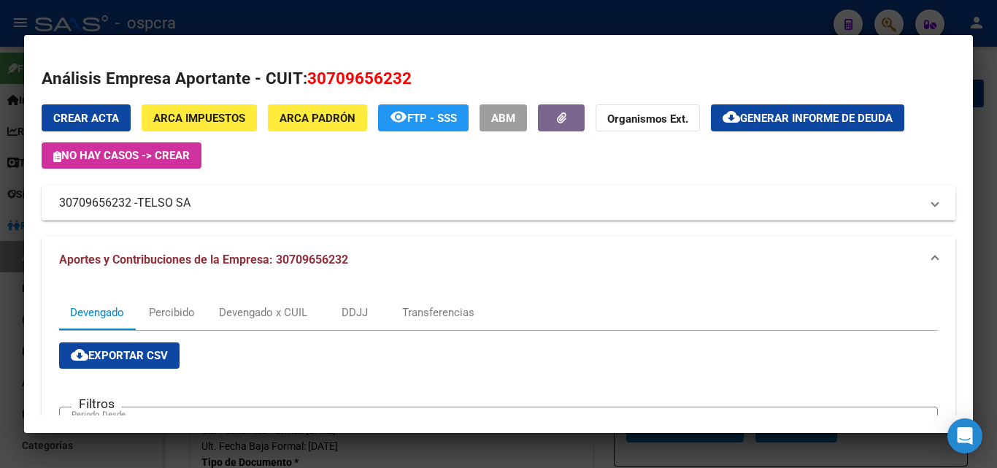
click at [261, 209] on mat-panel-title "30709656232 - TELSO SA" at bounding box center [489, 203] width 861 height 18
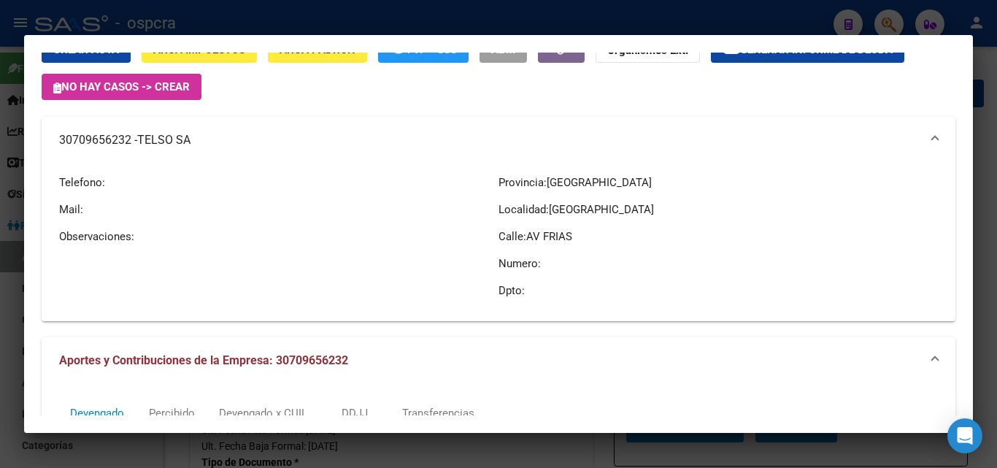
scroll to position [0, 0]
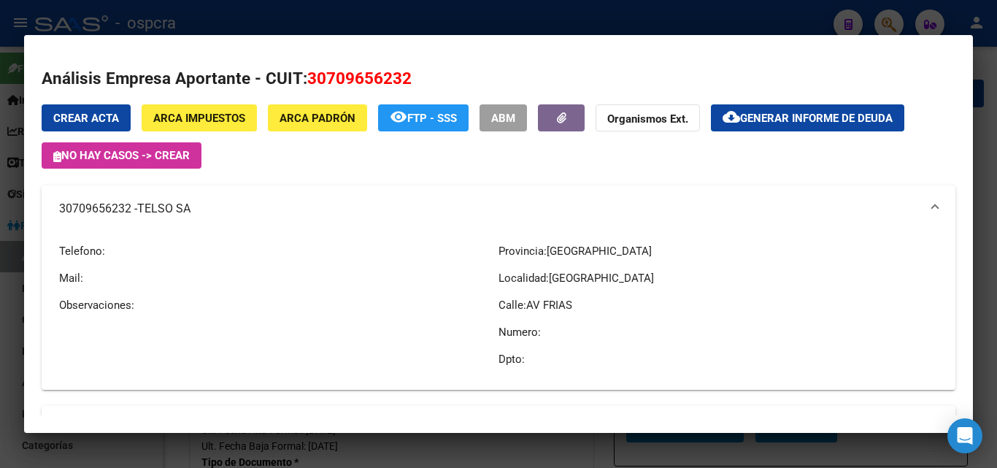
click at [0, 131] on div at bounding box center [498, 234] width 997 height 468
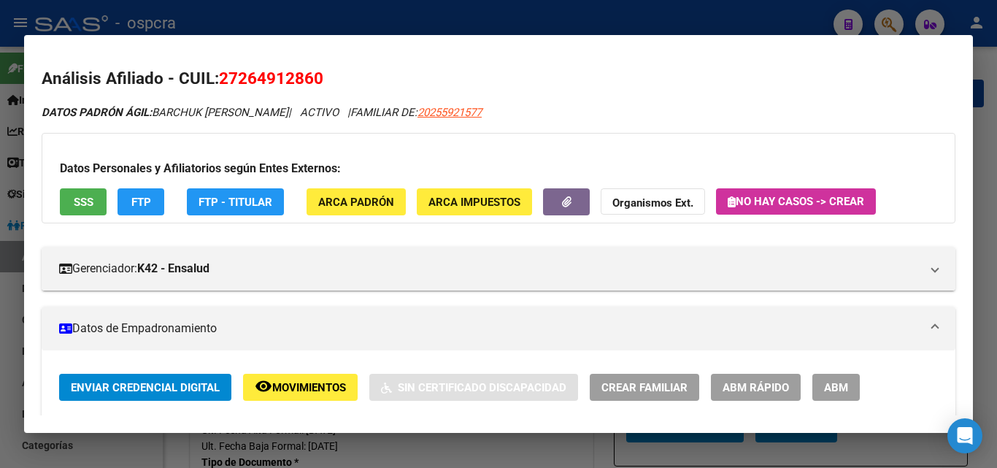
click at [0, 262] on div at bounding box center [498, 234] width 997 height 468
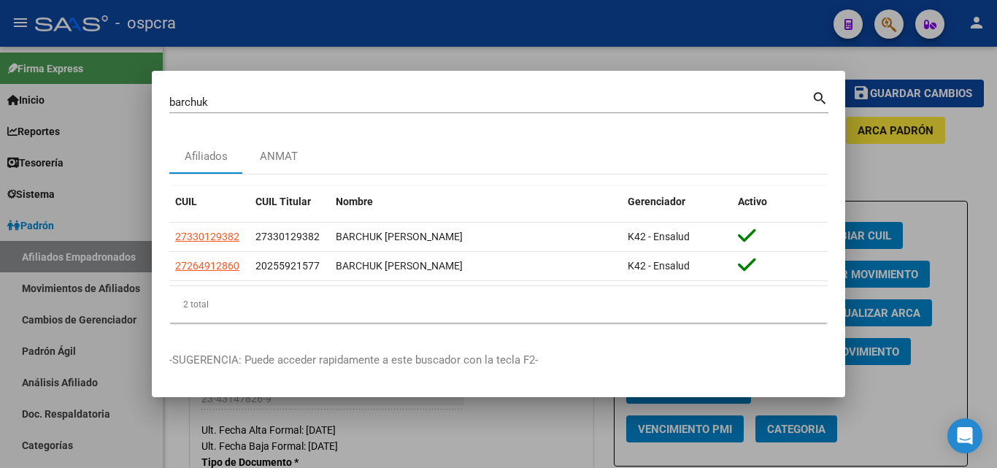
click at [635, 58] on div at bounding box center [498, 234] width 997 height 468
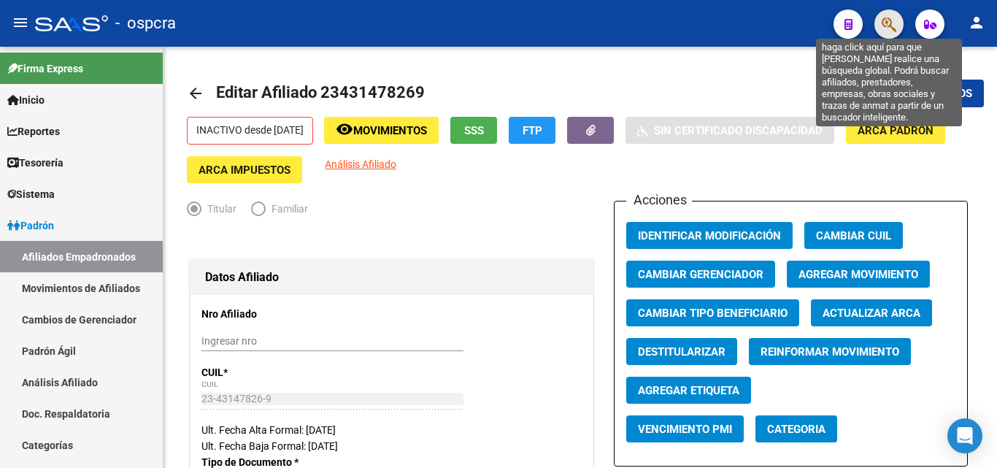
click at [890, 21] on icon "button" at bounding box center [889, 24] width 15 height 17
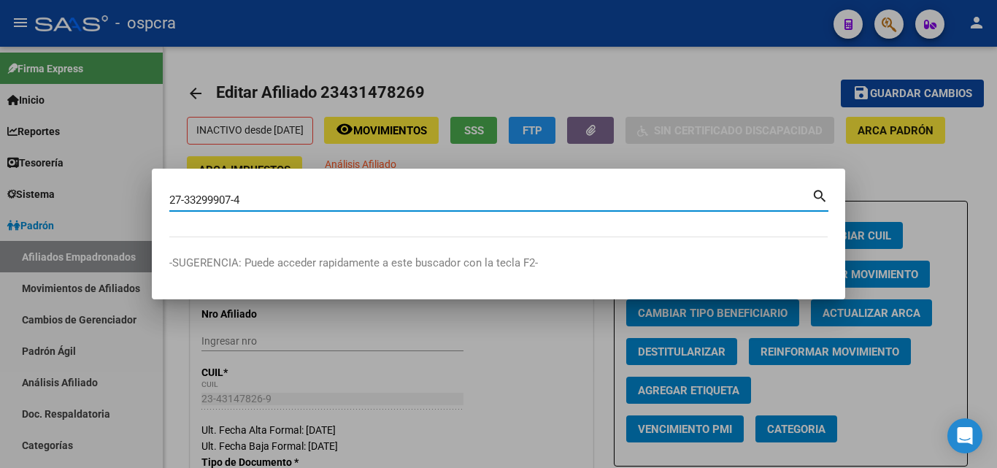
click at [185, 203] on input "27-33299907-4" at bounding box center [490, 199] width 642 height 13
click at [236, 198] on input "2733299907-4" at bounding box center [490, 199] width 642 height 13
type input "27332999074"
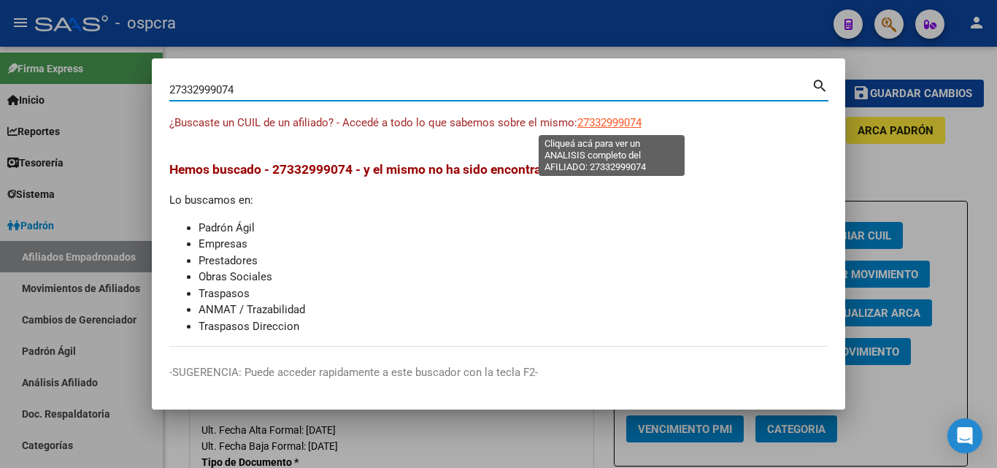
click at [641, 124] on span "27332999074" at bounding box center [609, 122] width 64 height 13
type textarea "27332999074"
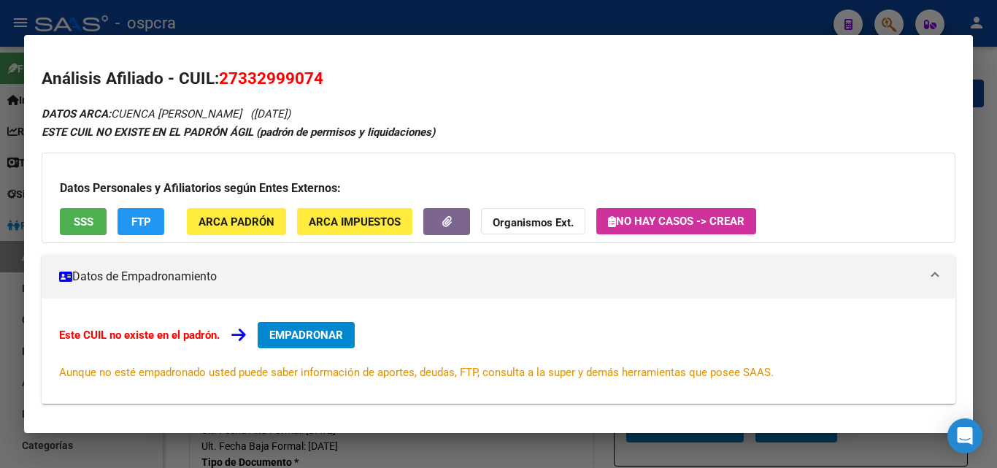
click at [88, 230] on button "SSS" at bounding box center [83, 221] width 47 height 27
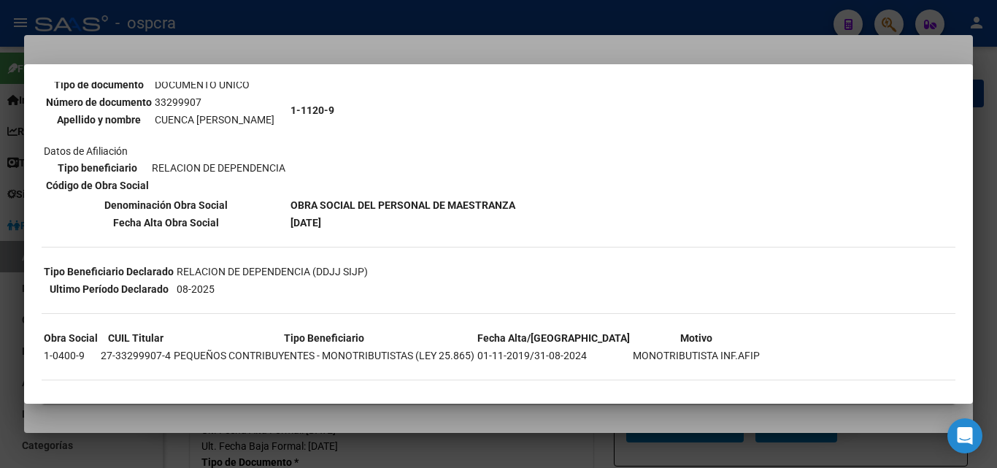
scroll to position [167, 0]
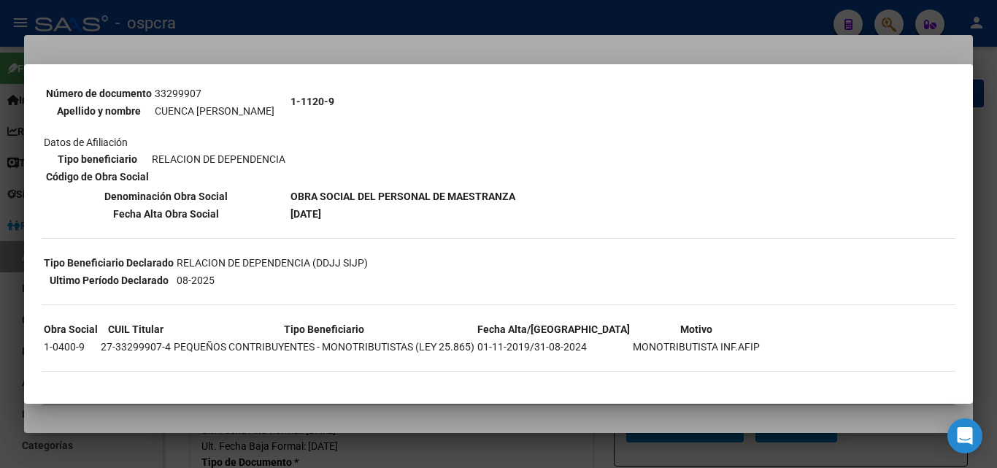
click at [0, 302] on div at bounding box center [498, 234] width 997 height 468
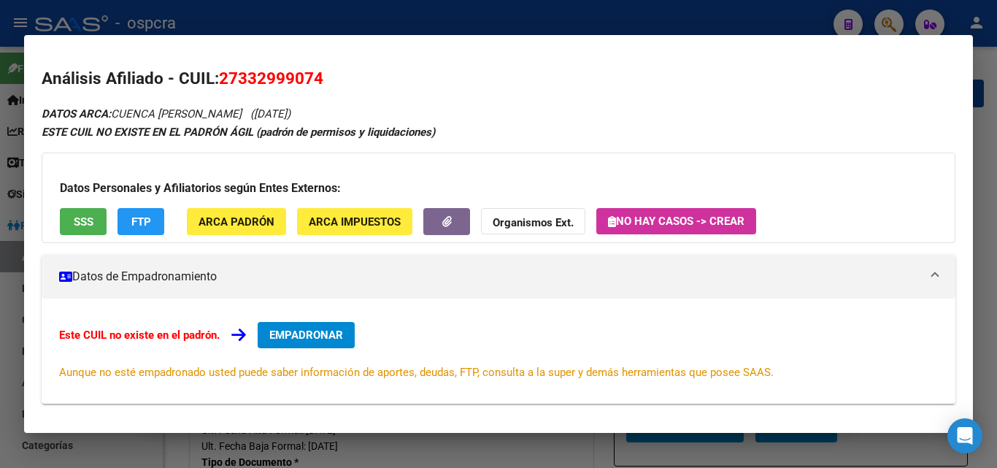
click at [0, 309] on div at bounding box center [498, 234] width 997 height 468
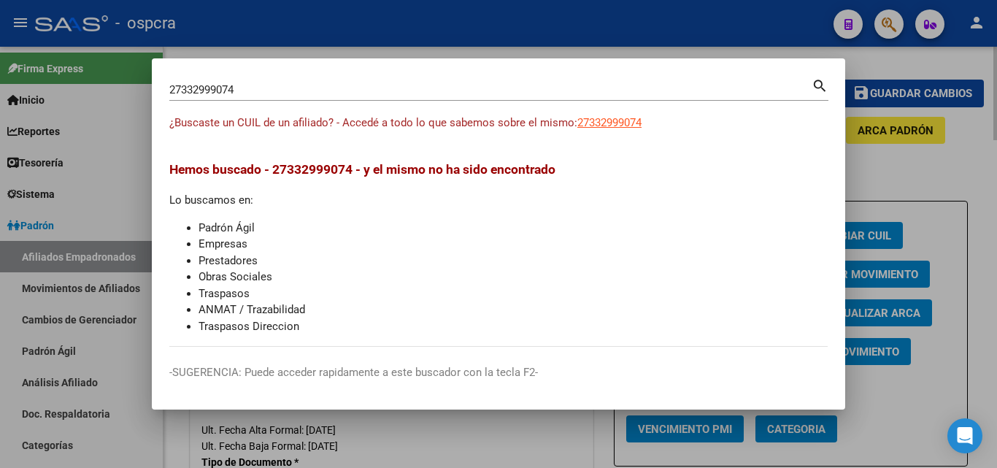
drag, startPoint x: 742, startPoint y: 41, endPoint x: 583, endPoint y: 70, distance: 161.7
click at [743, 42] on div at bounding box center [498, 234] width 997 height 468
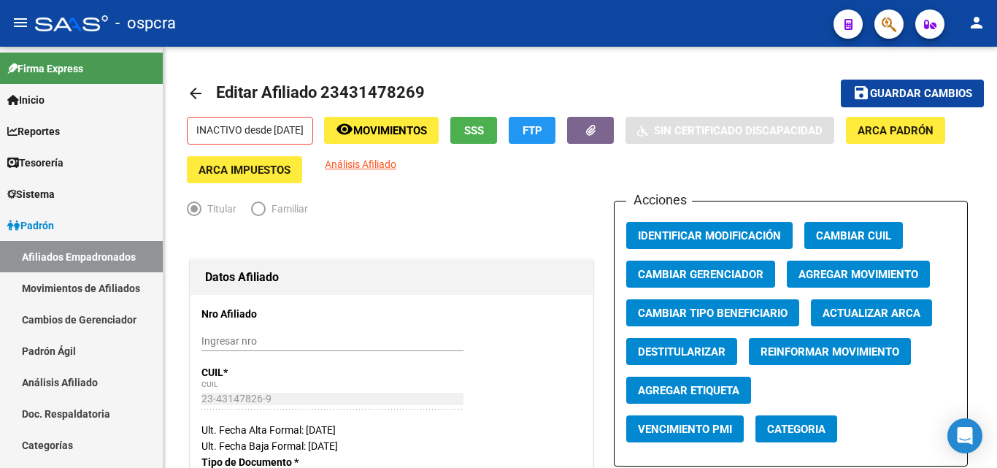
click at [896, 15] on span "button" at bounding box center [889, 24] width 15 height 30
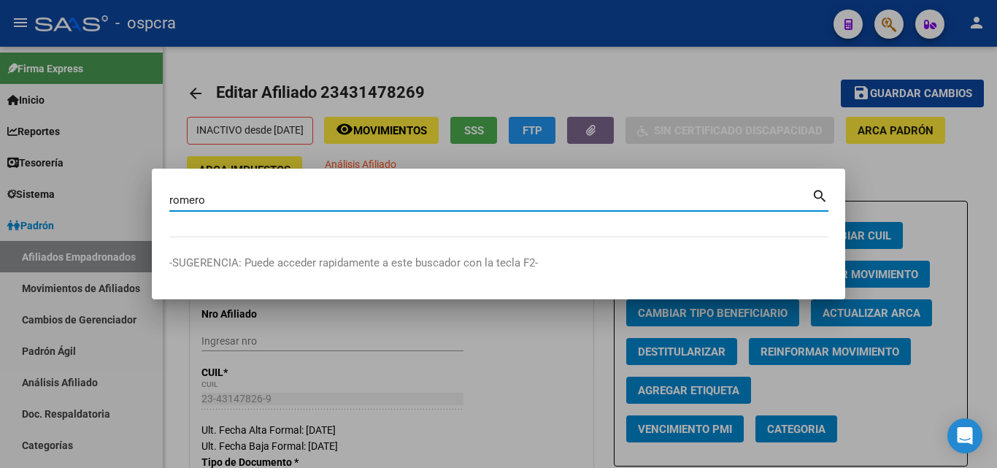
type input "romero"
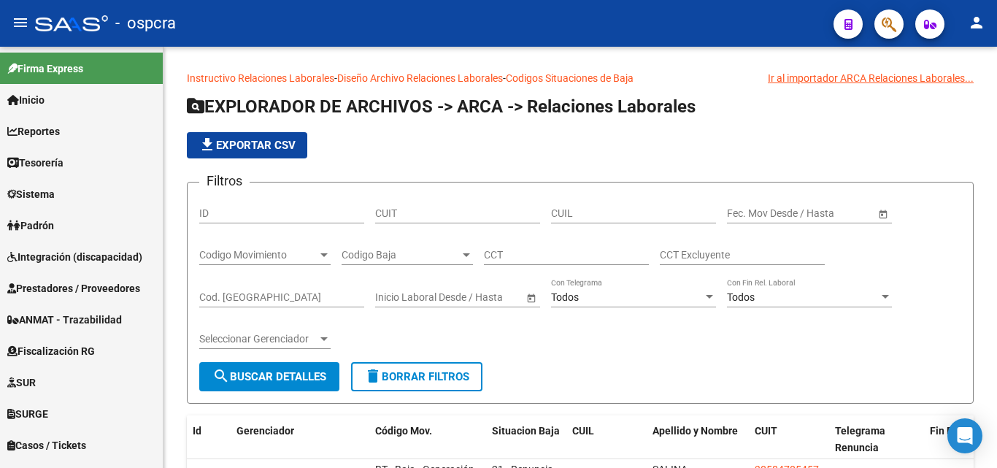
click at [899, 15] on app-search-popup at bounding box center [888, 22] width 29 height 18
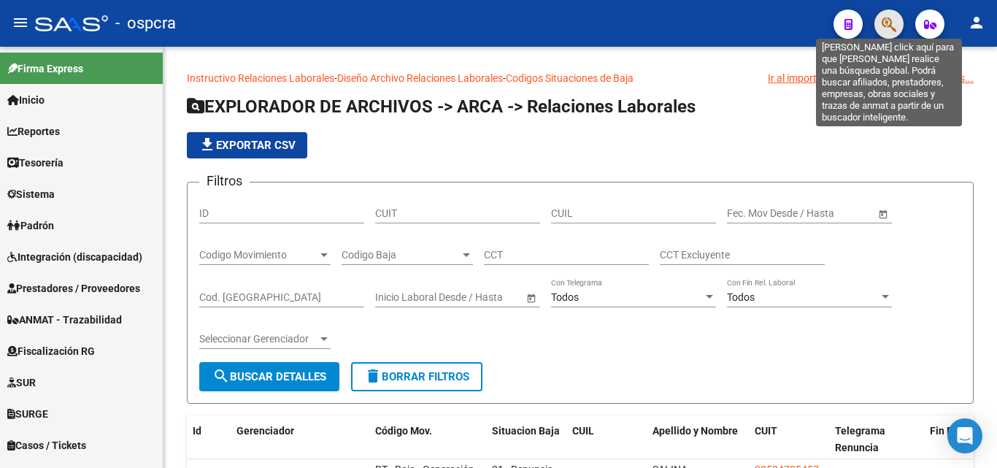
click at [895, 24] on icon "button" at bounding box center [889, 24] width 15 height 17
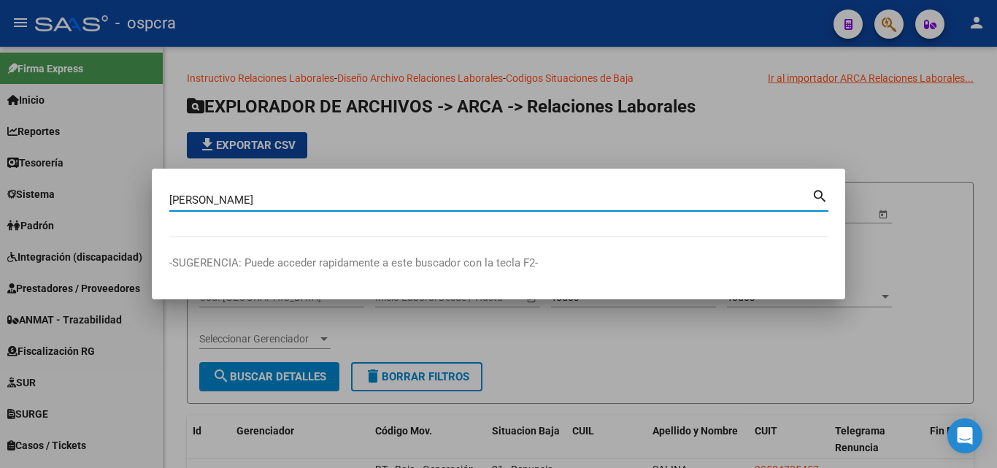
type input "[PERSON_NAME]"
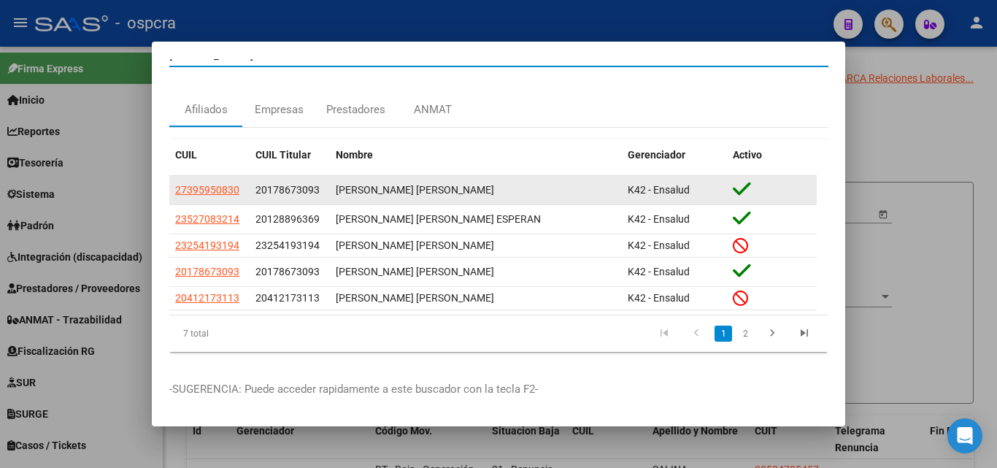
scroll to position [32, 0]
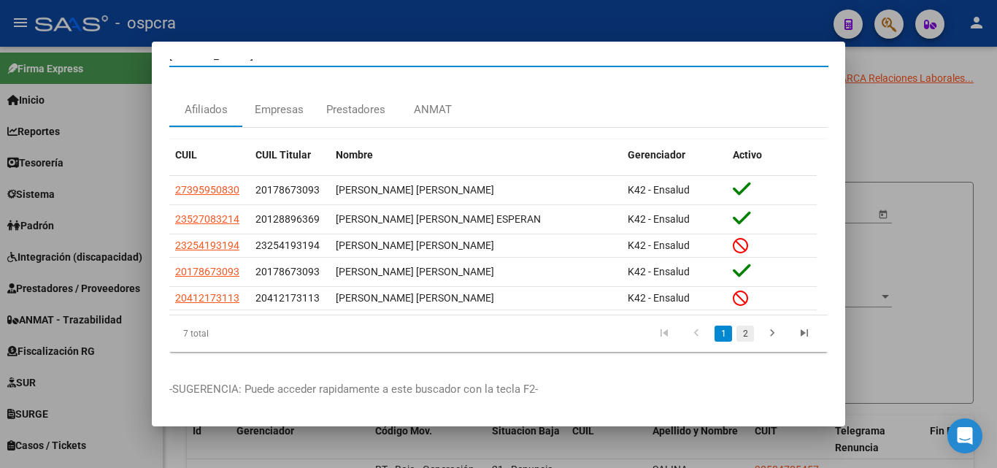
click at [736, 325] on link "2" at bounding box center [745, 333] width 18 height 16
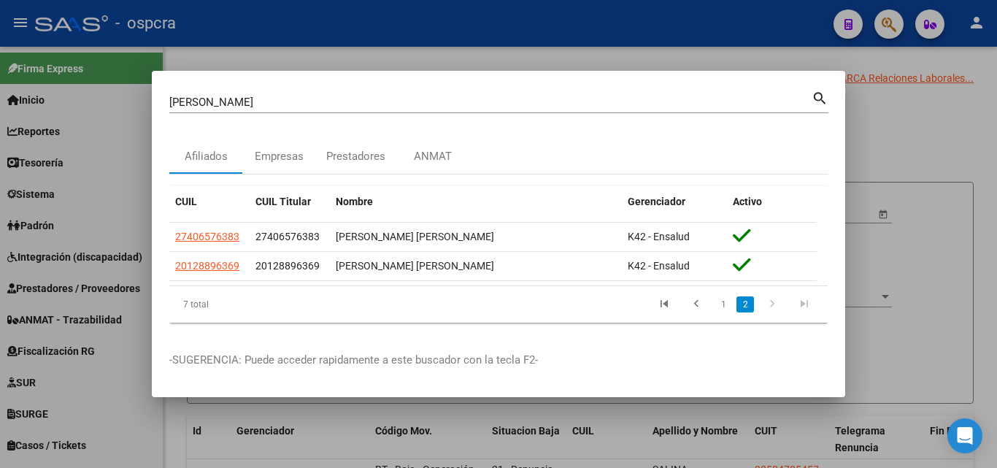
scroll to position [0, 0]
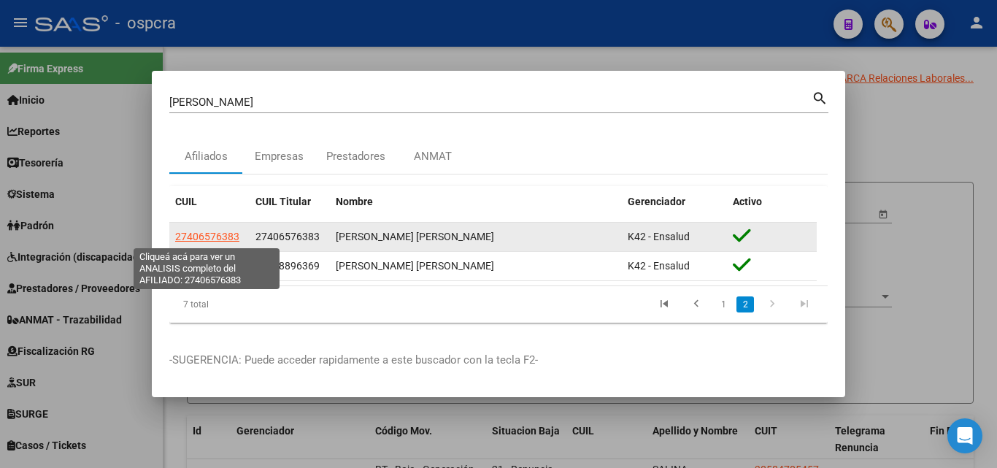
click at [215, 235] on span "27406576383" at bounding box center [207, 237] width 64 height 12
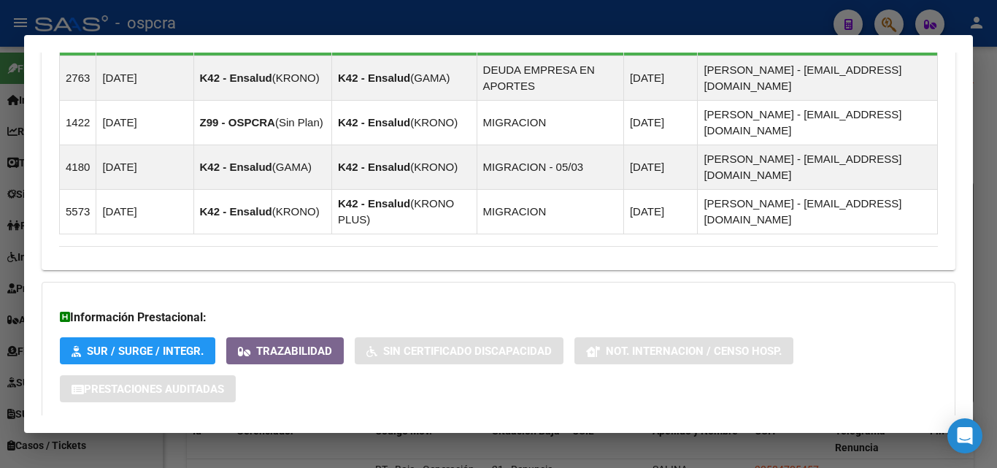
scroll to position [960, 0]
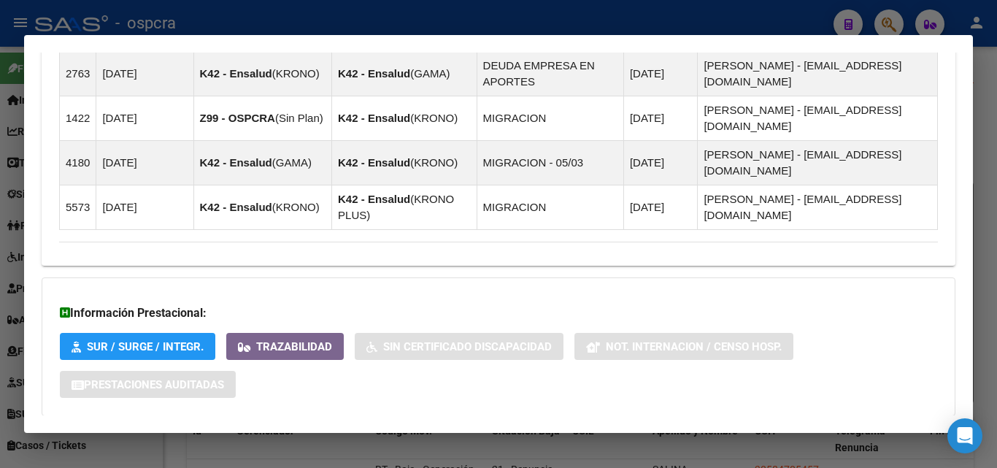
click at [337, 428] on mat-expansion-panel-header "Aportes y Contribuciones del Afiliado: 27406576383" at bounding box center [499, 445] width 914 height 35
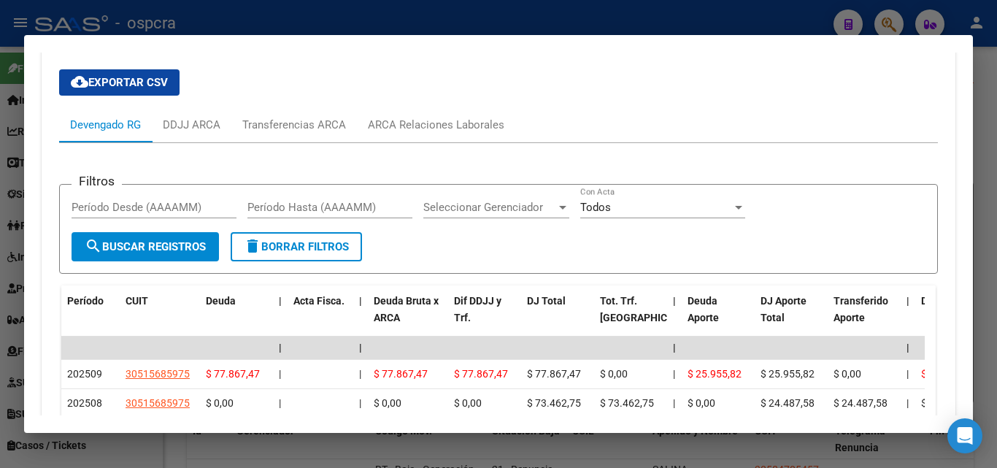
scroll to position [1471, 0]
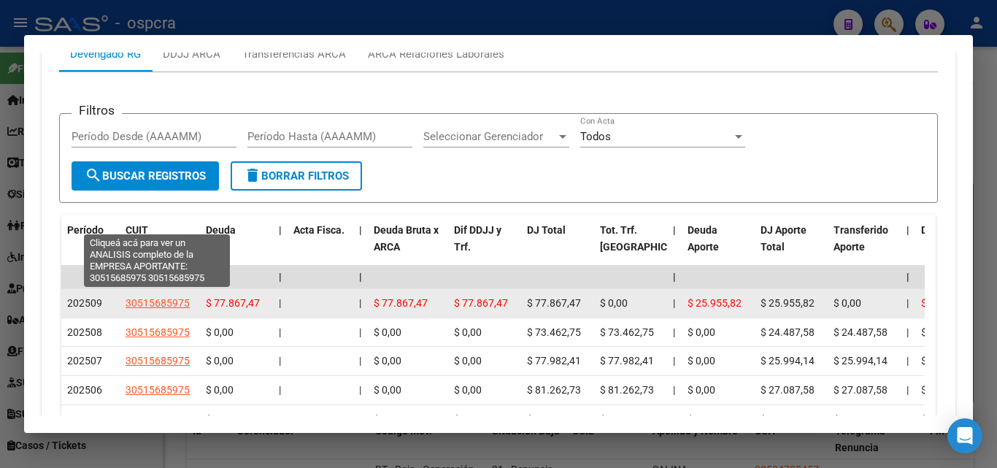
click at [161, 297] on span "30515685975" at bounding box center [158, 303] width 64 height 12
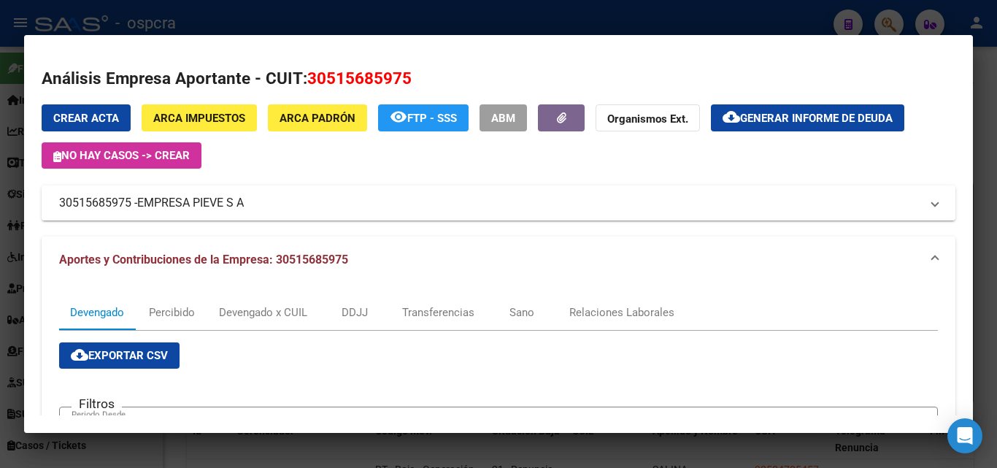
click at [226, 198] on span "EMPRESA PIEVE S A" at bounding box center [190, 203] width 107 height 18
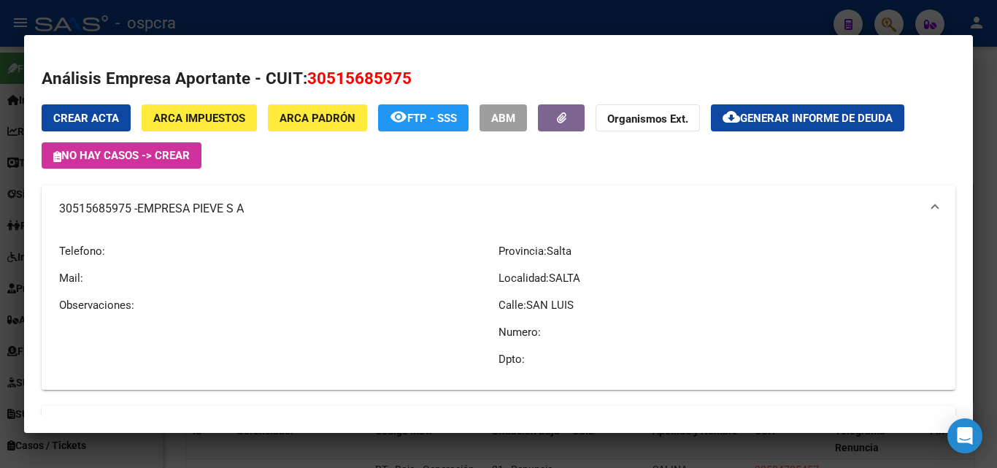
click at [0, 273] on div at bounding box center [498, 234] width 997 height 468
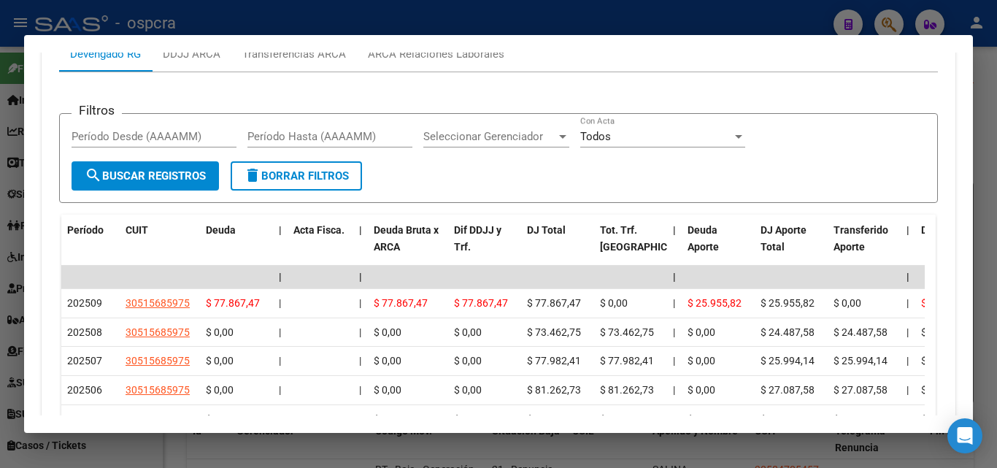
click at [0, 263] on div at bounding box center [498, 234] width 997 height 468
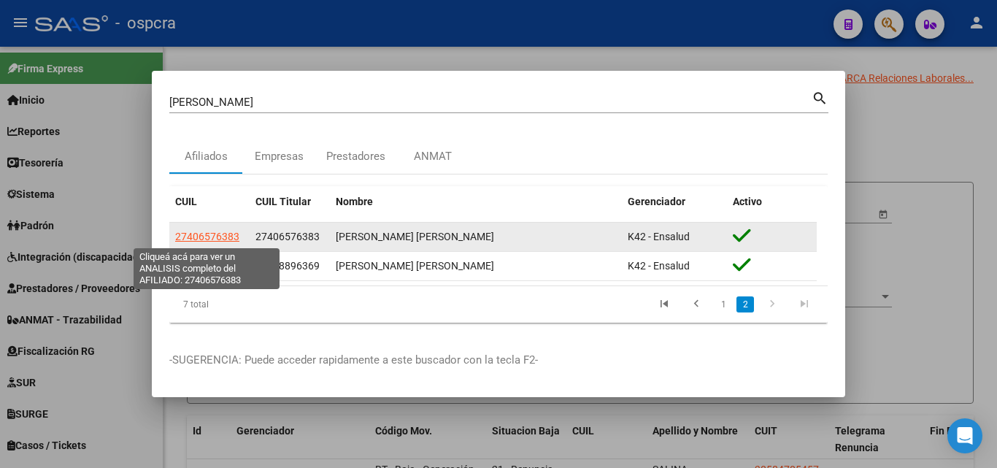
click at [203, 238] on span "27406576383" at bounding box center [207, 237] width 64 height 12
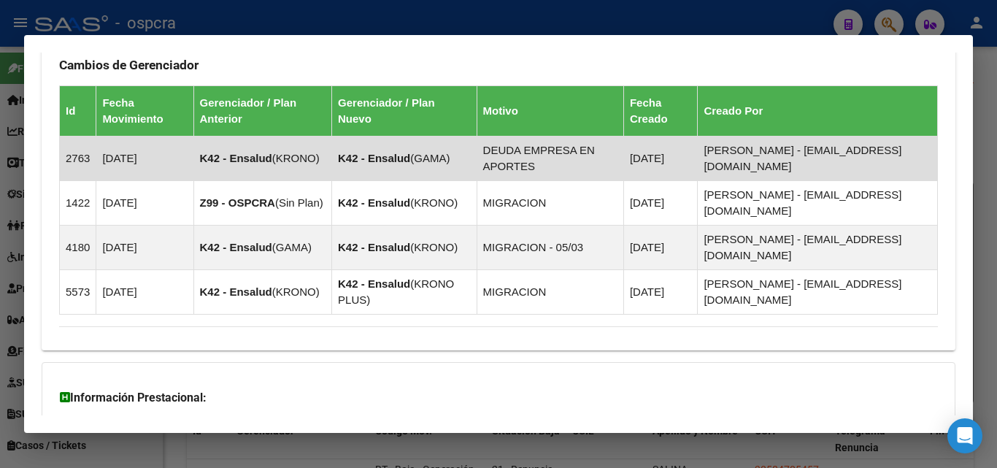
scroll to position [960, 0]
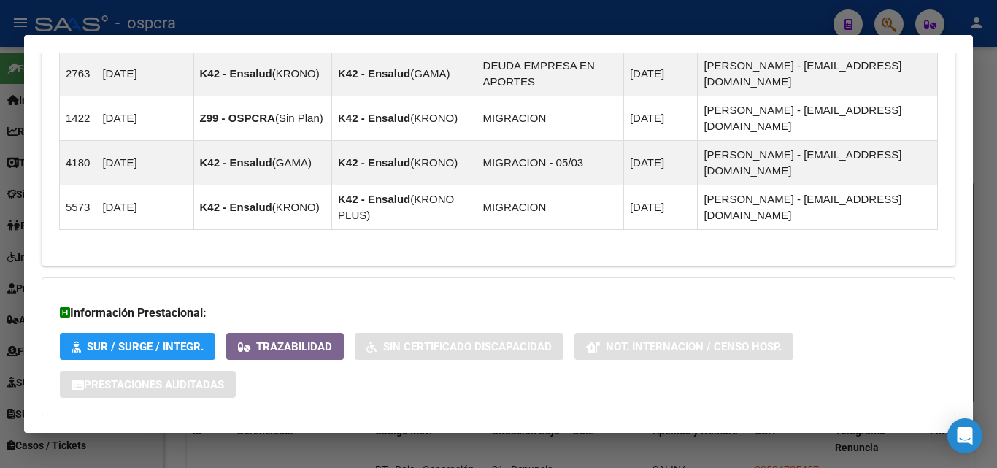
click at [321, 438] on span "Aportes y Contribuciones del Afiliado: 27406576383" at bounding box center [218, 445] width 274 height 14
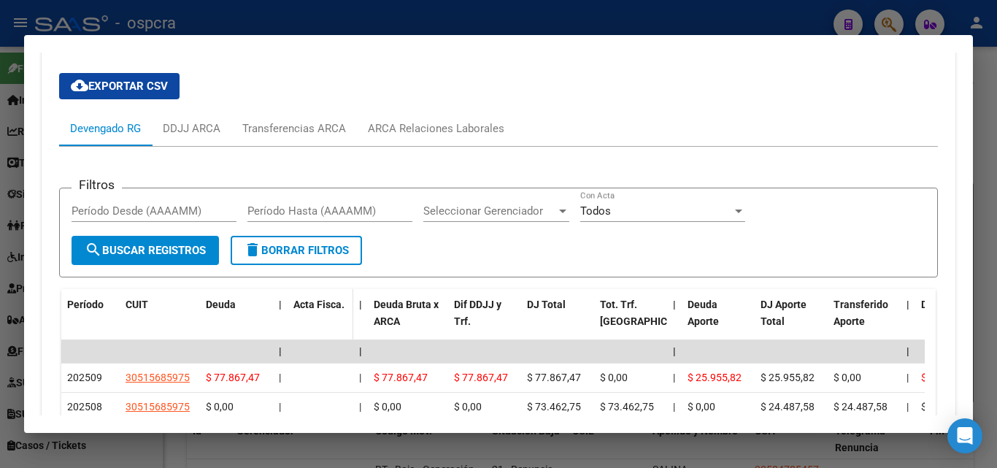
scroll to position [1398, 0]
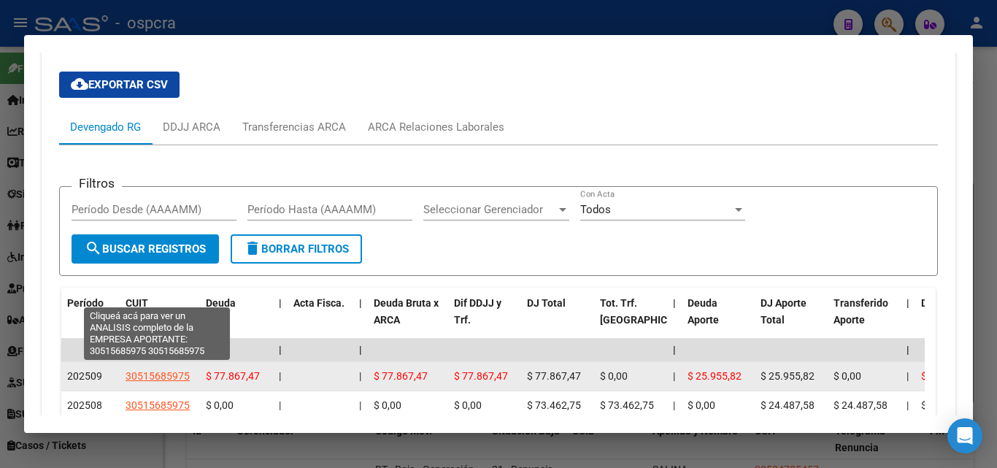
click at [178, 370] on span "30515685975" at bounding box center [158, 376] width 64 height 12
type textarea "30515685975"
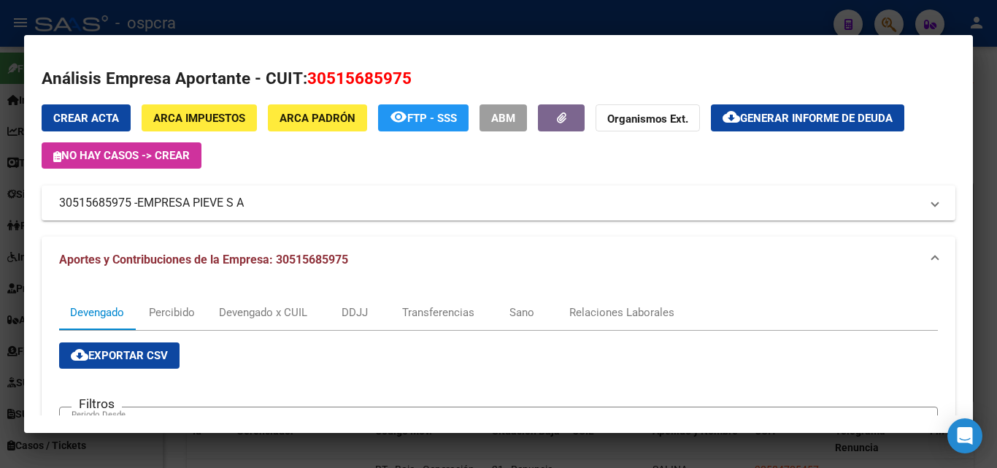
click at [11, 220] on div at bounding box center [498, 234] width 997 height 468
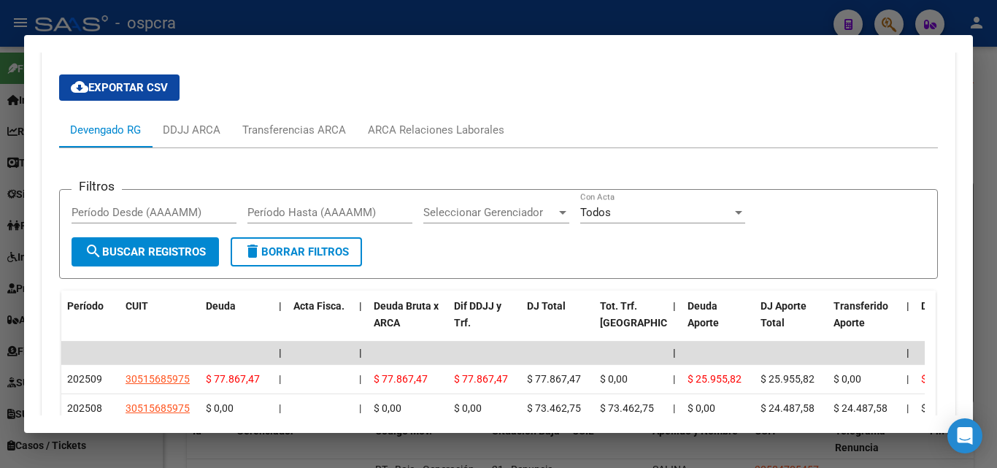
scroll to position [1459, 0]
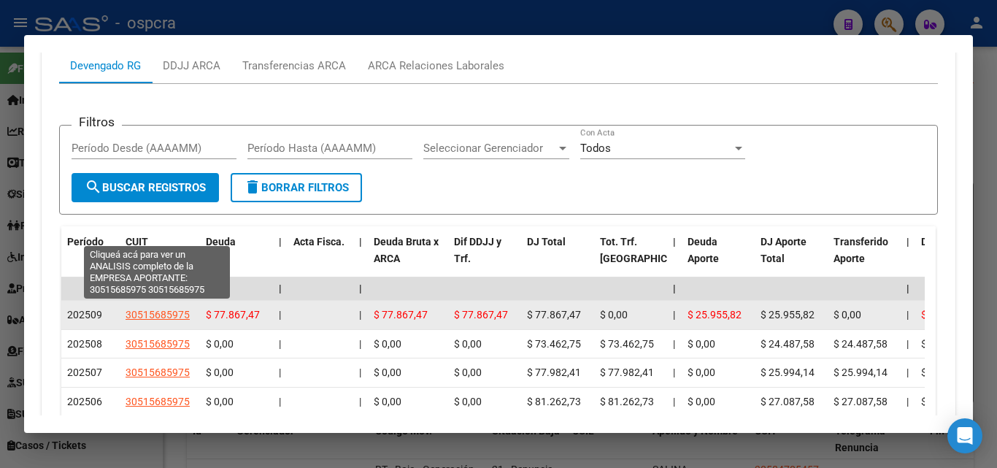
click at [160, 309] on span "30515685975" at bounding box center [158, 315] width 64 height 12
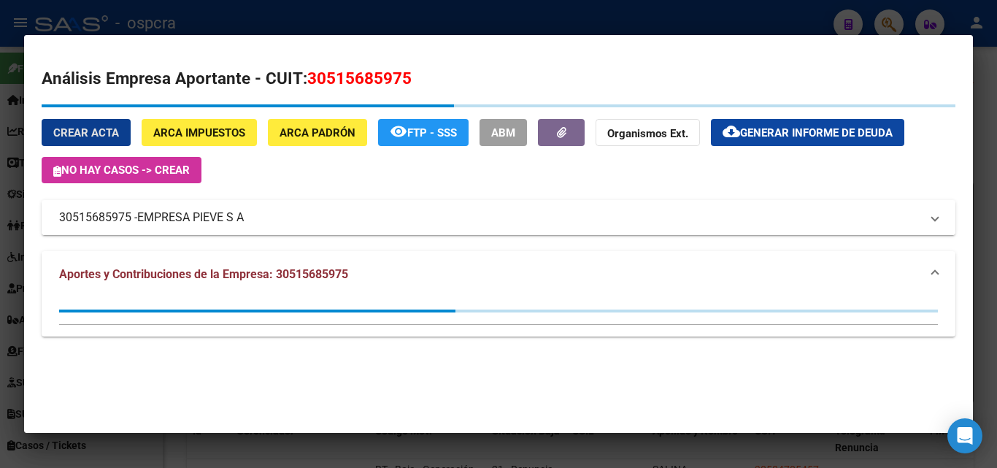
click at [211, 209] on span "EMPRESA PIEVE S A" at bounding box center [190, 218] width 107 height 18
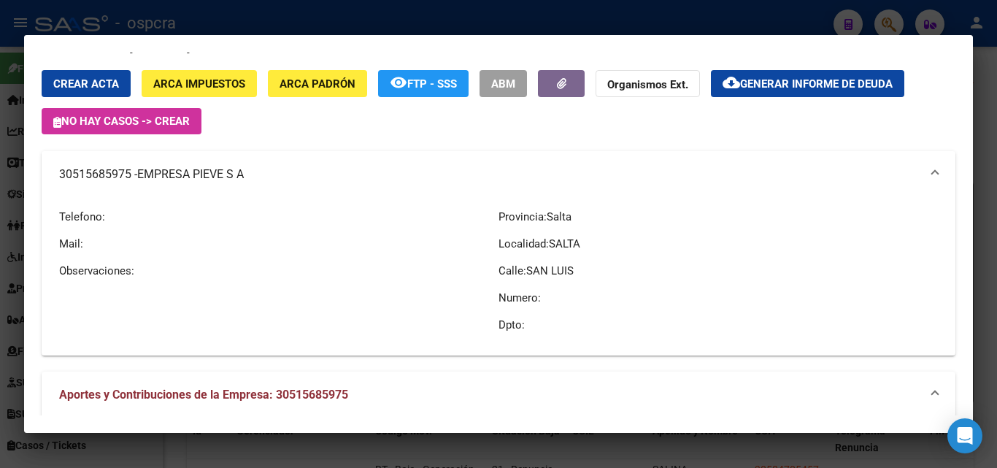
scroll to position [0, 0]
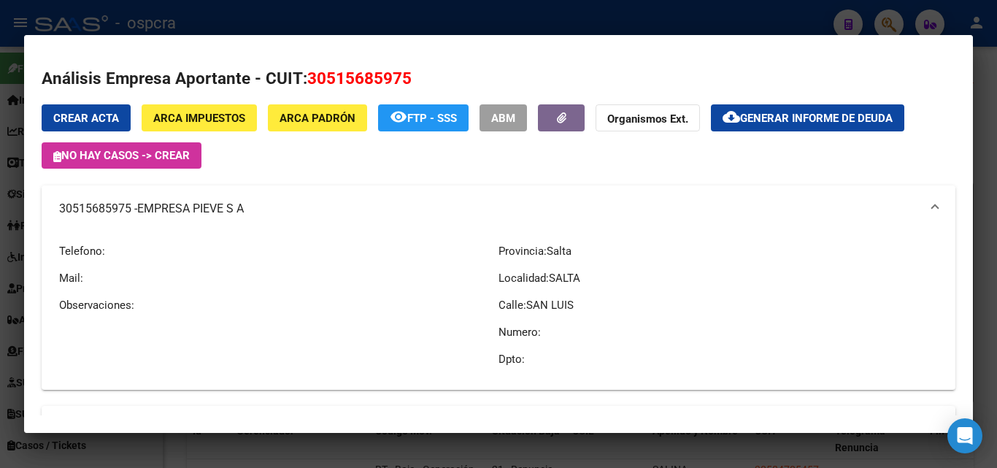
drag, startPoint x: 62, startPoint y: 203, endPoint x: 246, endPoint y: 208, distance: 184.0
click at [246, 208] on mat-panel-title "30515685975 - EMPRESA PIEVE S A" at bounding box center [489, 209] width 861 height 18
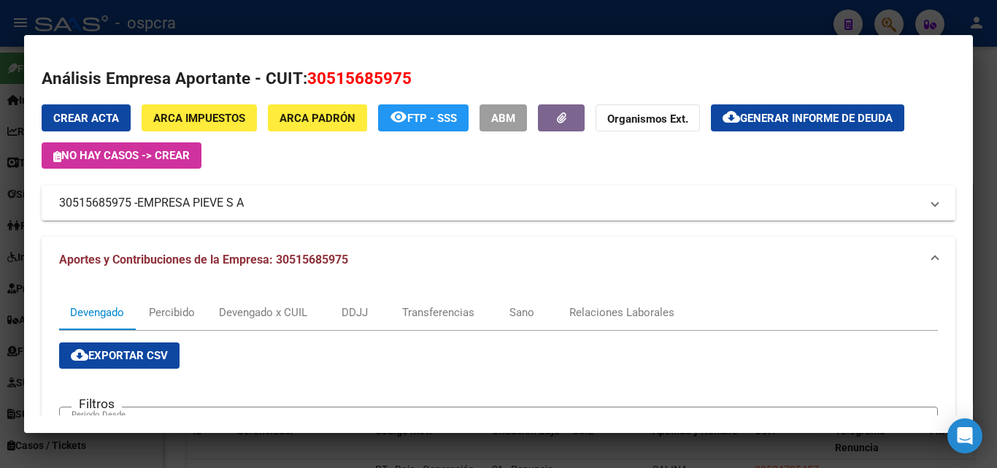
copy mat-panel-title "30515685975 - EMPRESA PIEVE S A"
click at [0, 237] on div at bounding box center [498, 234] width 997 height 468
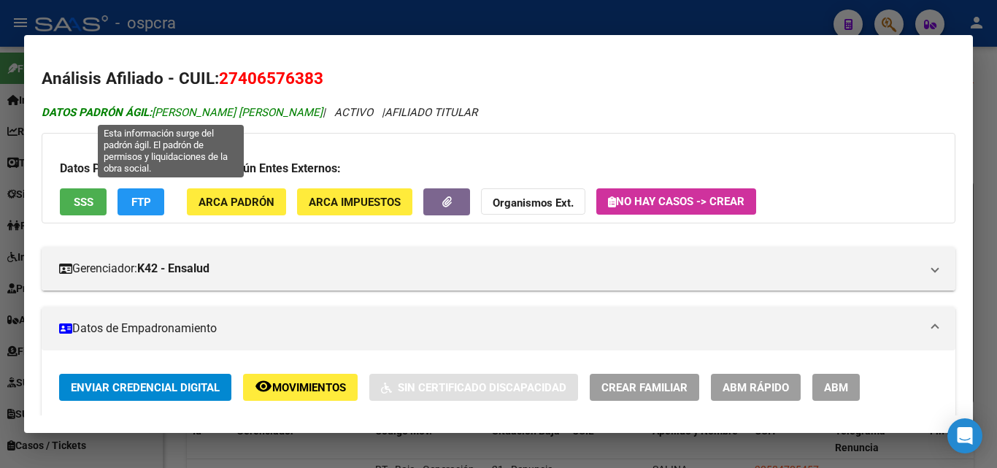
drag, startPoint x: 158, startPoint y: 112, endPoint x: 288, endPoint y: 109, distance: 129.2
click at [288, 109] on span "DATOS [PERSON_NAME] ÁGIL: [PERSON_NAME] [PERSON_NAME]" at bounding box center [182, 112] width 281 height 13
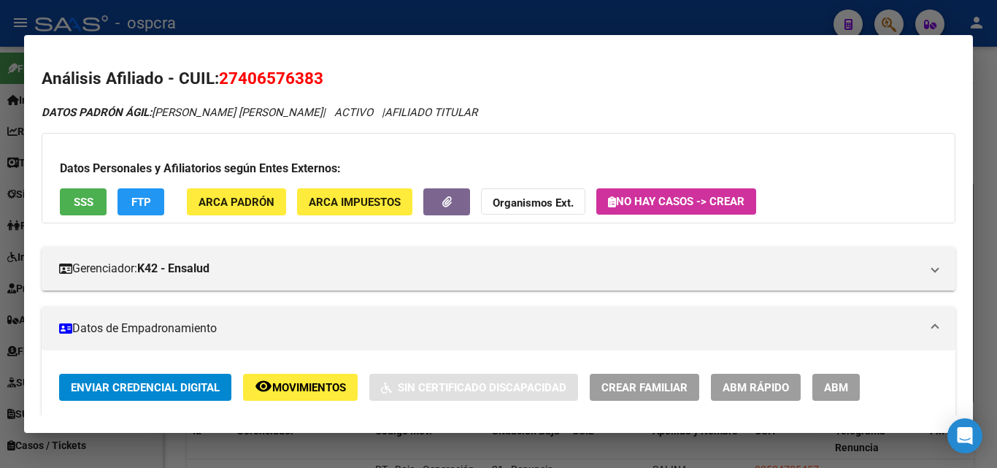
click at [282, 153] on div "Datos Personales y Afiliatorios según Entes Externos: SSS FTP ARCA Padrón ARCA …" at bounding box center [499, 178] width 914 height 90
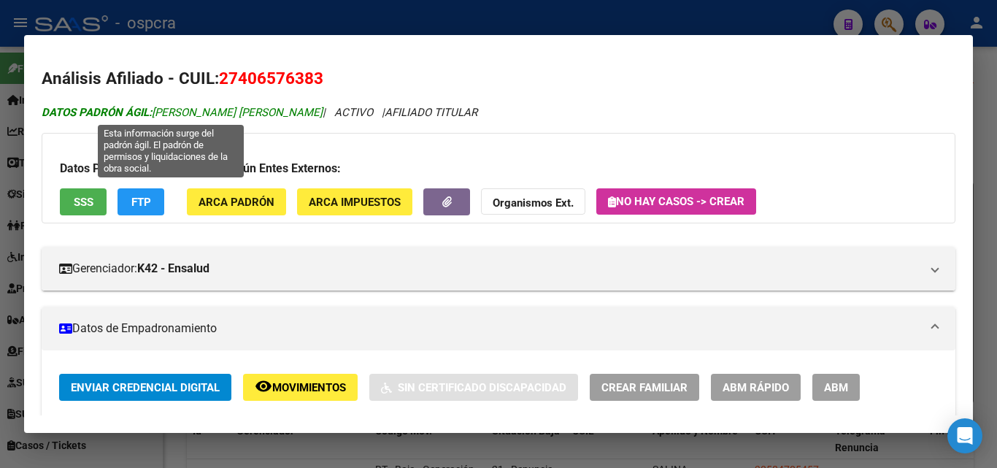
drag, startPoint x: 156, startPoint y: 111, endPoint x: 298, endPoint y: 107, distance: 142.3
click at [298, 107] on span "DATOS [PERSON_NAME] ÁGIL: [PERSON_NAME] [PERSON_NAME]" at bounding box center [182, 112] width 281 height 13
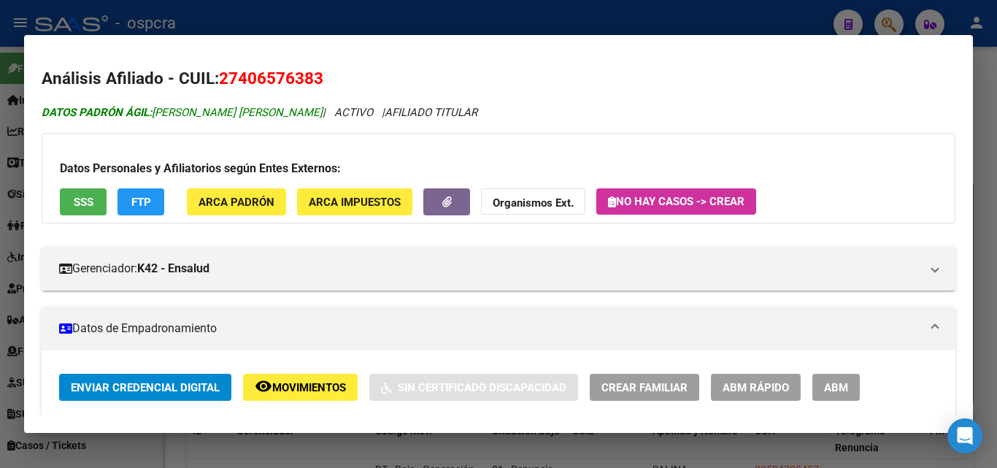
copy span "[PERSON_NAME] [PERSON_NAME]"
click at [0, 225] on div at bounding box center [498, 234] width 997 height 468
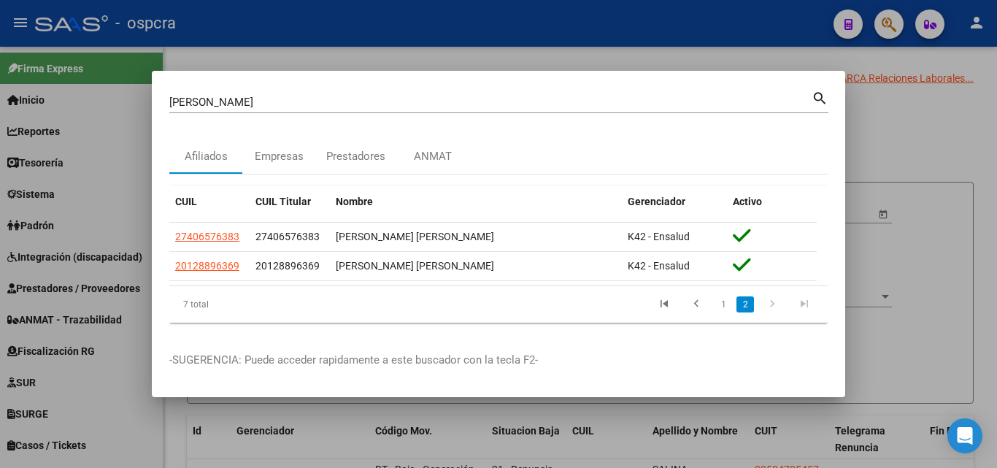
click at [0, 223] on div at bounding box center [498, 234] width 997 height 468
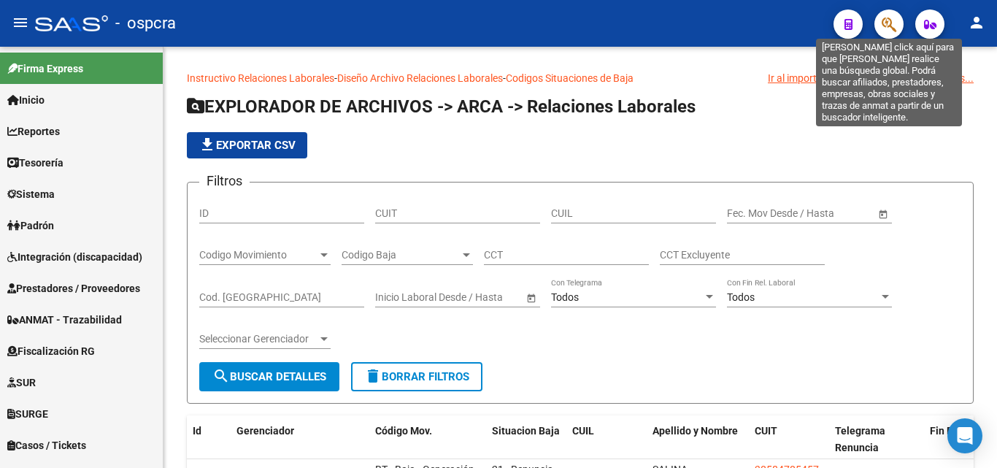
click at [890, 23] on icon "button" at bounding box center [889, 24] width 15 height 17
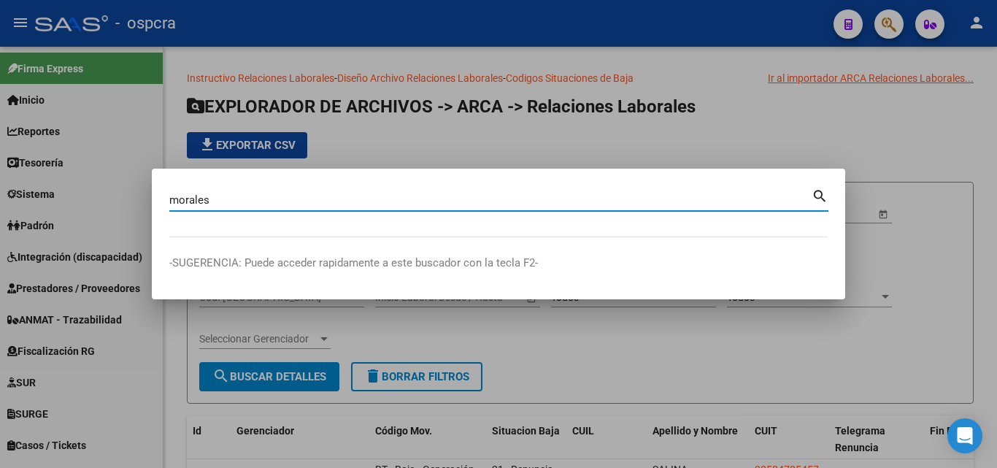
type input "morales"
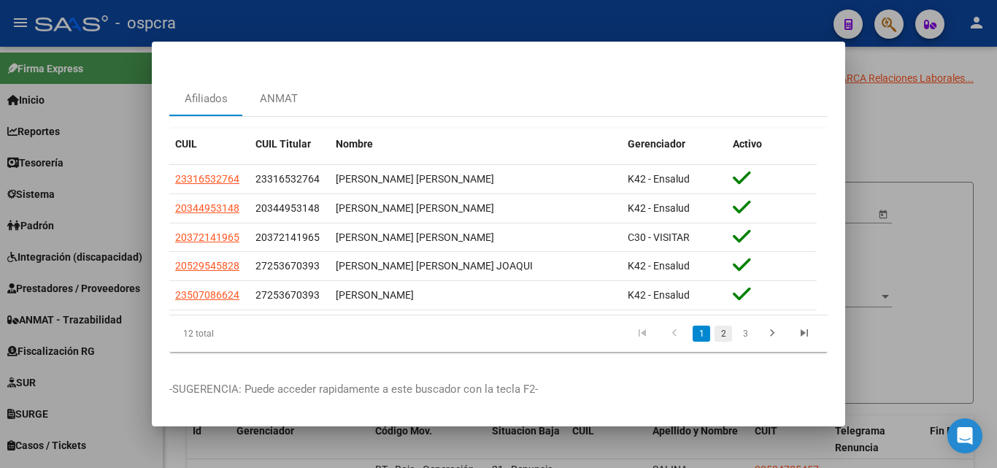
click at [720, 325] on link "2" at bounding box center [723, 333] width 18 height 16
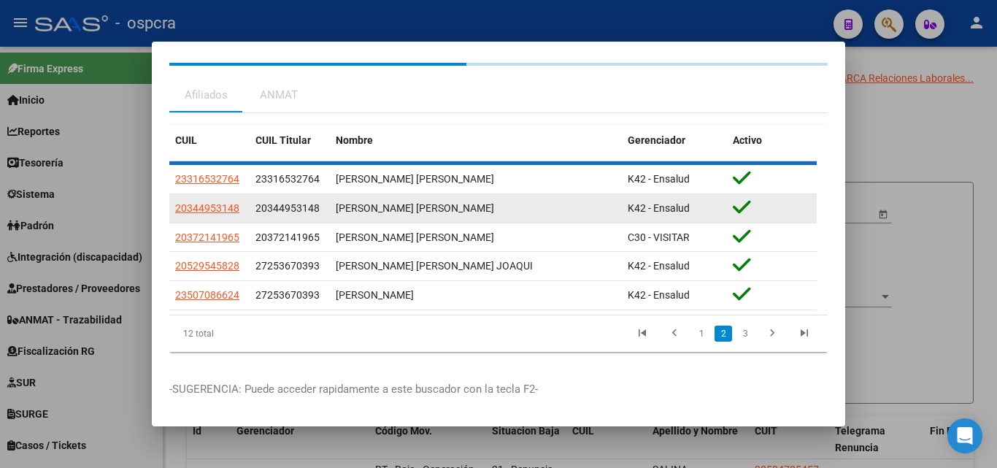
scroll to position [21, 0]
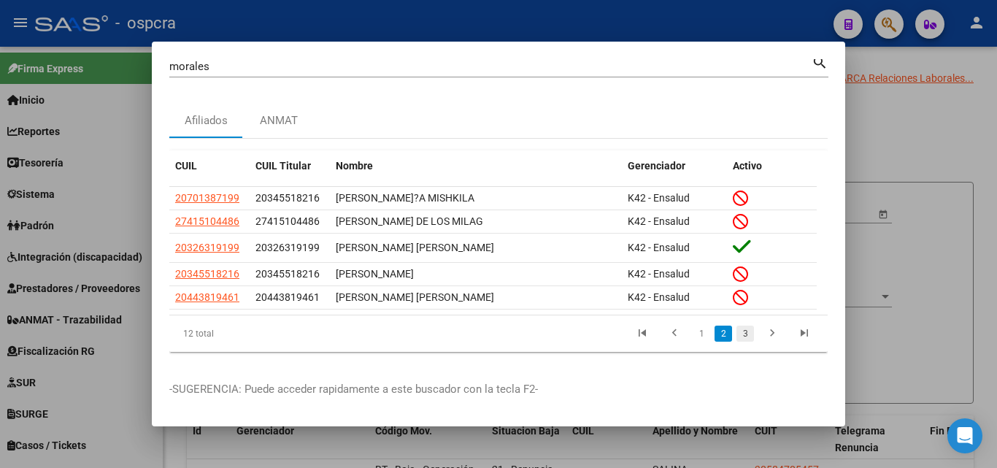
click at [741, 326] on link "3" at bounding box center [745, 333] width 18 height 16
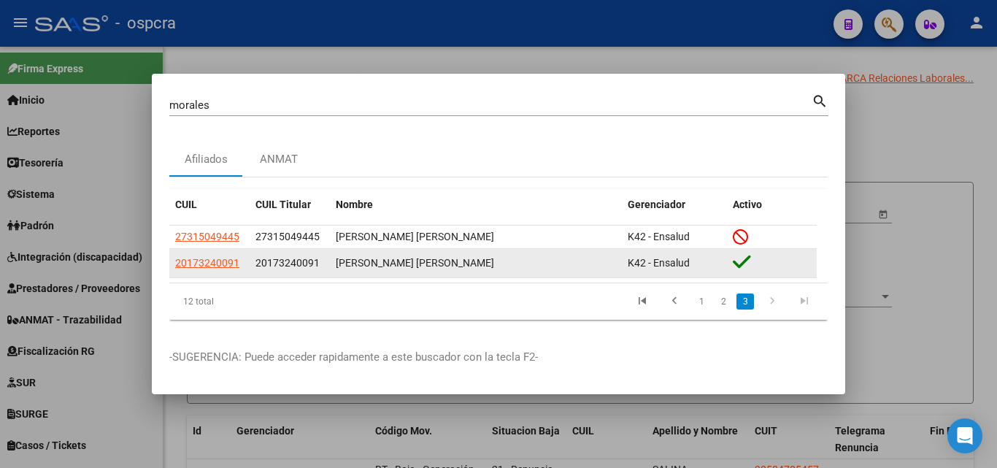
scroll to position [0, 0]
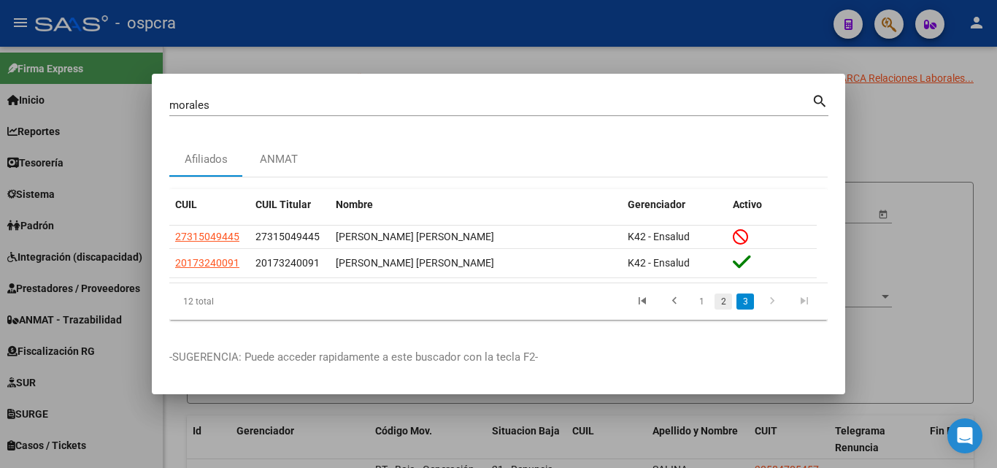
click at [723, 301] on link "2" at bounding box center [723, 301] width 18 height 16
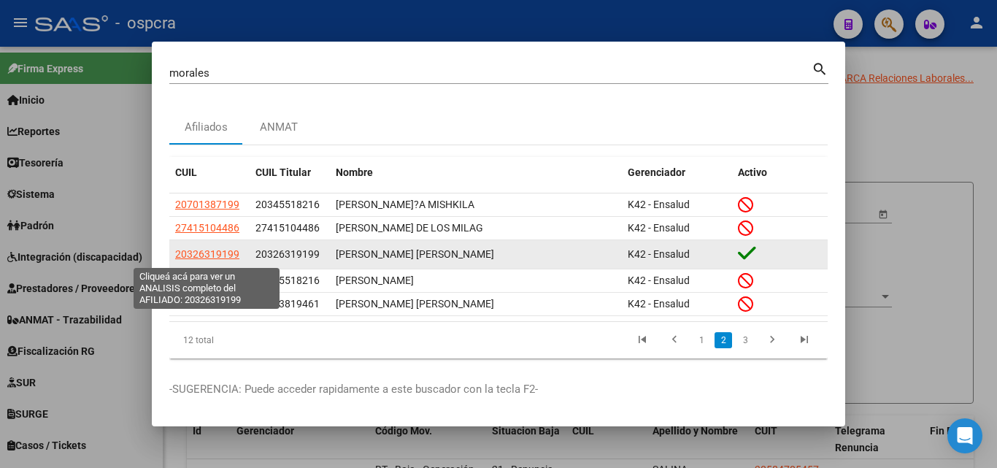
click at [196, 257] on span "20326319199" at bounding box center [207, 254] width 64 height 12
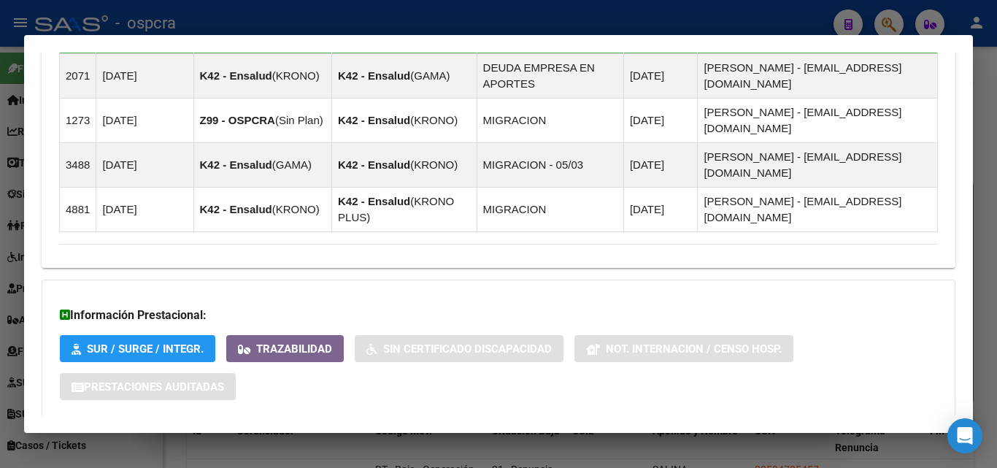
scroll to position [960, 0]
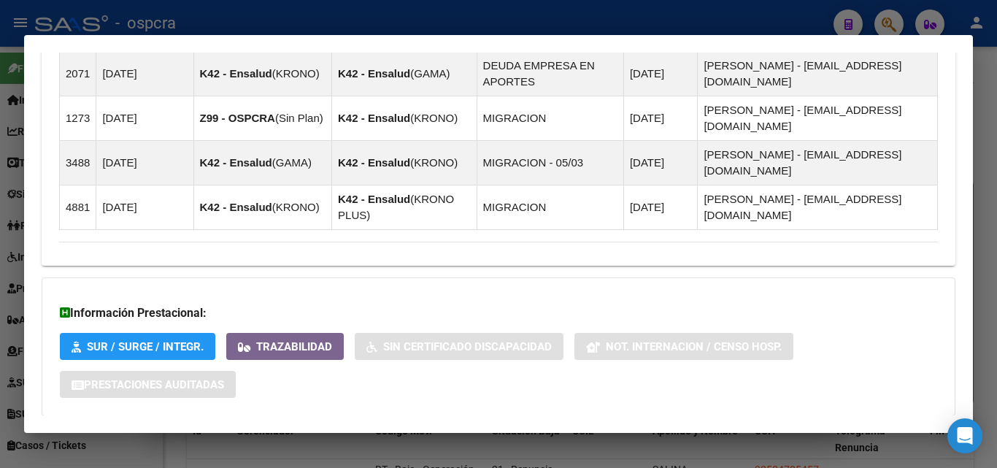
click at [257, 428] on mat-expansion-panel-header "Aportes y Contribuciones del Afiliado: 20326319199" at bounding box center [499, 445] width 914 height 35
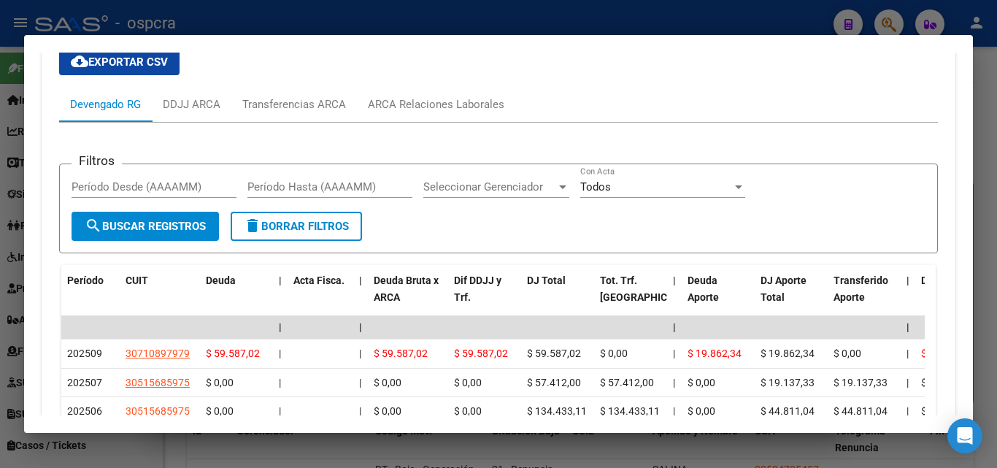
scroll to position [1471, 0]
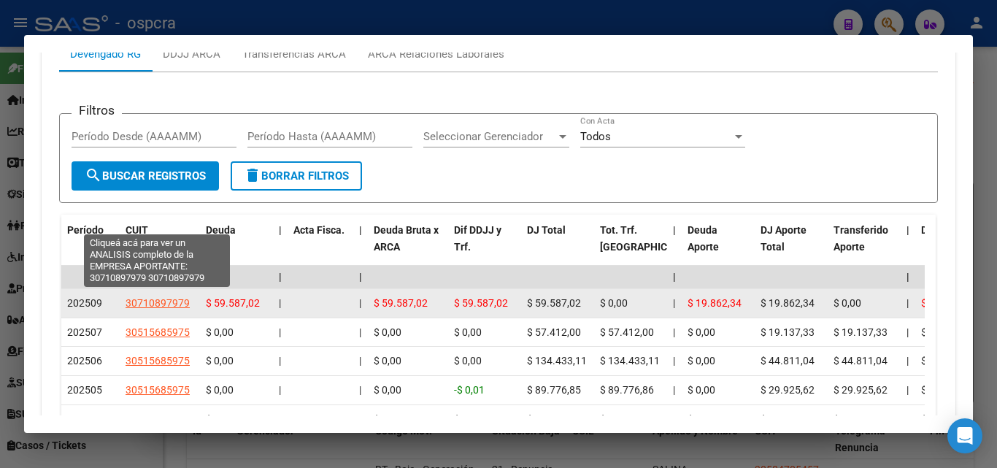
click at [171, 297] on span "30710897979" at bounding box center [158, 303] width 64 height 12
type textarea "30710897979"
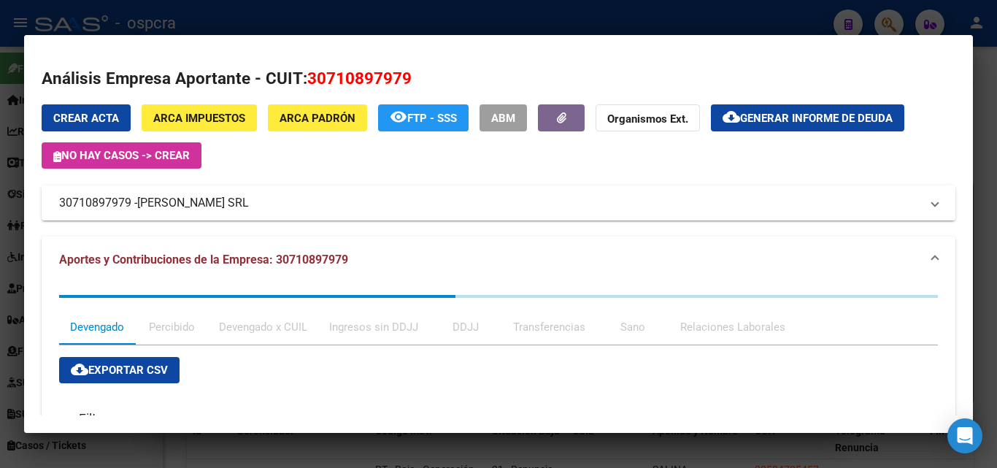
click at [193, 201] on span "[PERSON_NAME] SRL" at bounding box center [193, 203] width 112 height 18
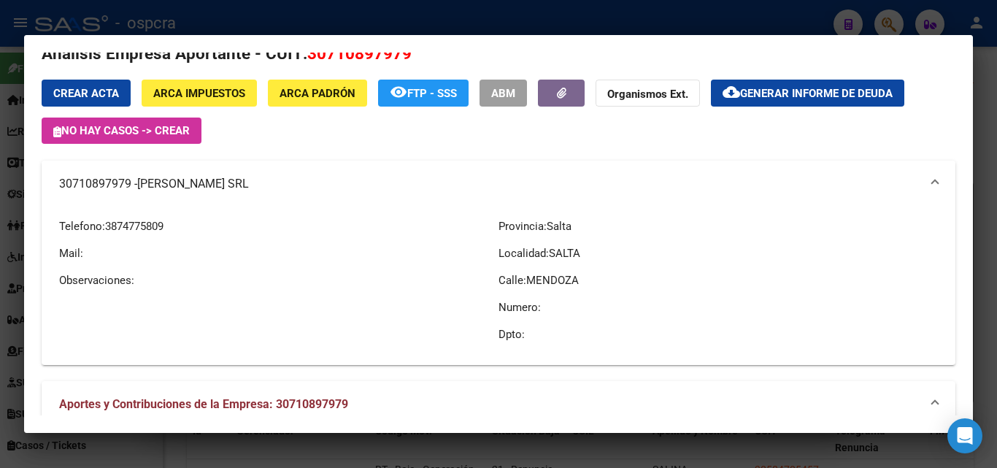
scroll to position [0, 0]
